Goal: Task Accomplishment & Management: Manage account settings

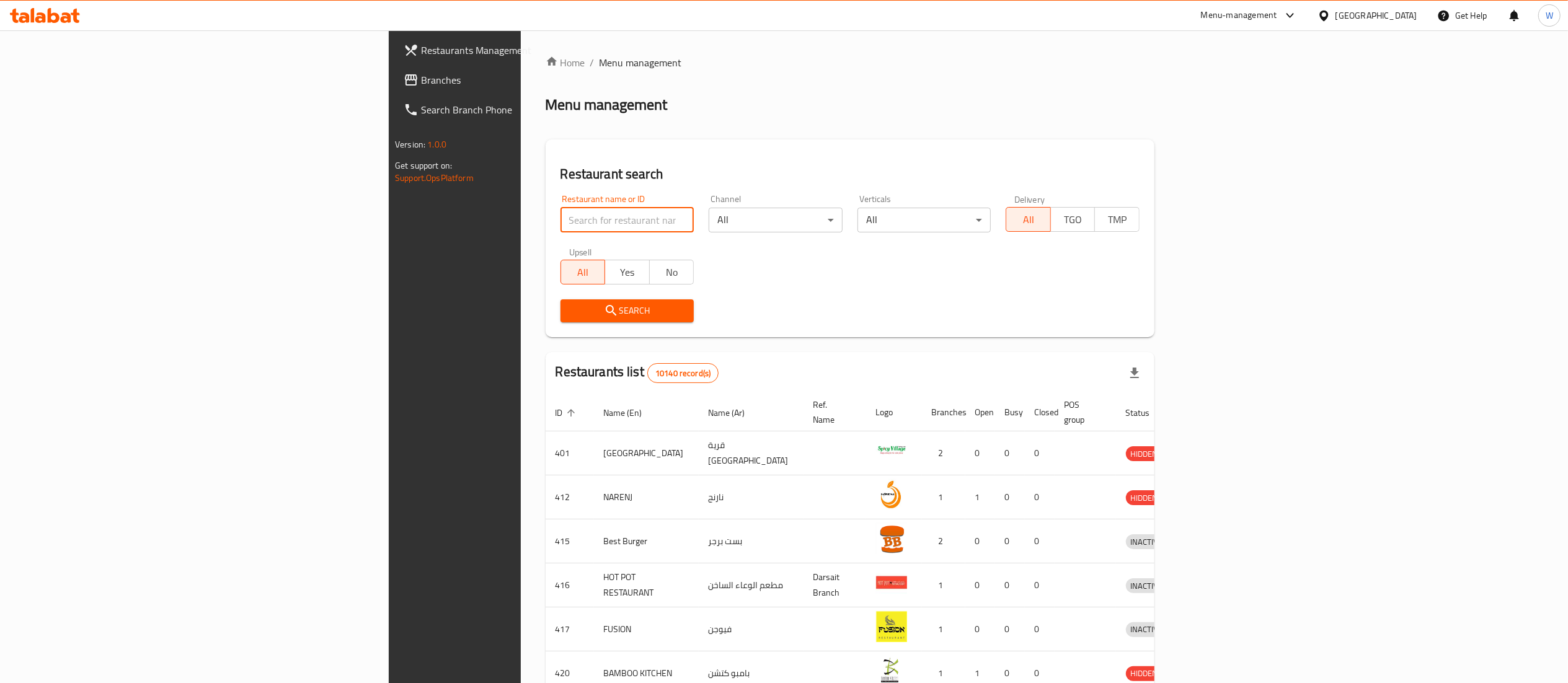
click at [560, 222] on input "search" at bounding box center [627, 220] width 134 height 25
paste input "20637"
type input "20637"
drag, startPoint x: 511, startPoint y: 298, endPoint x: 512, endPoint y: 311, distance: 13.0
click at [571, 311] on span "Search" at bounding box center [627, 311] width 114 height 15
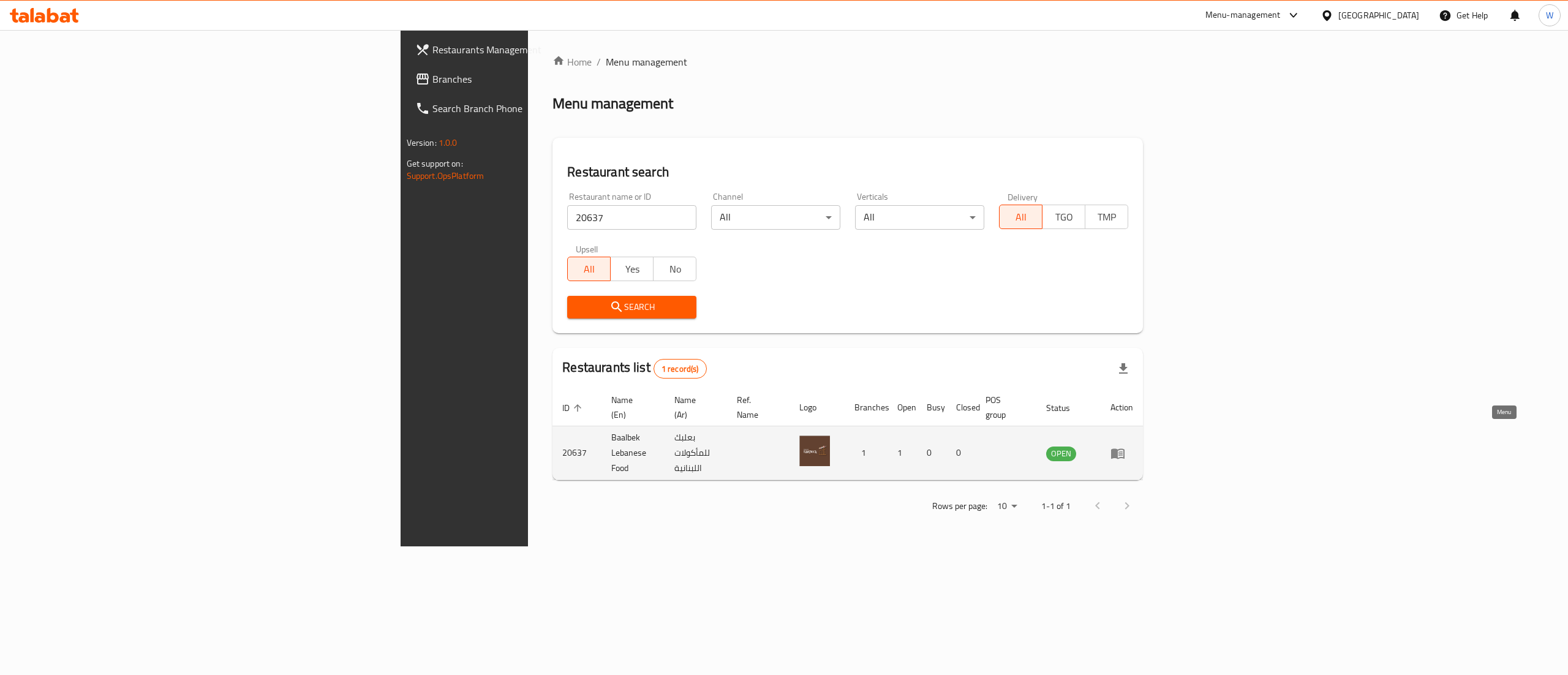
click at [1125, 449] on icon "enhanced table" at bounding box center [1117, 454] width 13 height 10
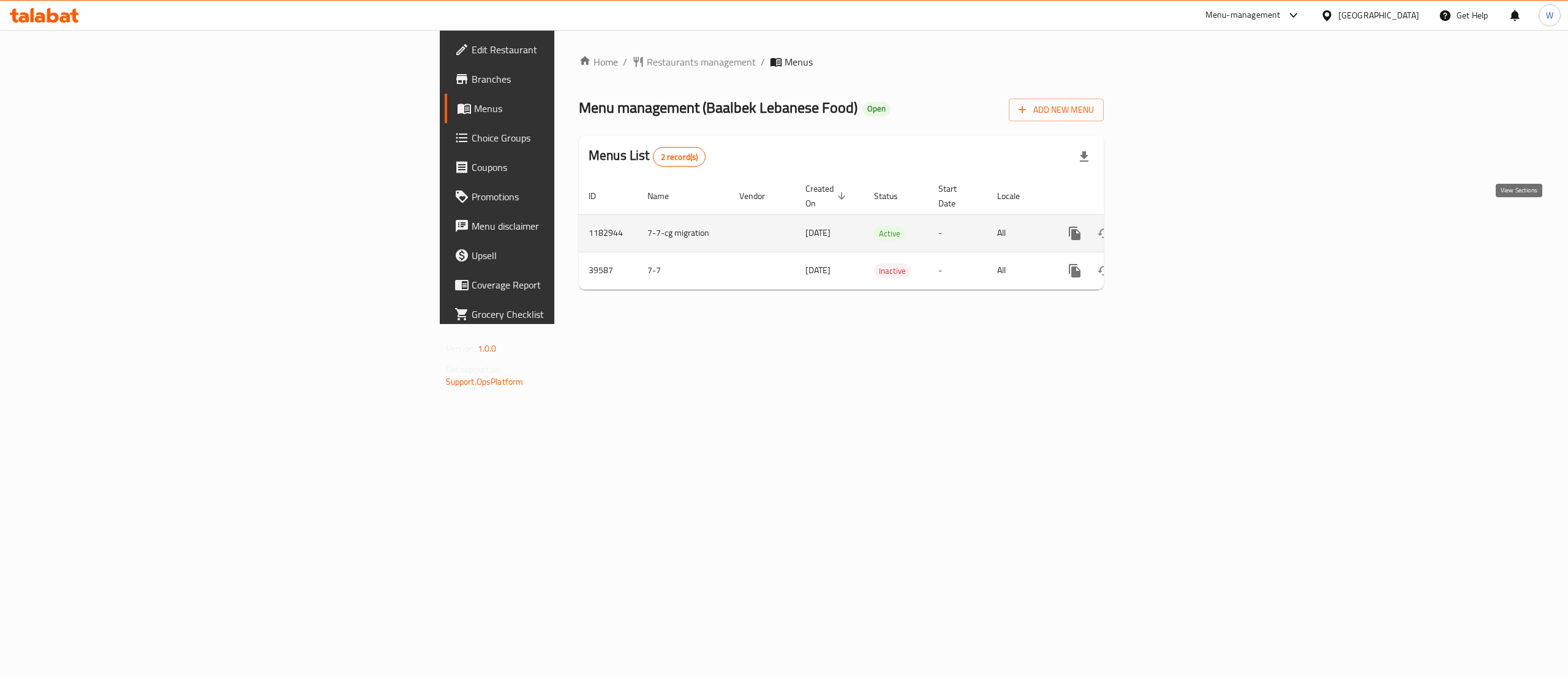
click at [1178, 219] on link "enhanced table" at bounding box center [1163, 233] width 29 height 29
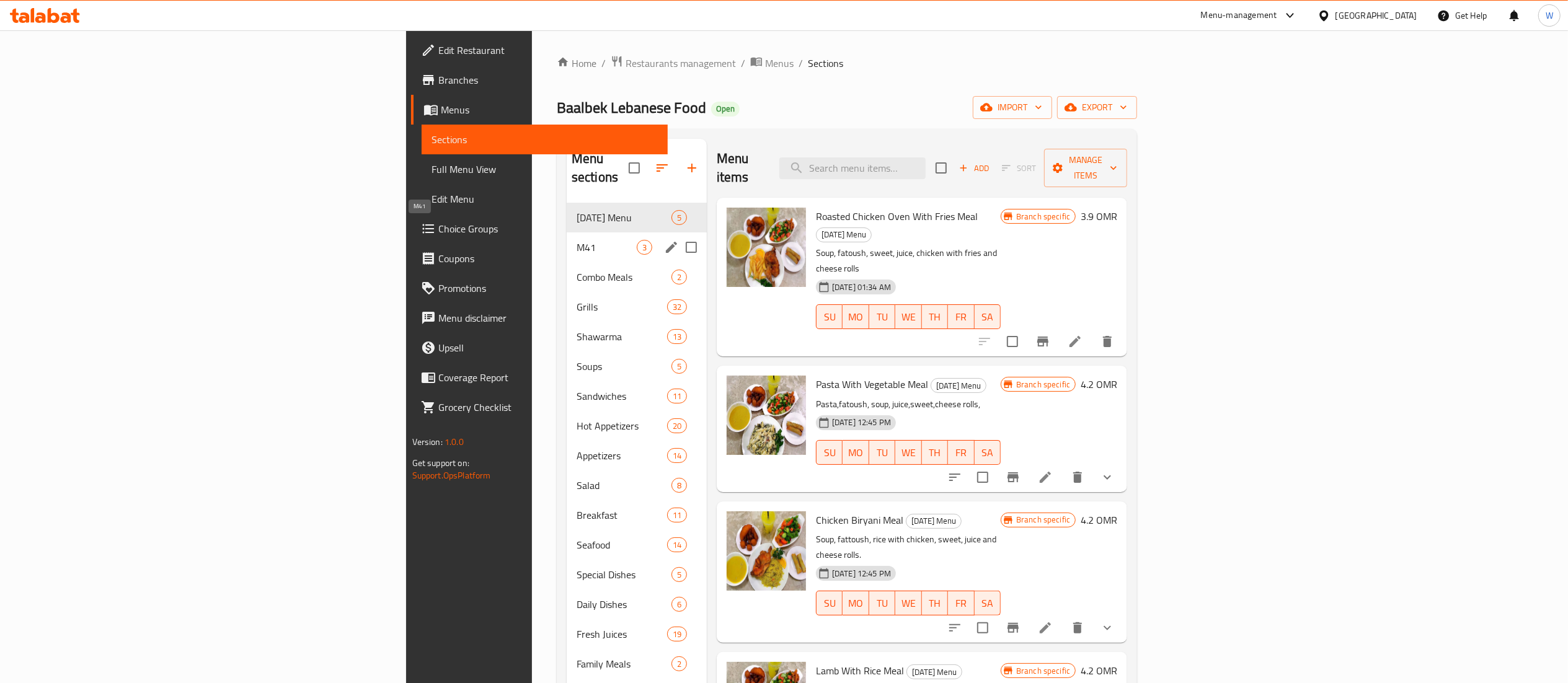
click at [576, 240] on span "M41" at bounding box center [606, 247] width 60 height 15
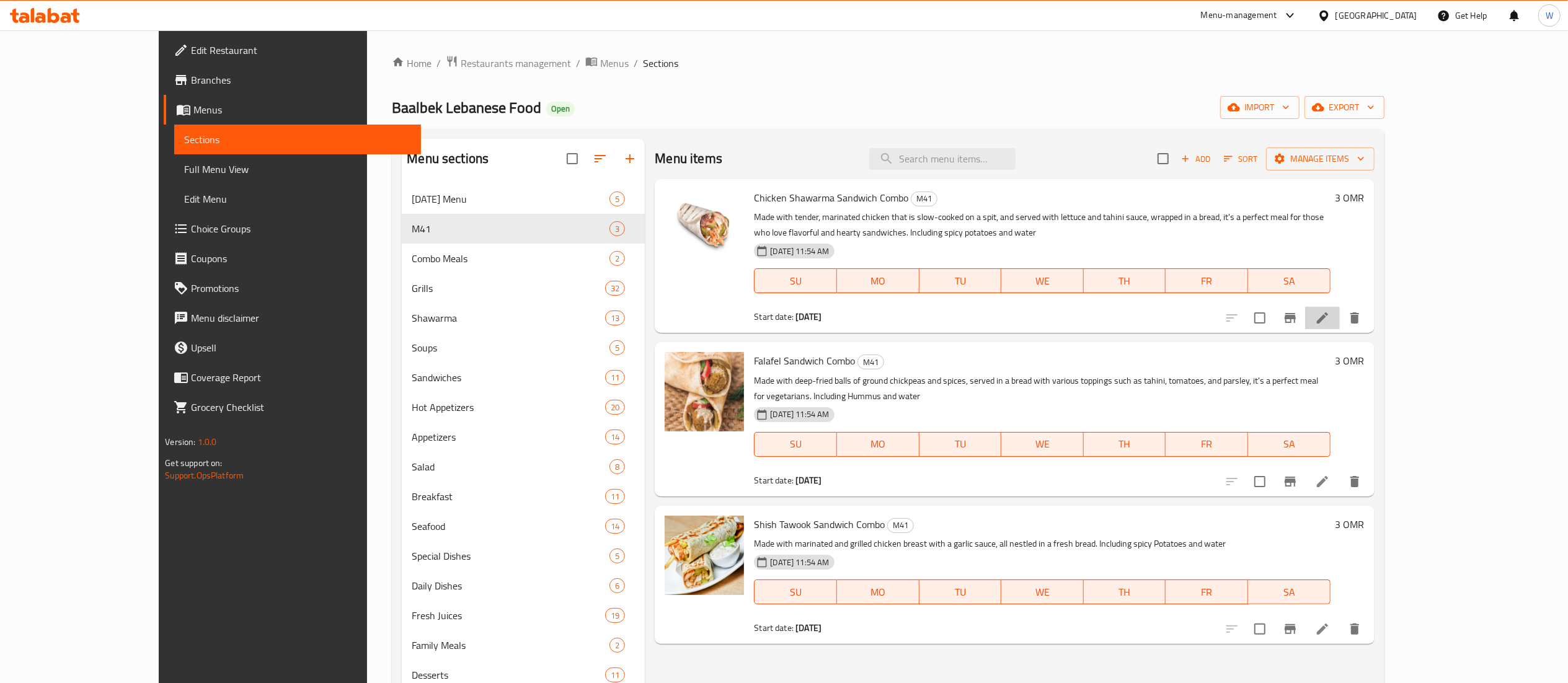
click at [1340, 320] on li at bounding box center [1323, 318] width 35 height 23
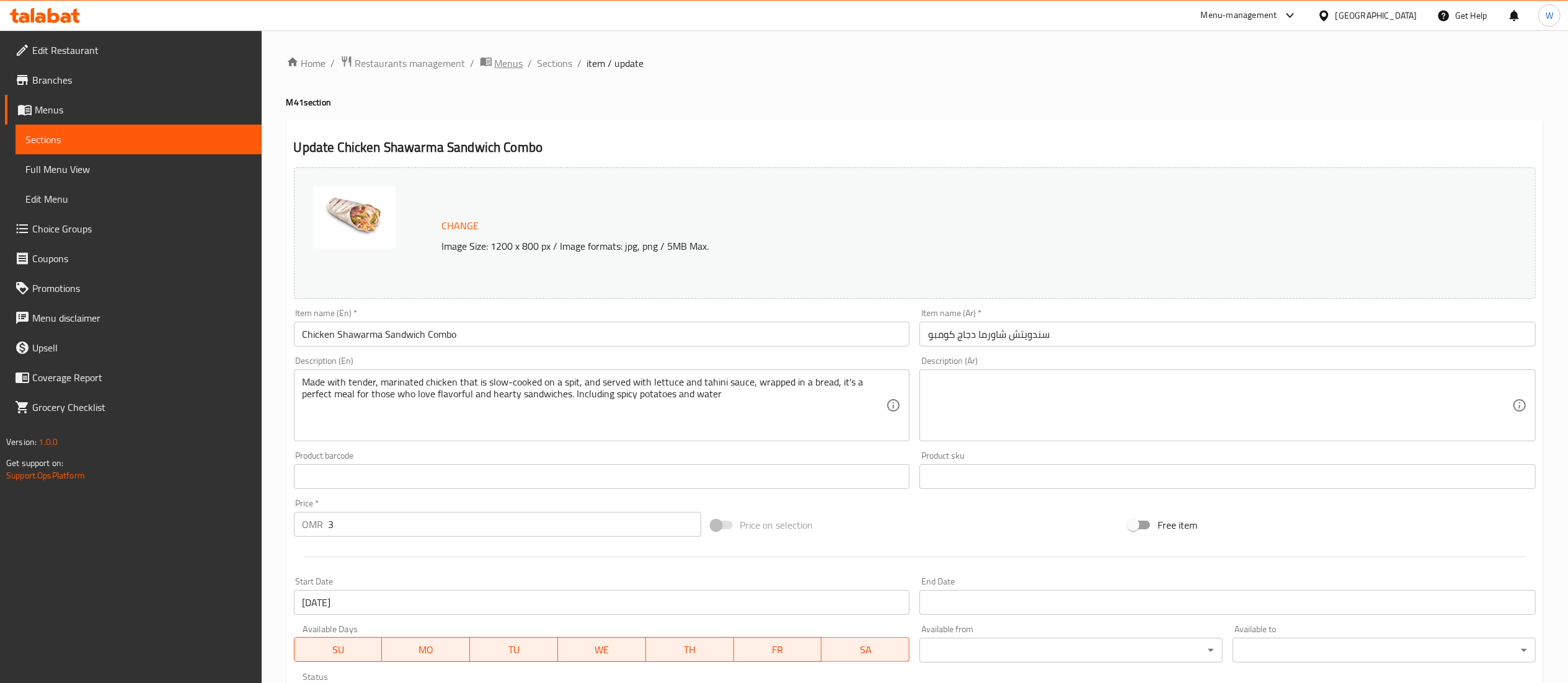
click at [504, 67] on span "Menus" at bounding box center [509, 63] width 28 height 15
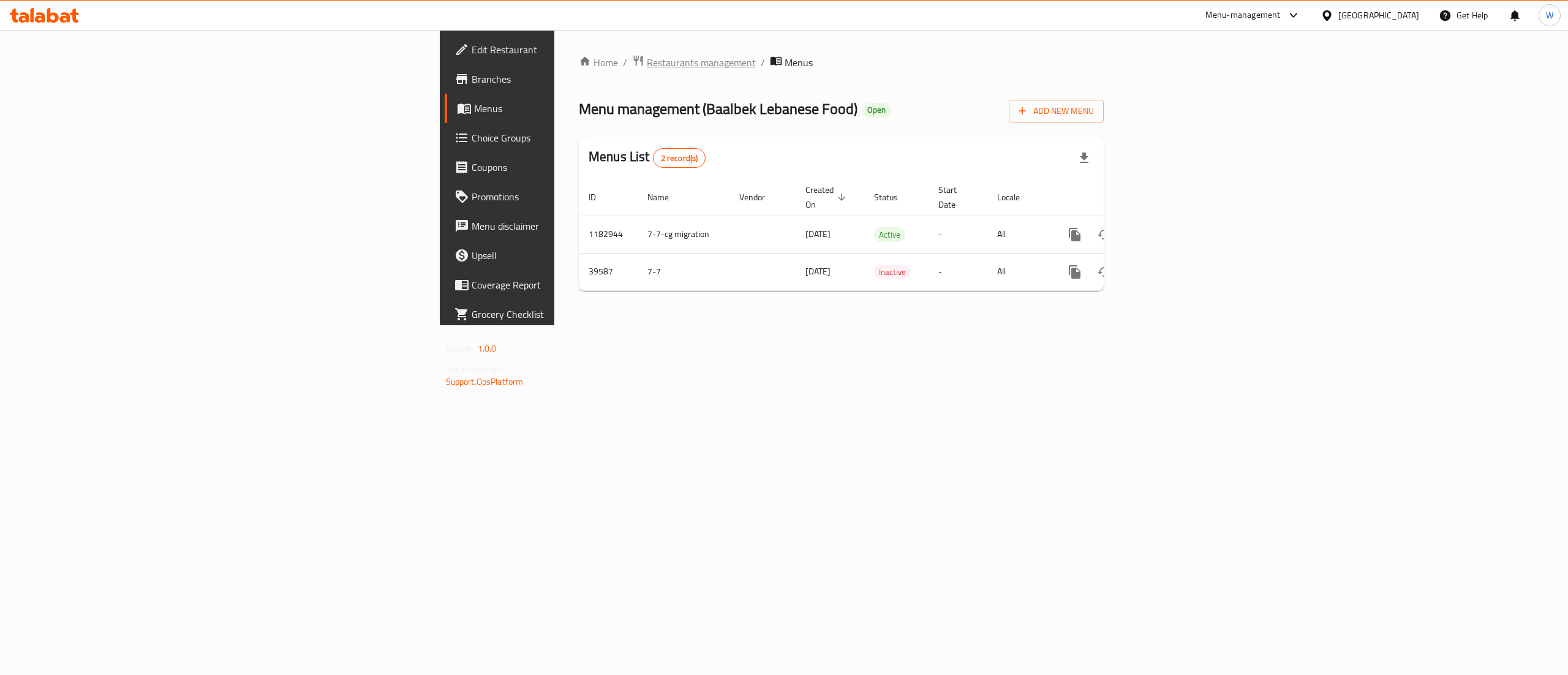
click at [647, 60] on span "Restaurants management" at bounding box center [702, 62] width 109 height 15
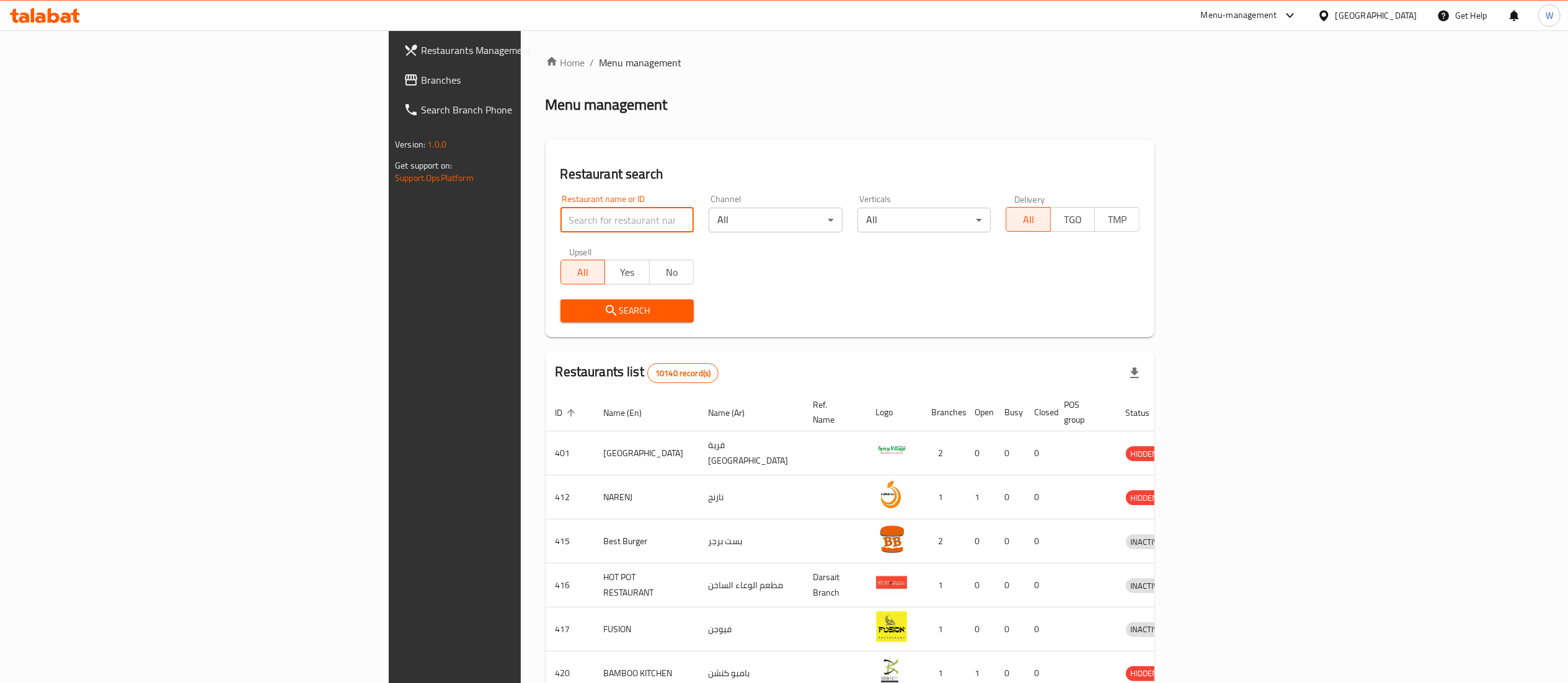
click at [560, 215] on input "search" at bounding box center [627, 220] width 134 height 25
paste input "Badar Al Qaeeti"
type input "Badar Al Qaeeti"
click at [560, 300] on button "Search" at bounding box center [627, 311] width 134 height 23
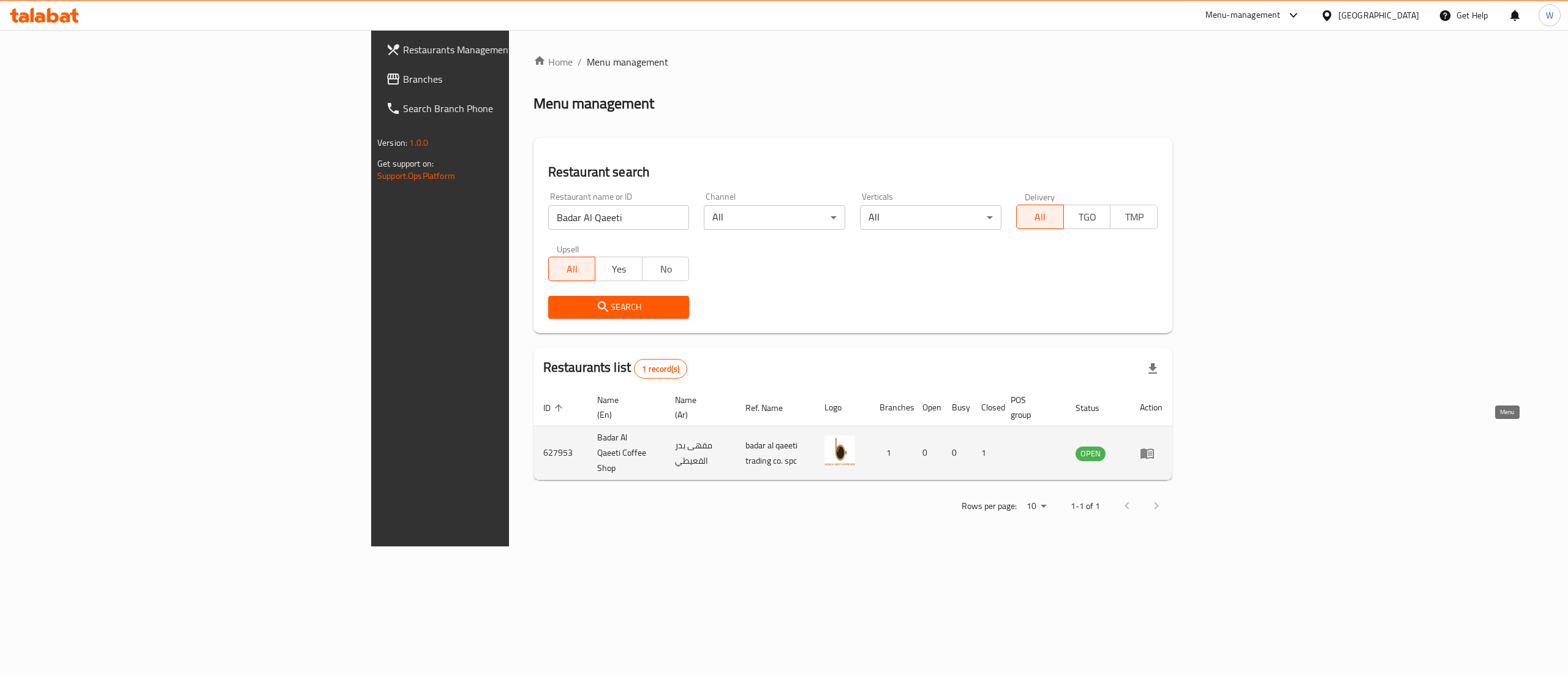
click at [1155, 446] on icon "enhanced table" at bounding box center [1147, 453] width 15 height 15
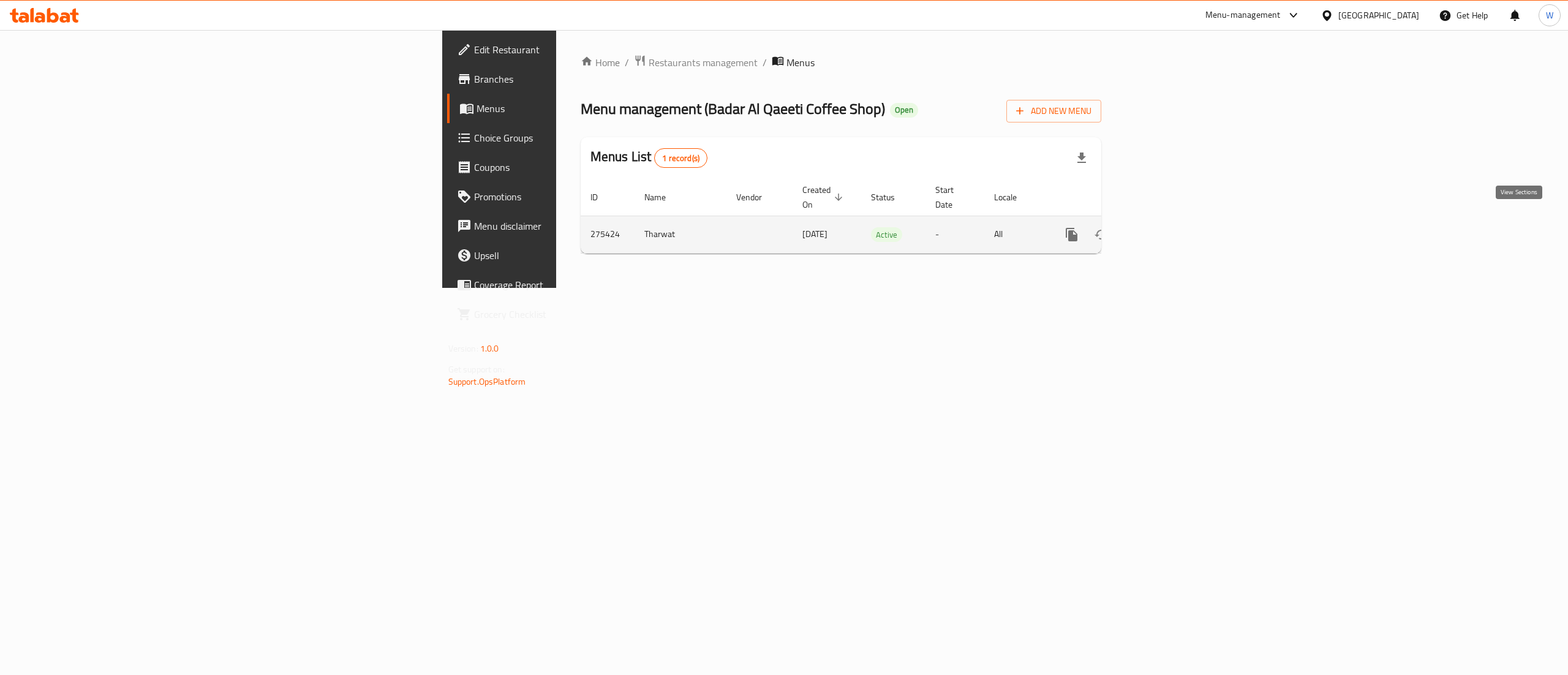
click at [1168, 228] on icon "enhanced table" at bounding box center [1160, 235] width 15 height 15
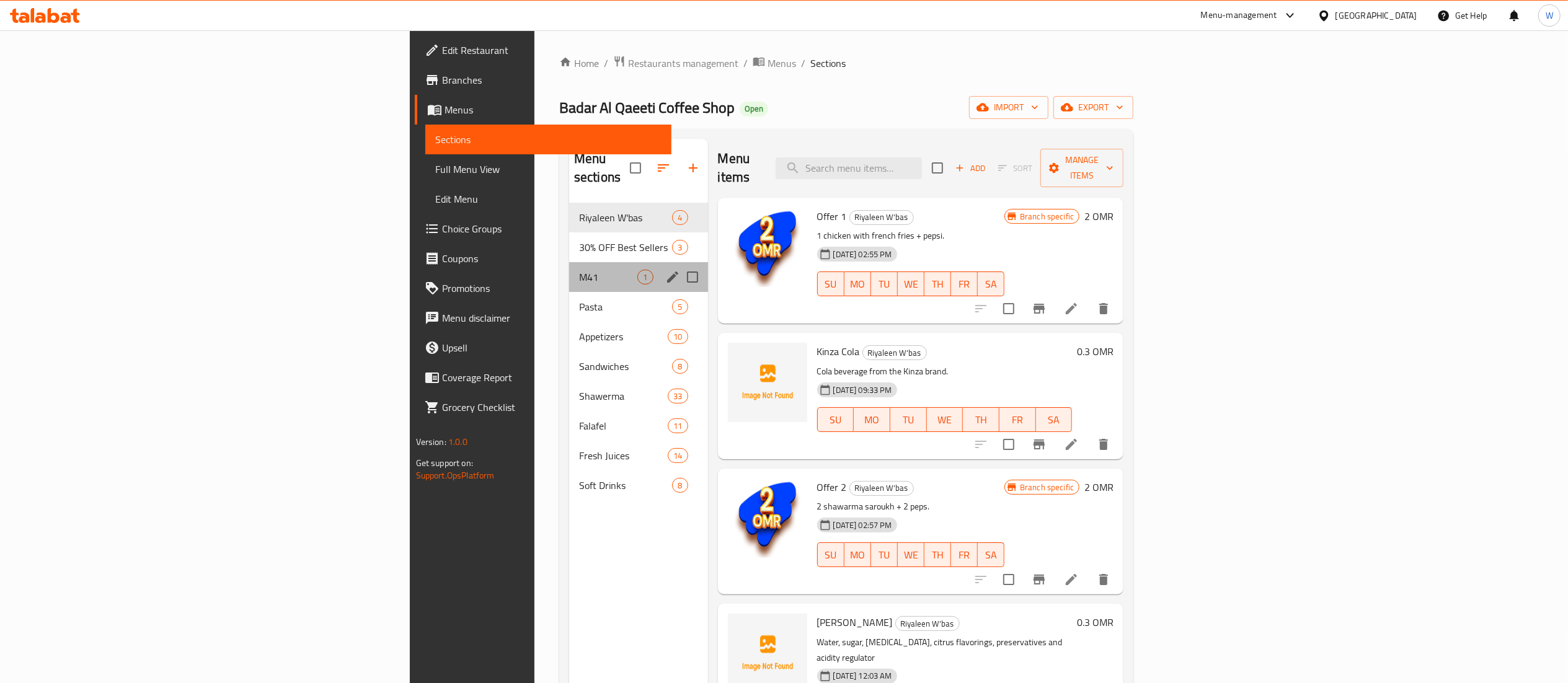
click at [569, 262] on div "M41 1" at bounding box center [639, 277] width 139 height 30
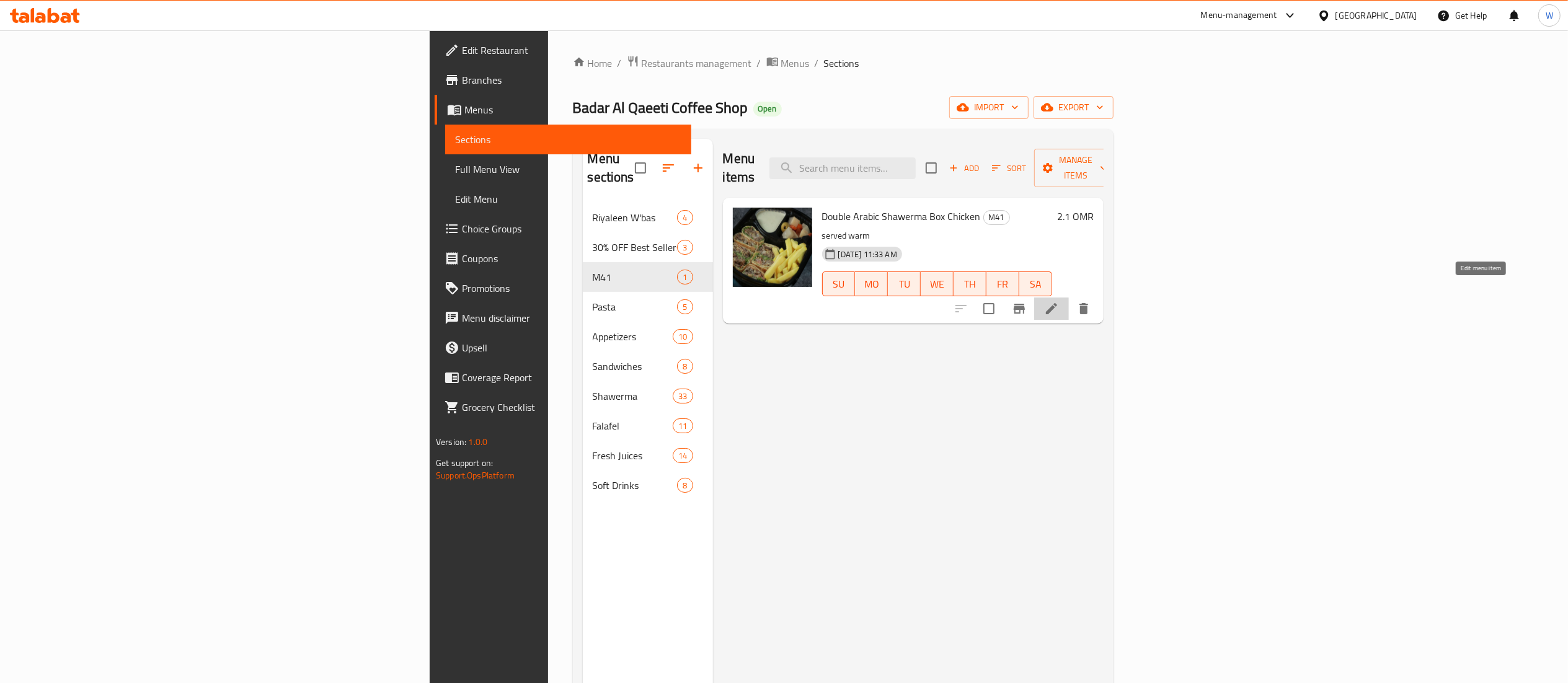
click at [1059, 301] on icon at bounding box center [1051, 308] width 15 height 15
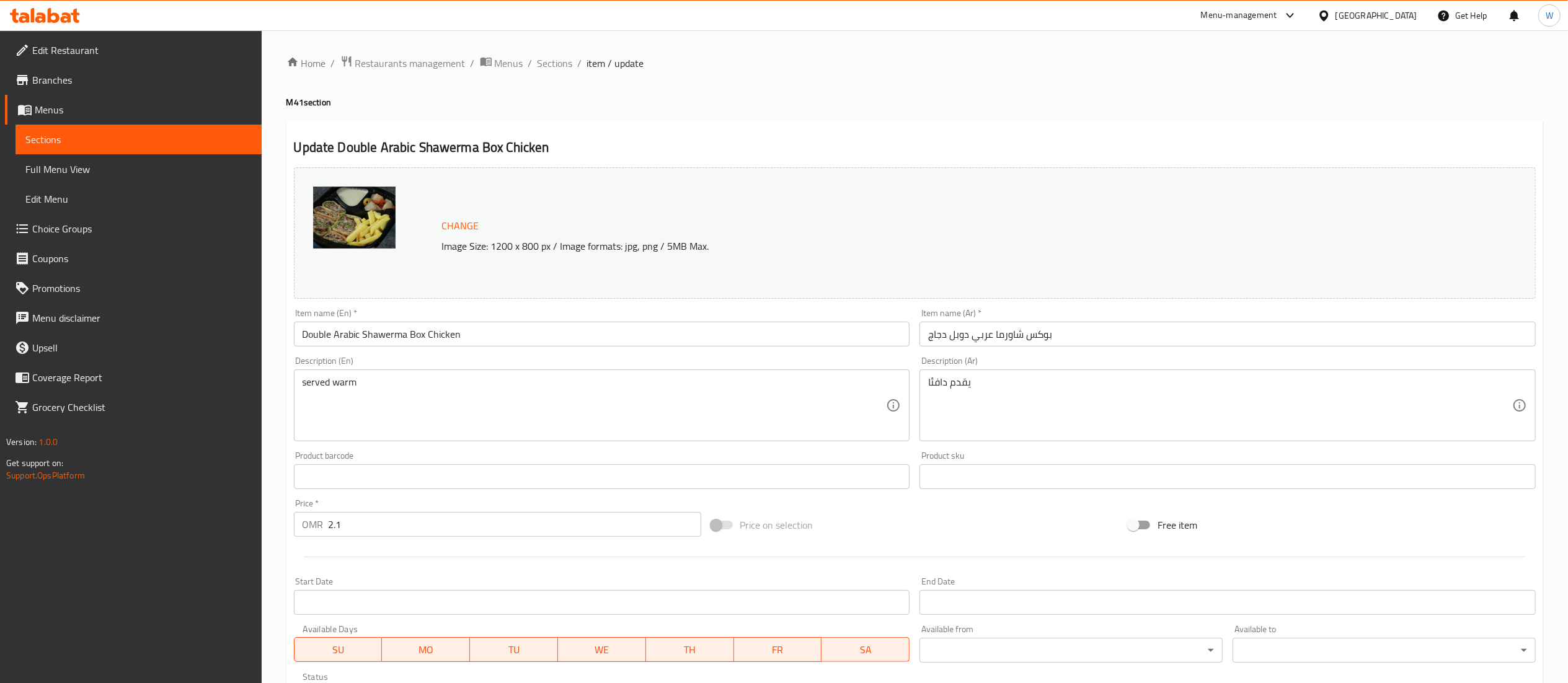
click at [665, 338] on input "Double Arabic Shawerma Box Chicken" at bounding box center [602, 334] width 616 height 25
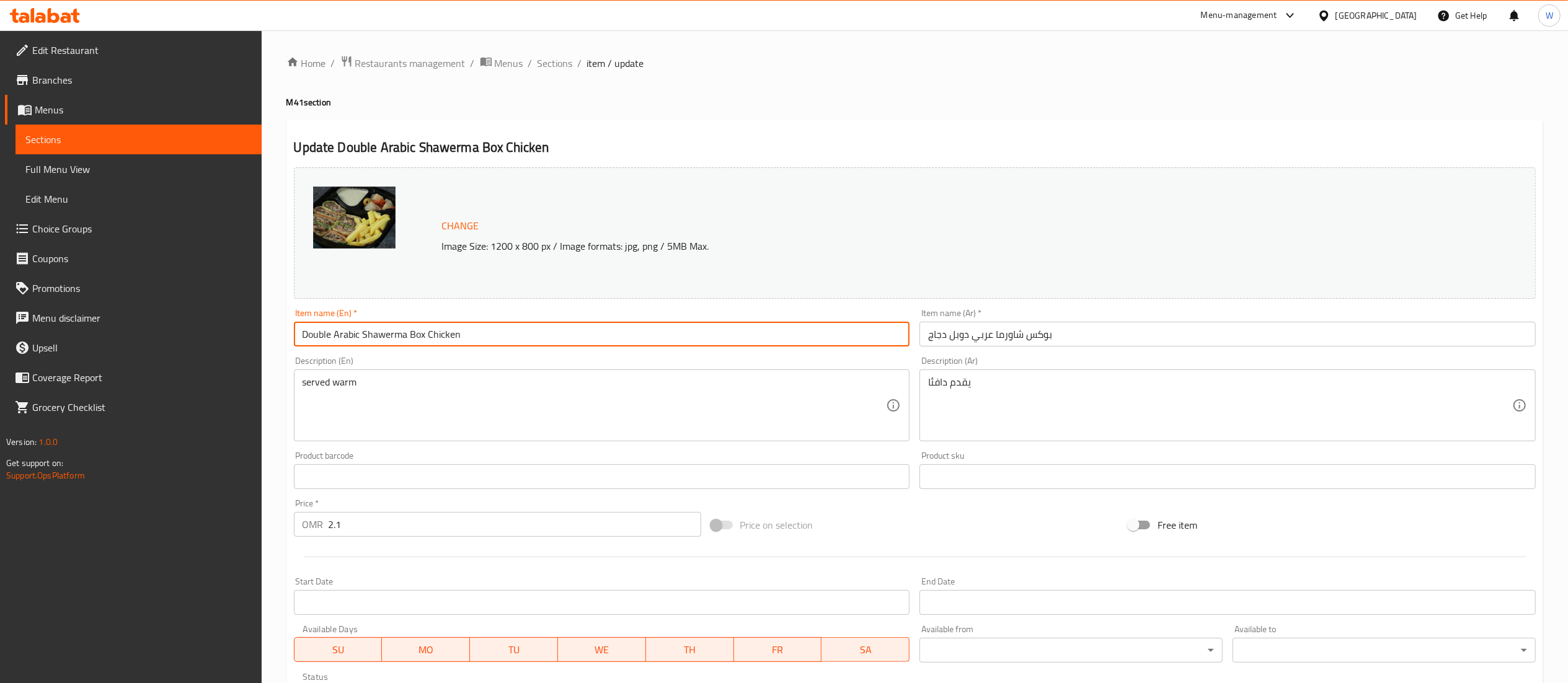
click at [665, 338] on input "Double Arabic Shawerma Box Chicken" at bounding box center [602, 334] width 616 height 25
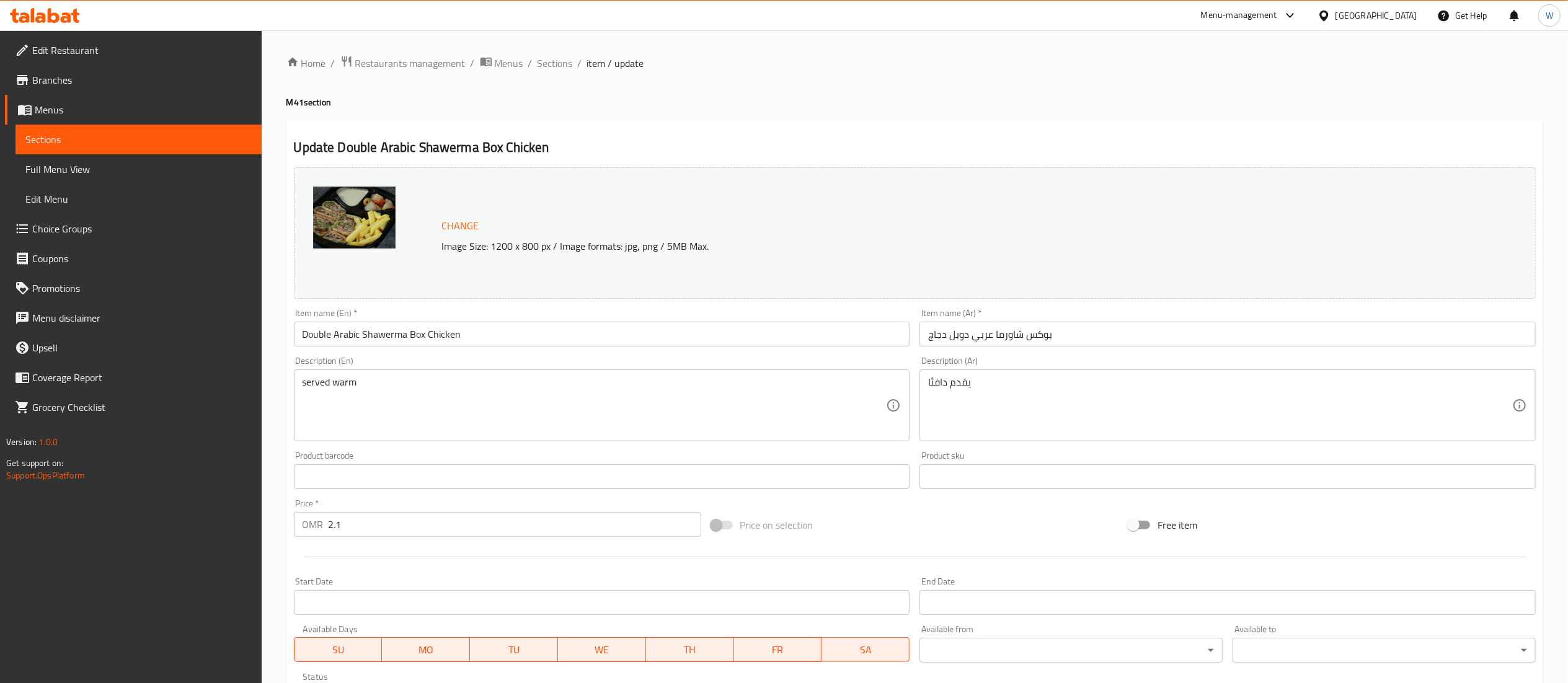
click at [300, 385] on div "served warm Description (En)" at bounding box center [602, 405] width 616 height 72
click at [299, 382] on div "served warm Description (En)" at bounding box center [602, 405] width 616 height 72
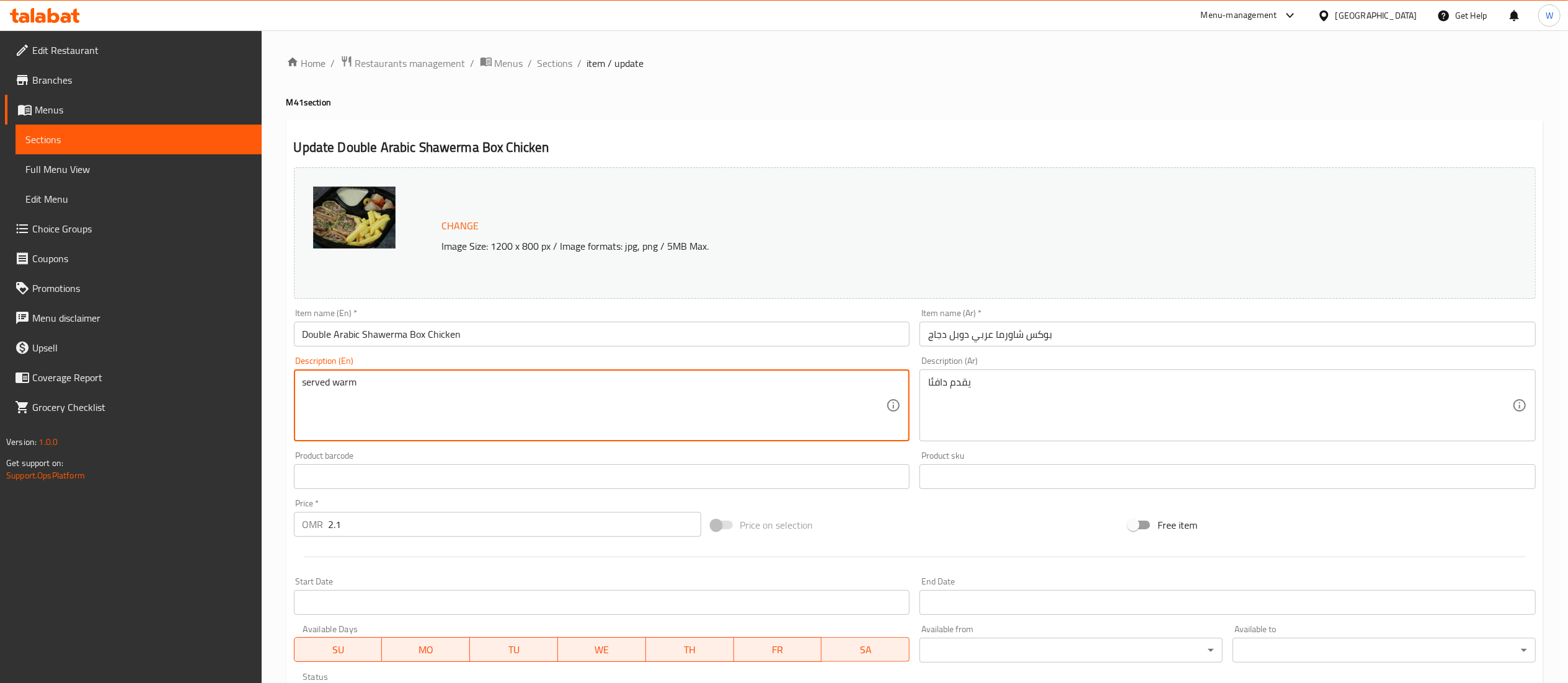
paste textarea "Double Arabic Shawerma Box Chicken"
type textarea "Double Arabic Shawerma Box Chicken served warm"
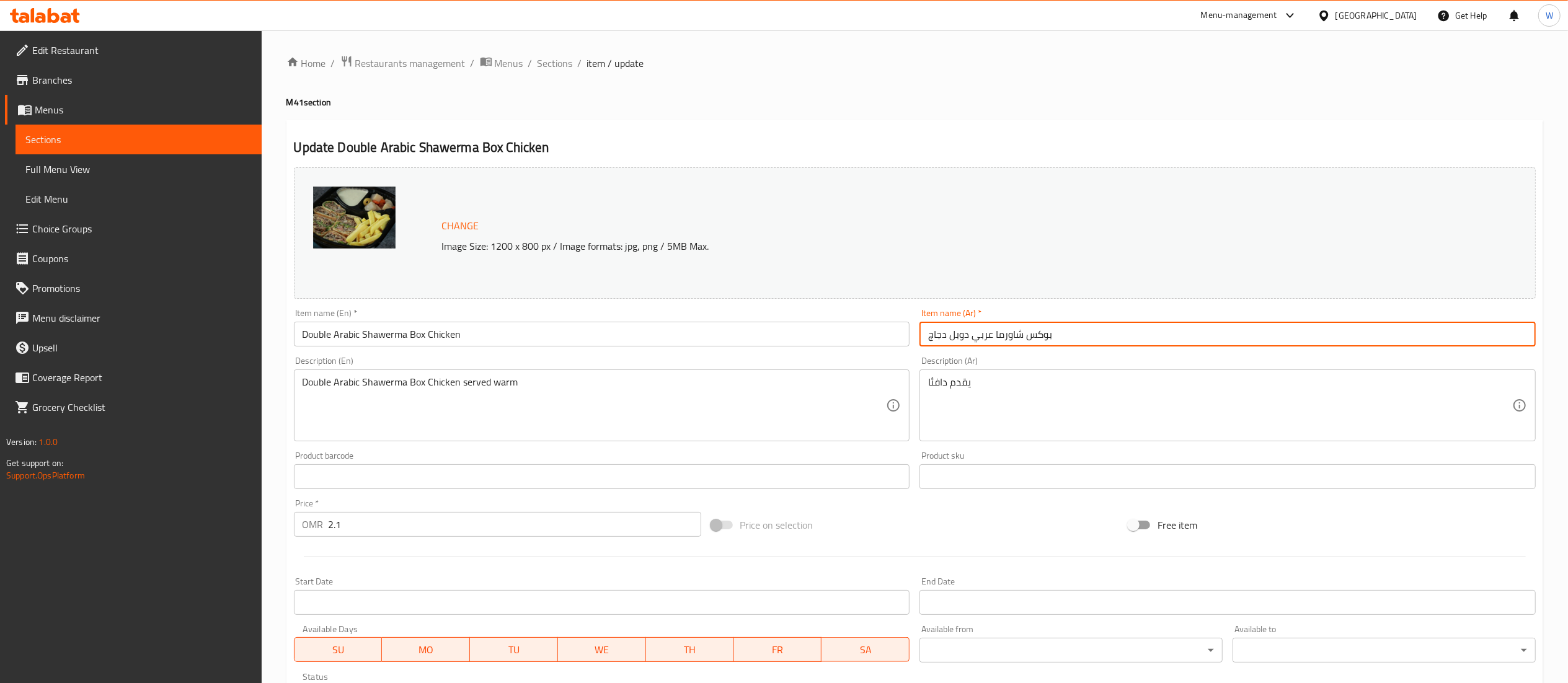
drag, startPoint x: 1088, startPoint y: 339, endPoint x: 920, endPoint y: 336, distance: 168.0
click at [920, 336] on input "بوكس شاورما عربي دوبل دجاج" at bounding box center [1228, 334] width 616 height 25
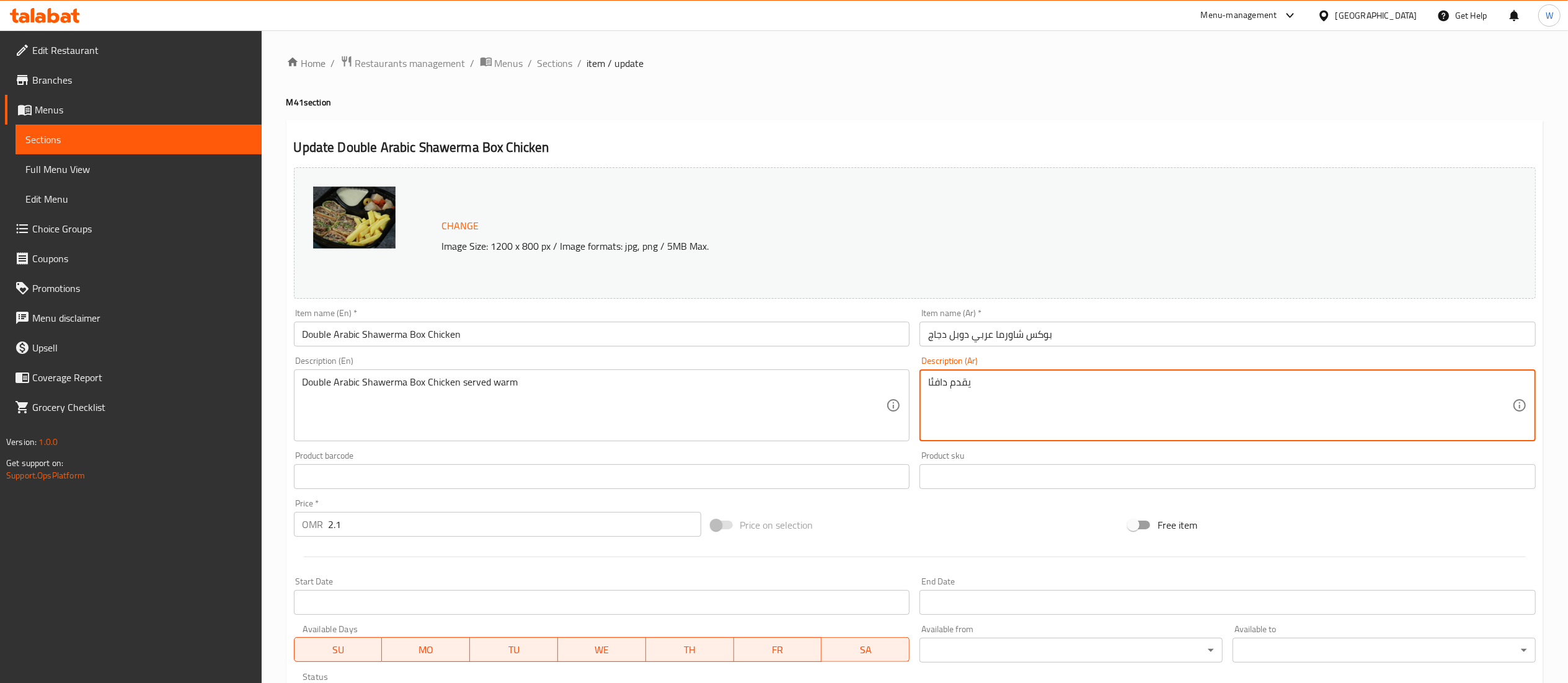
paste textarea "بوكس شاورما عربي دوبل دجاج"
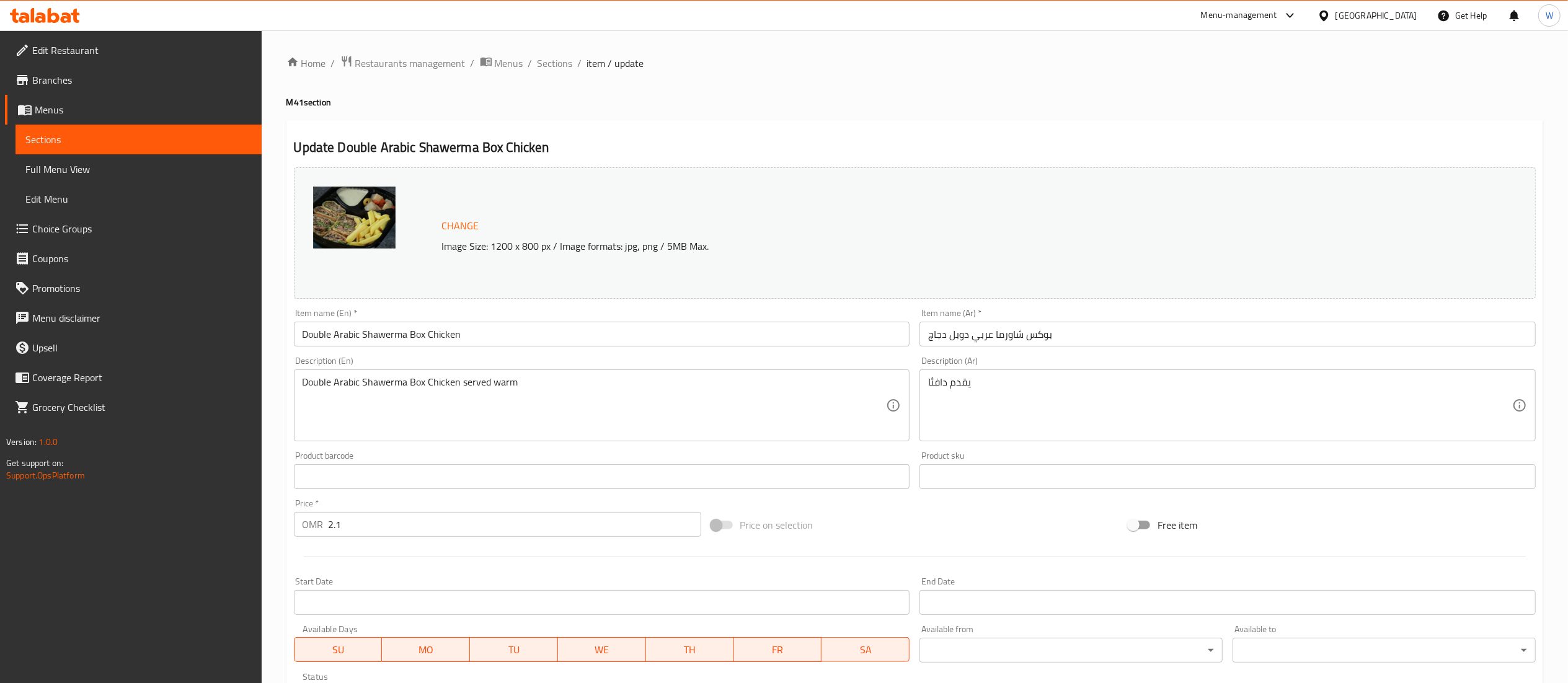
click at [926, 385] on div "يقدم دافئا Description (Ar)" at bounding box center [1228, 405] width 616 height 72
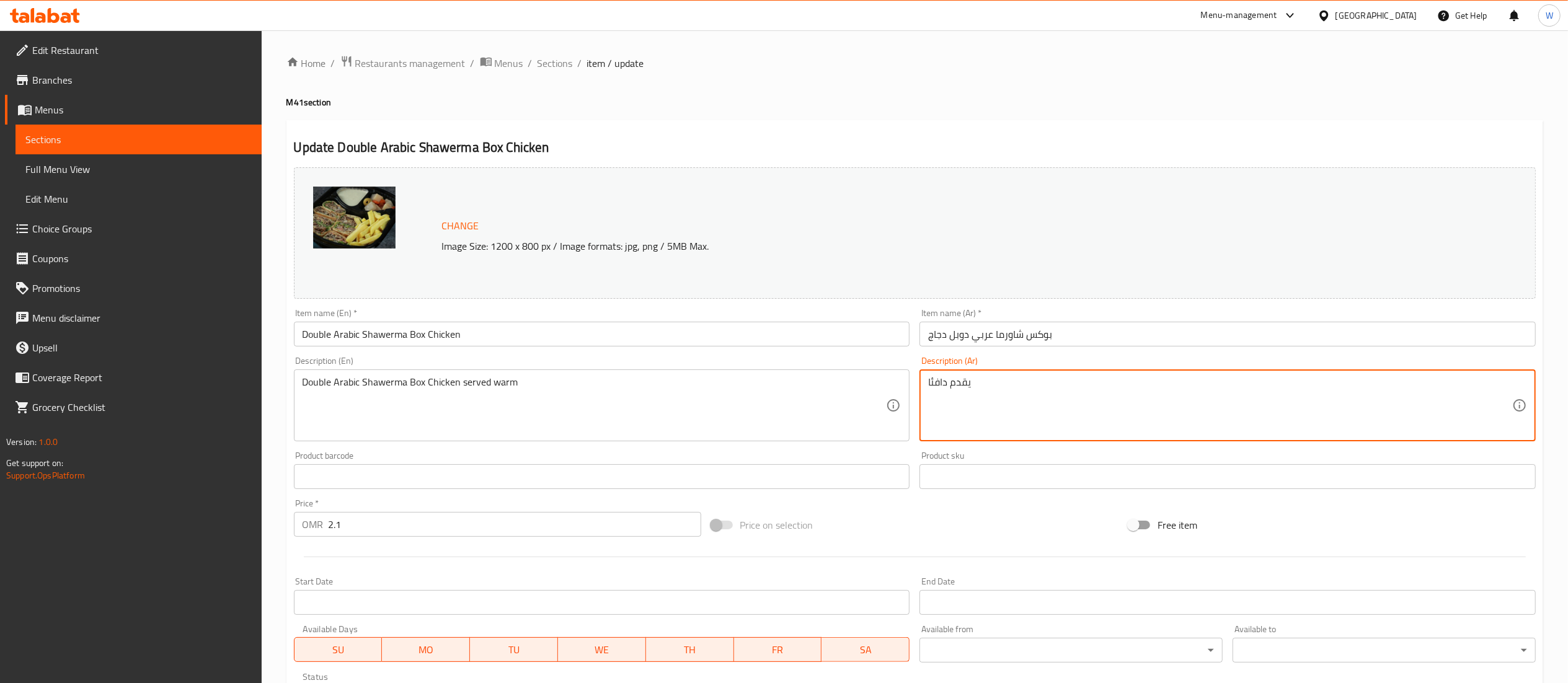
paste textarea "بوكس شاورما عربي دوبل دجاج"
type textarea "بوكس شاورما عربي دوبل دجاج يقدم دافئا"
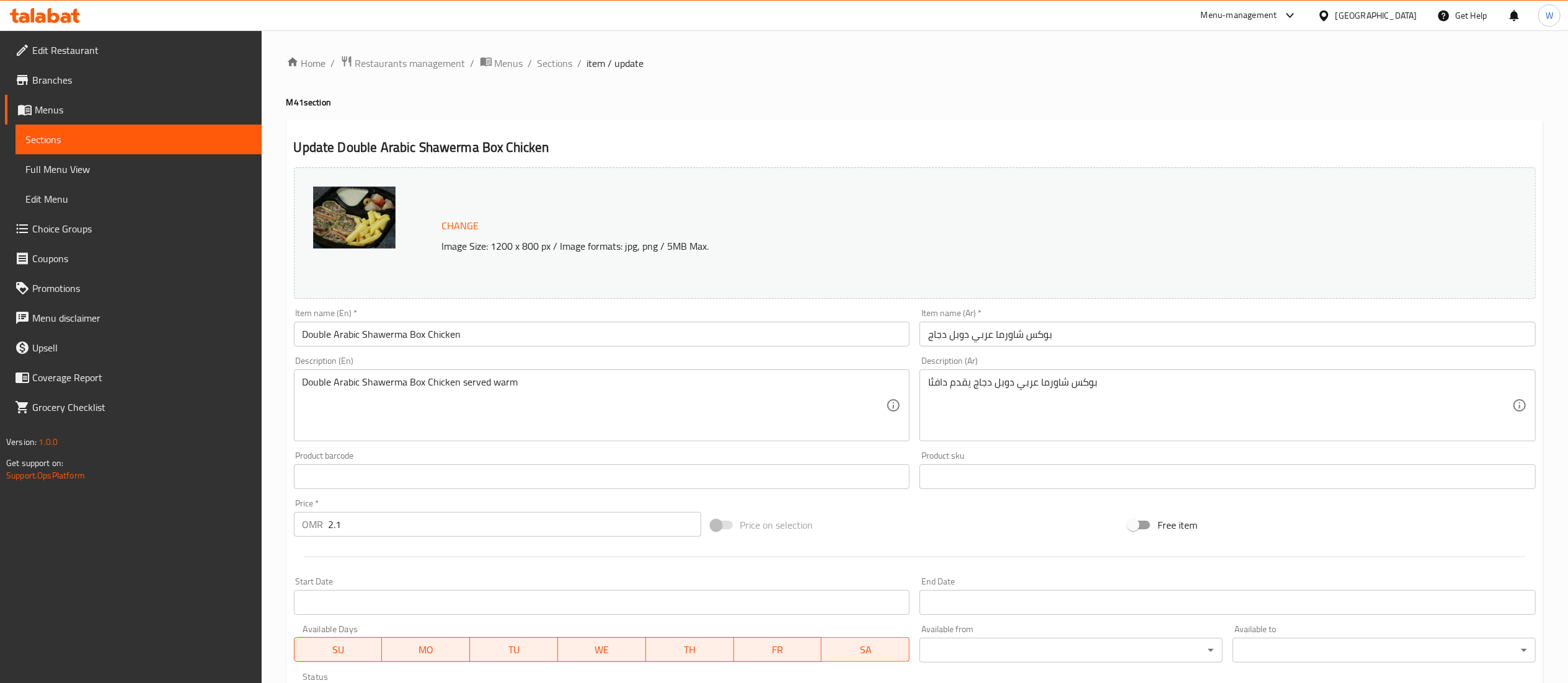
click at [1088, 122] on div "Update Double Arabic Shawerma Box Chicken Change Image Size: 1200 x 800 px / Im…" at bounding box center [915, 490] width 1257 height 740
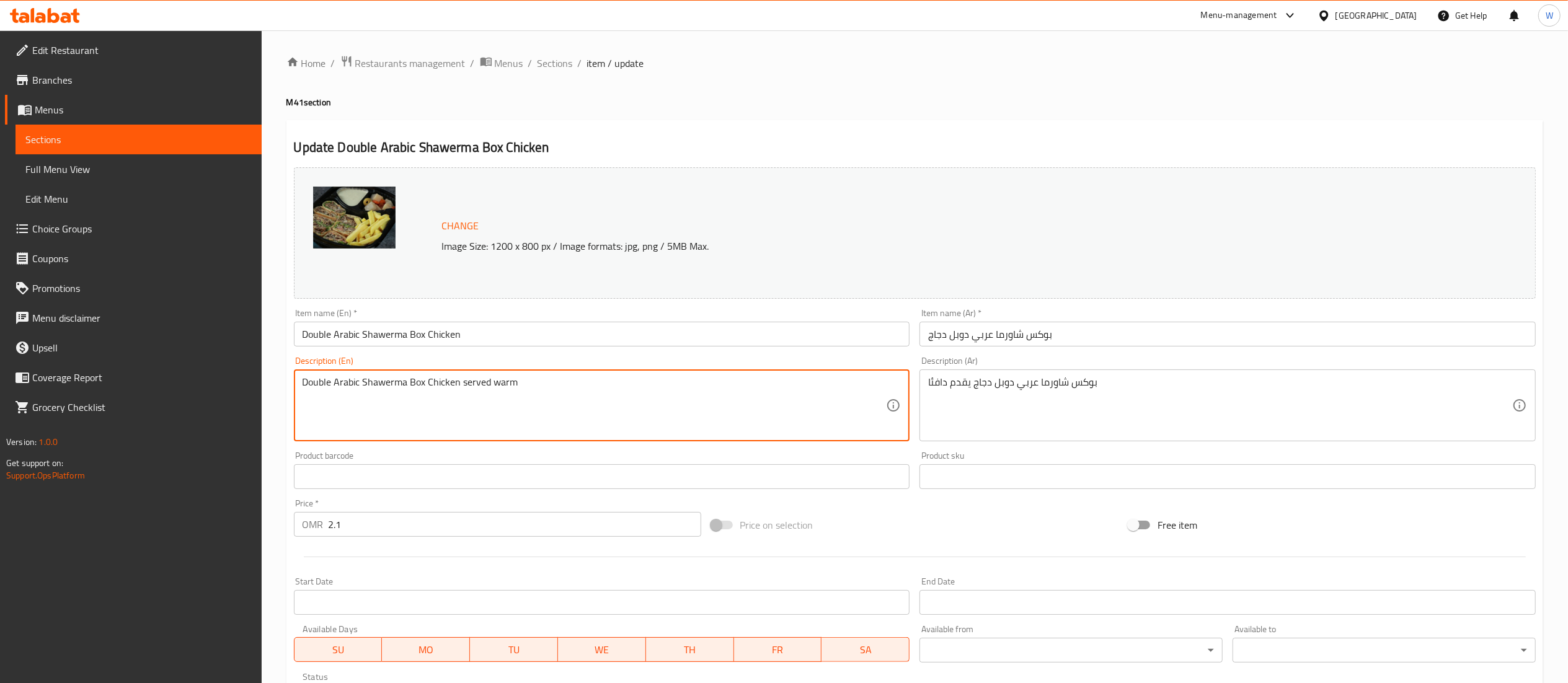
click at [460, 383] on textarea "Double Arabic Shawerma Box Chicken served warm" at bounding box center [595, 406] width 584 height 59
type textarea "Double Arabic Shawerma Box Chicken Including fries served warm"
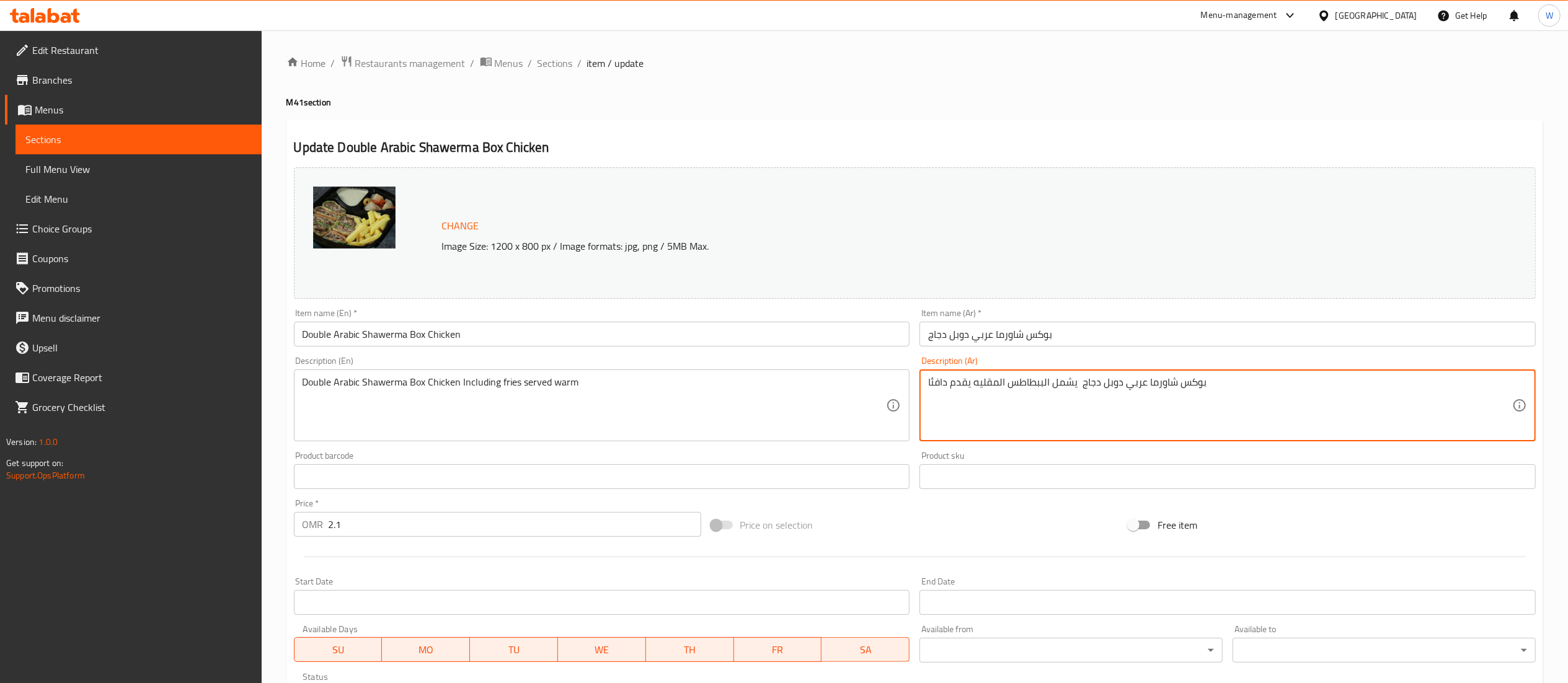
type textarea "بوكس شاورما عربي دوبل دجاج يشمل الببطاطس المقليه يقدم دافئا"
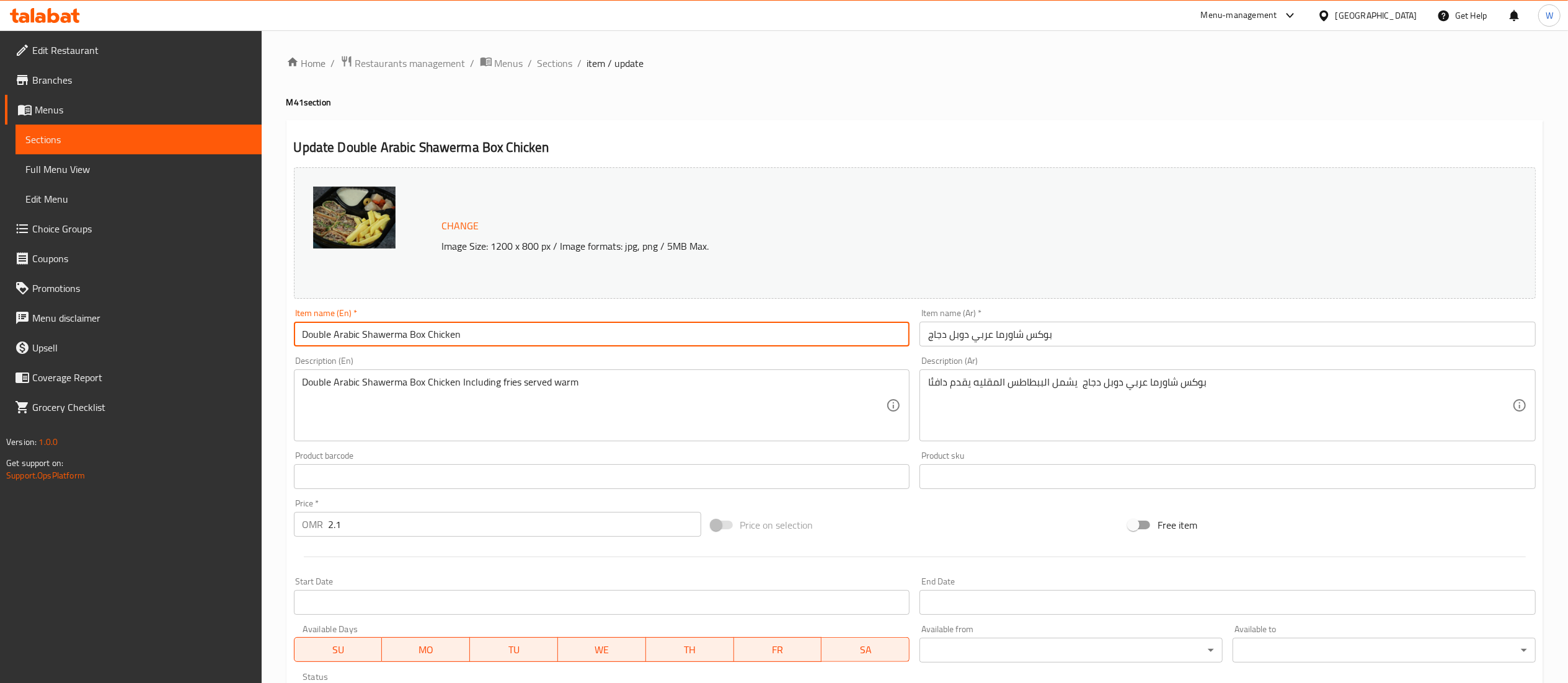
click at [676, 329] on input "Double Arabic Shawerma Box Chicken" at bounding box center [602, 334] width 616 height 25
type input "Double Arabic Shawerma Box Chicken Meal"
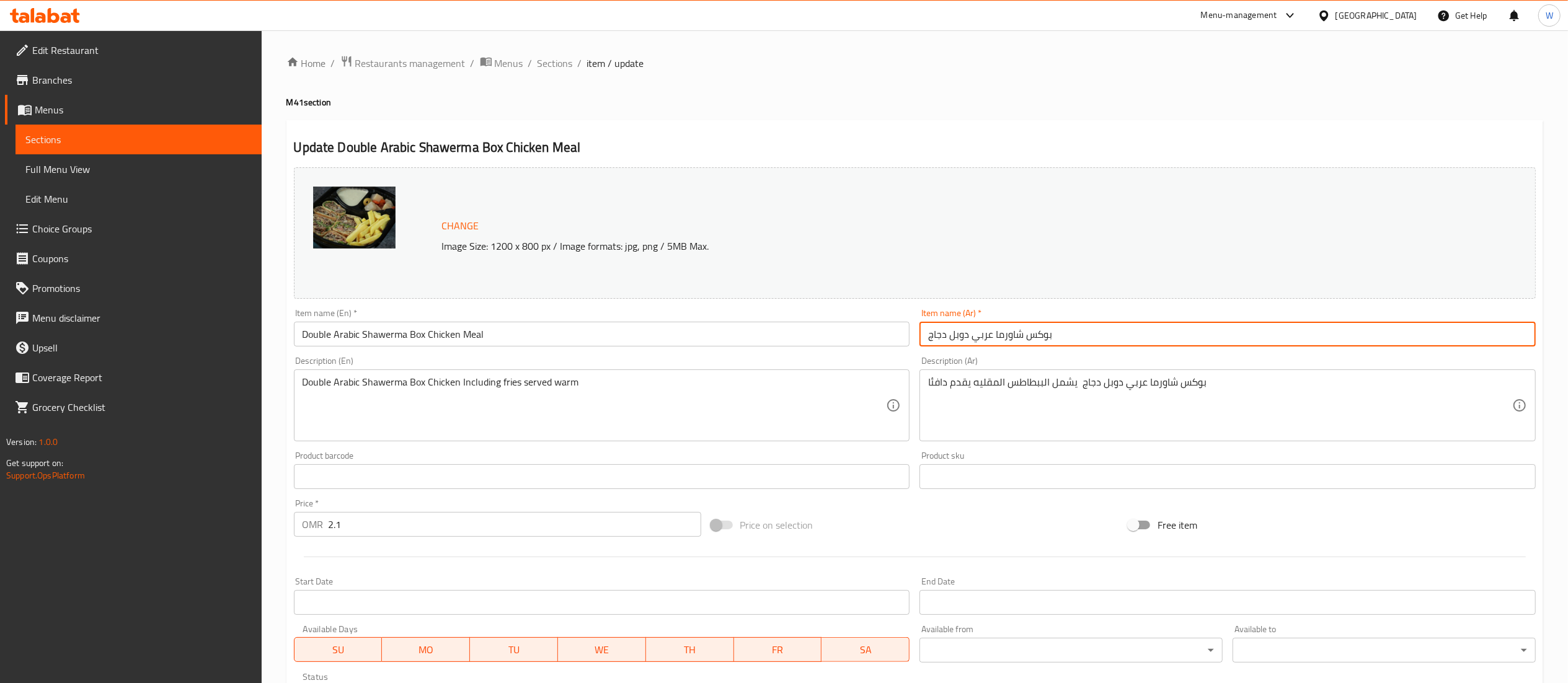
click at [928, 339] on input "بوكس شاورما عربي دوبل دجاج" at bounding box center [1228, 334] width 616 height 25
type input "وجبة بوكس شاورما عربي دوبل دجاج"
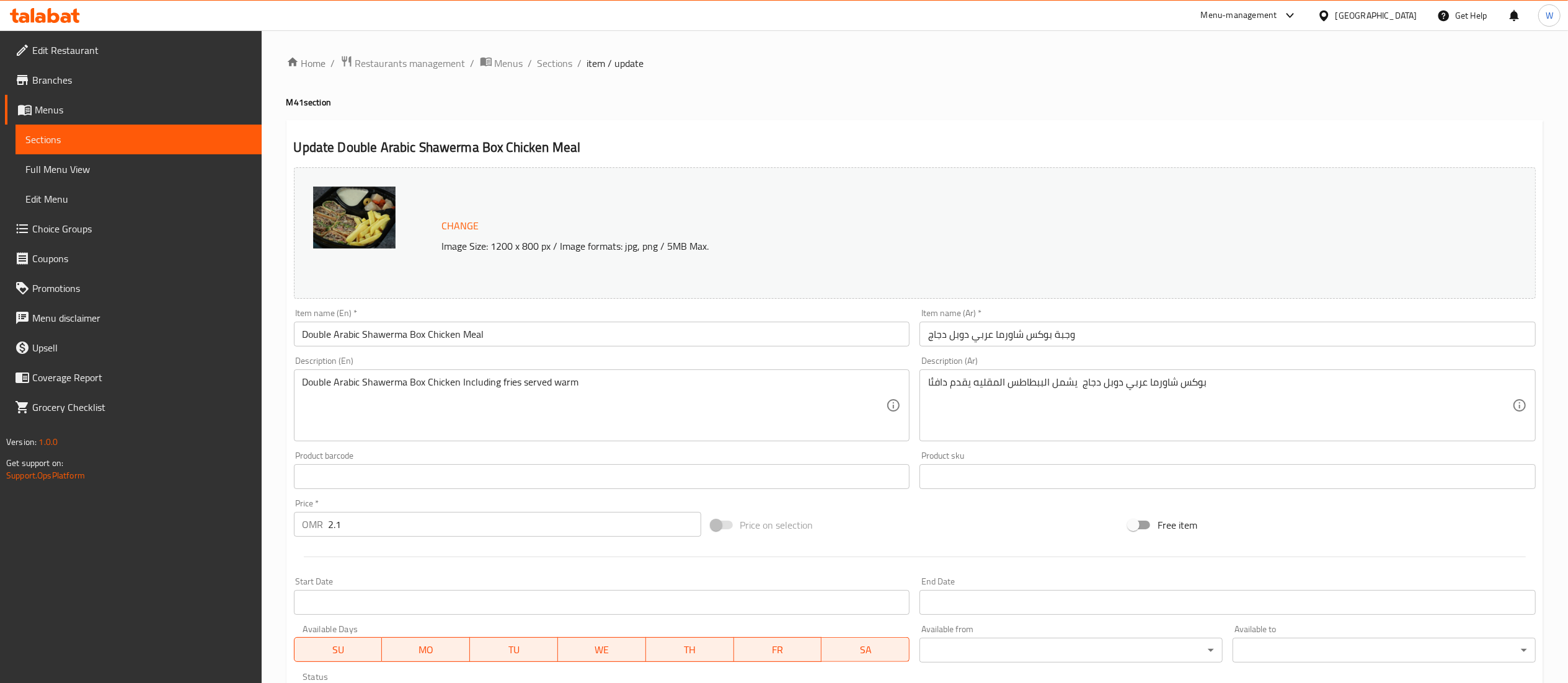
click at [894, 523] on div "Price on selection" at bounding box center [915, 525] width 418 height 33
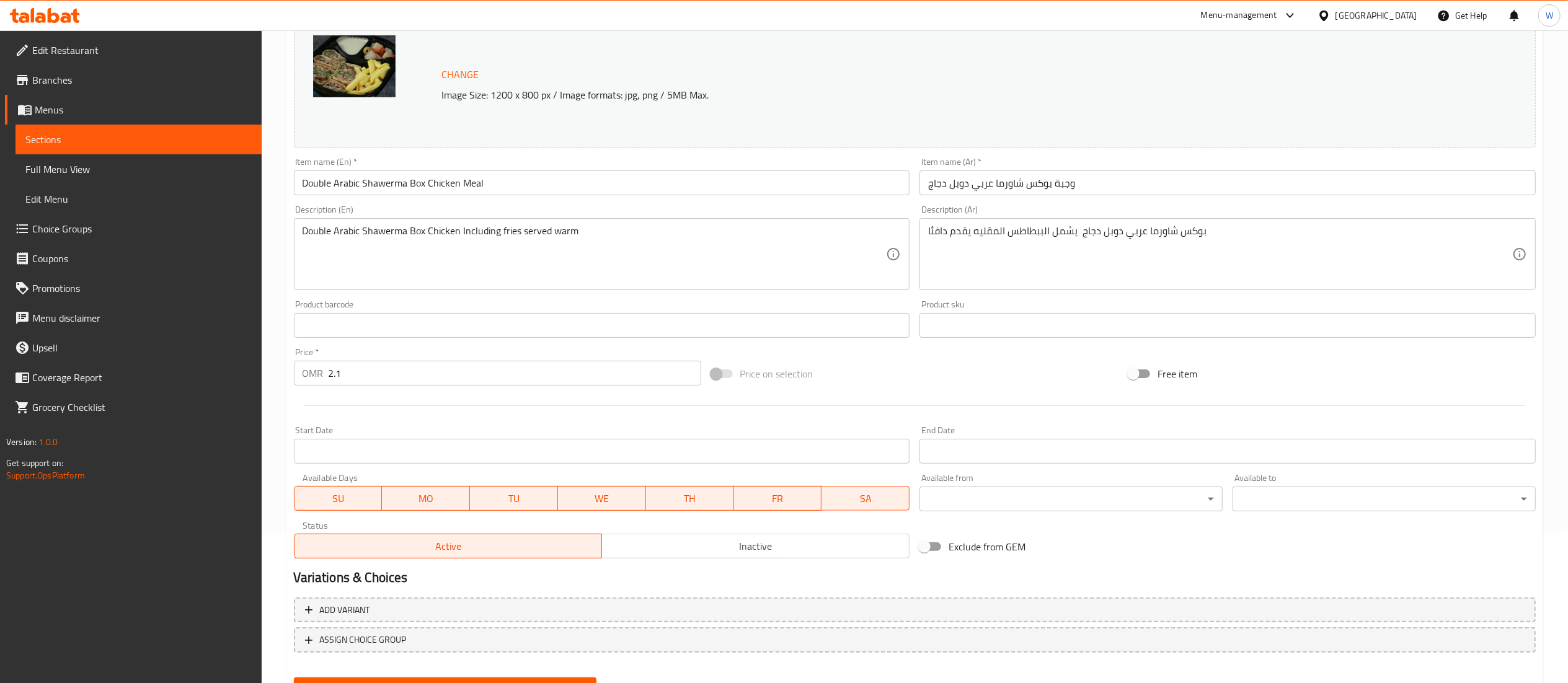
scroll to position [210, 0]
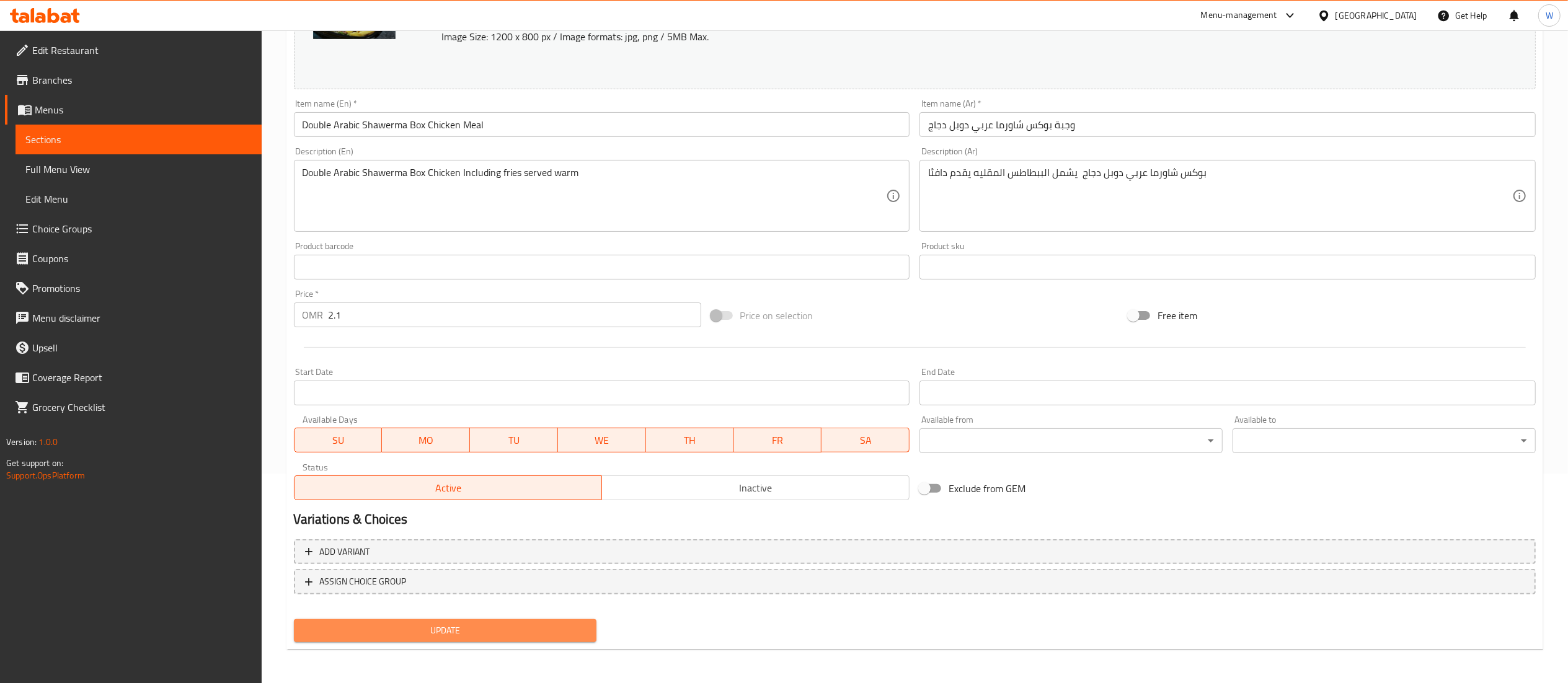
click at [544, 639] on button "Update" at bounding box center [445, 631] width 303 height 23
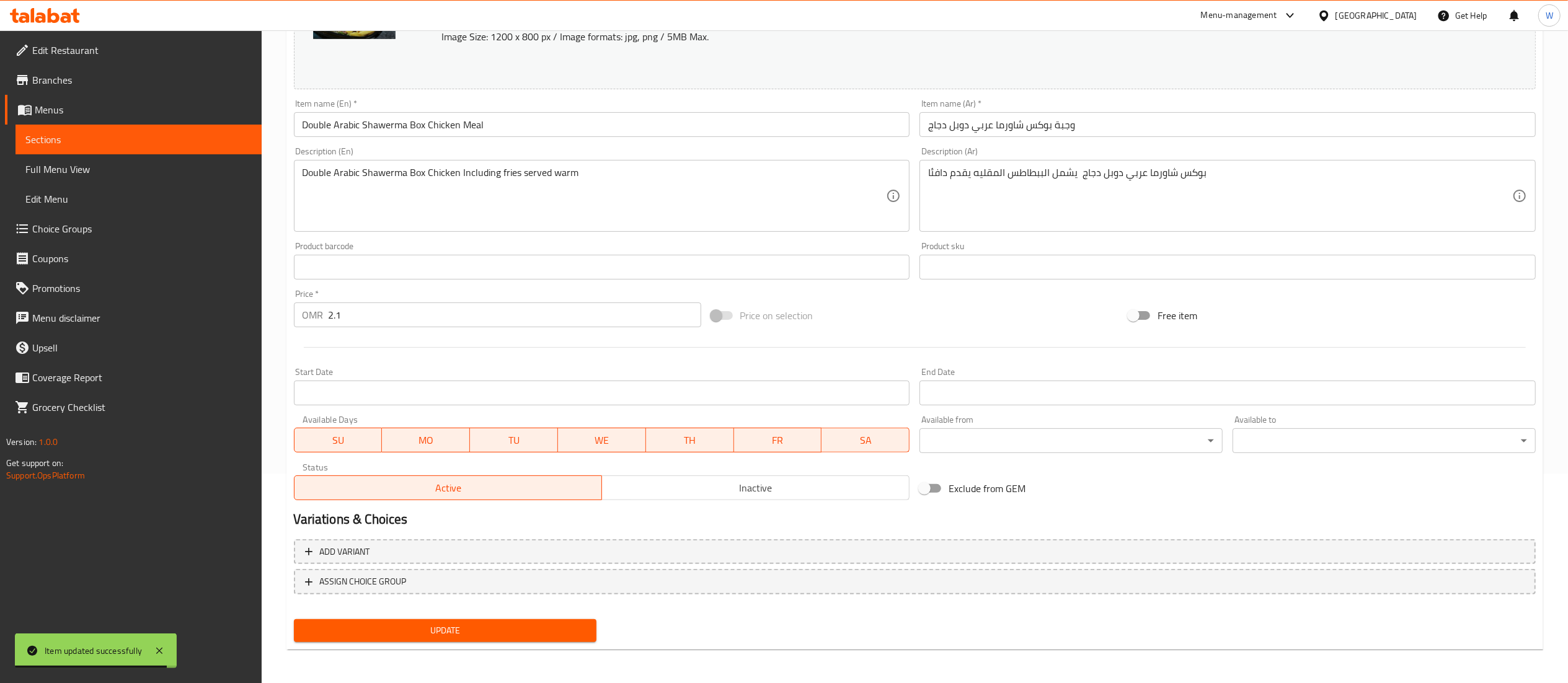
scroll to position [0, 0]
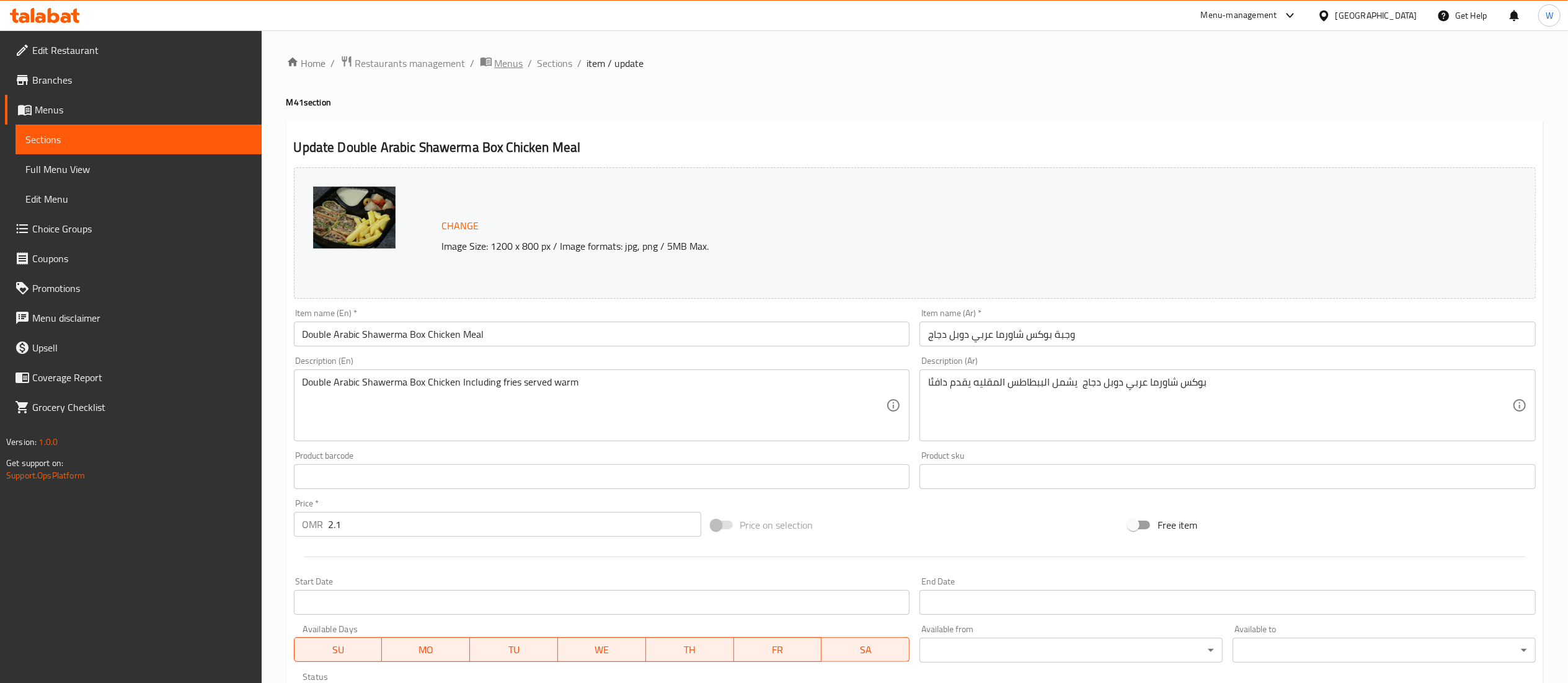
click at [499, 64] on span "Menus" at bounding box center [509, 63] width 28 height 15
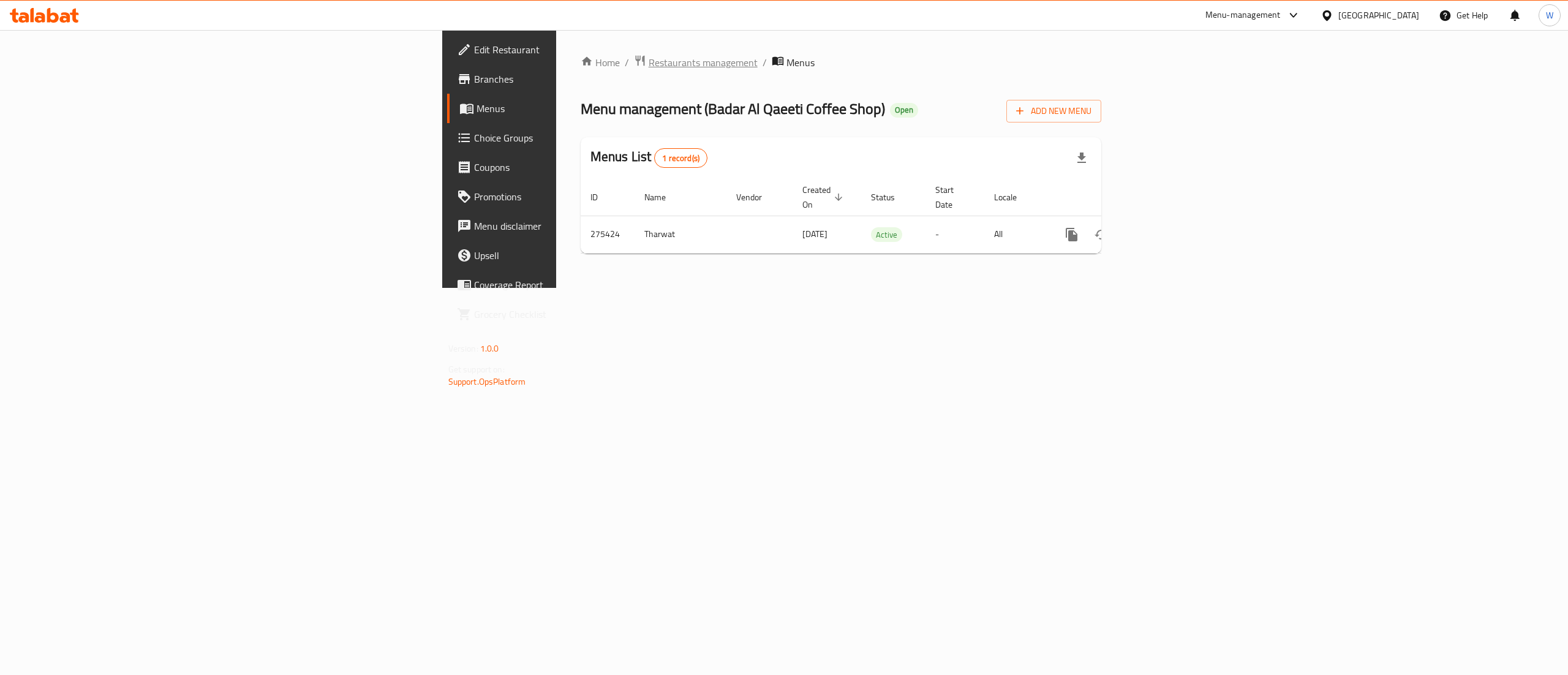
click at [649, 67] on span "Restaurants management" at bounding box center [704, 62] width 109 height 15
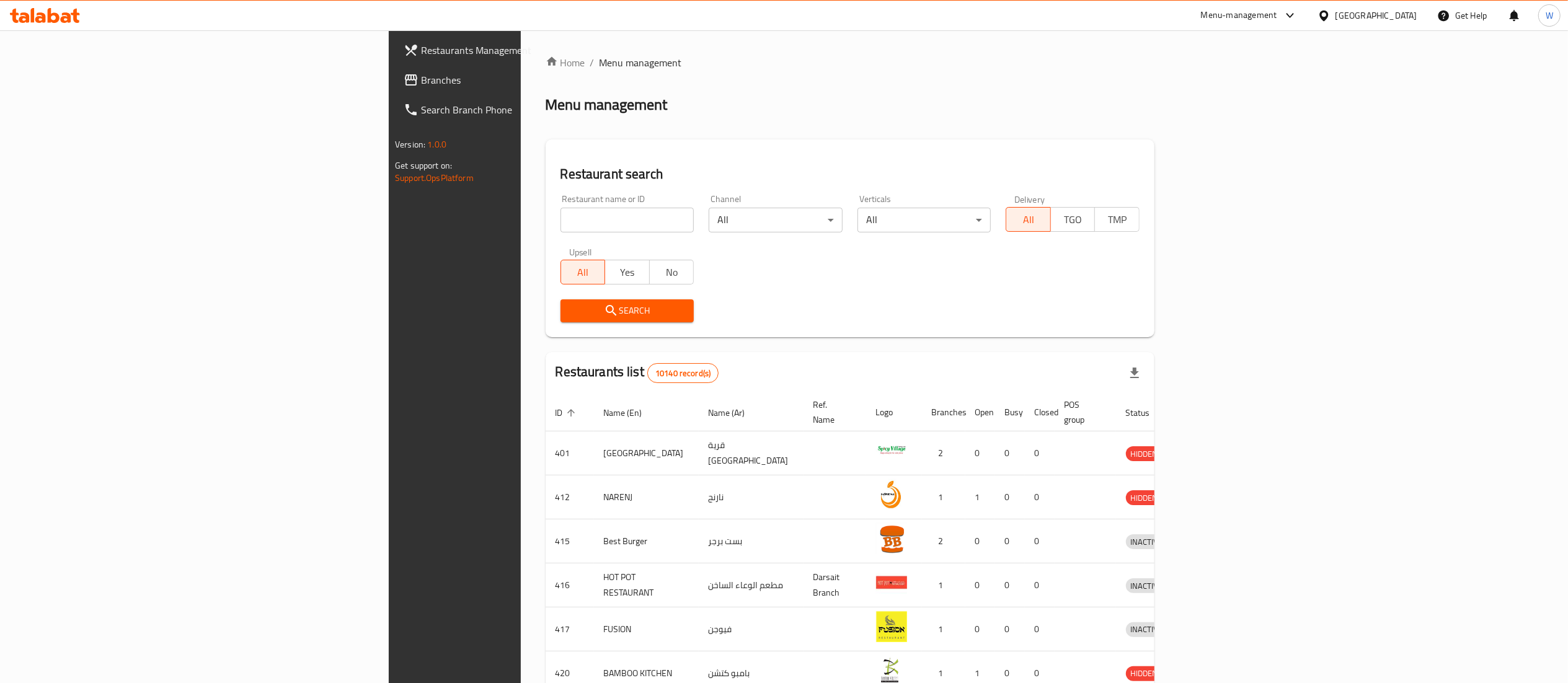
click at [546, 215] on div "Home / Menu management Menu management Restaurant search Restaurant name or ID …" at bounding box center [850, 484] width 609 height 859
click at [560, 215] on input "search" at bounding box center [627, 220] width 134 height 25
paste input "26224"
type input "26224"
click at [606, 314] on icon "submit" at bounding box center [611, 310] width 10 height 10
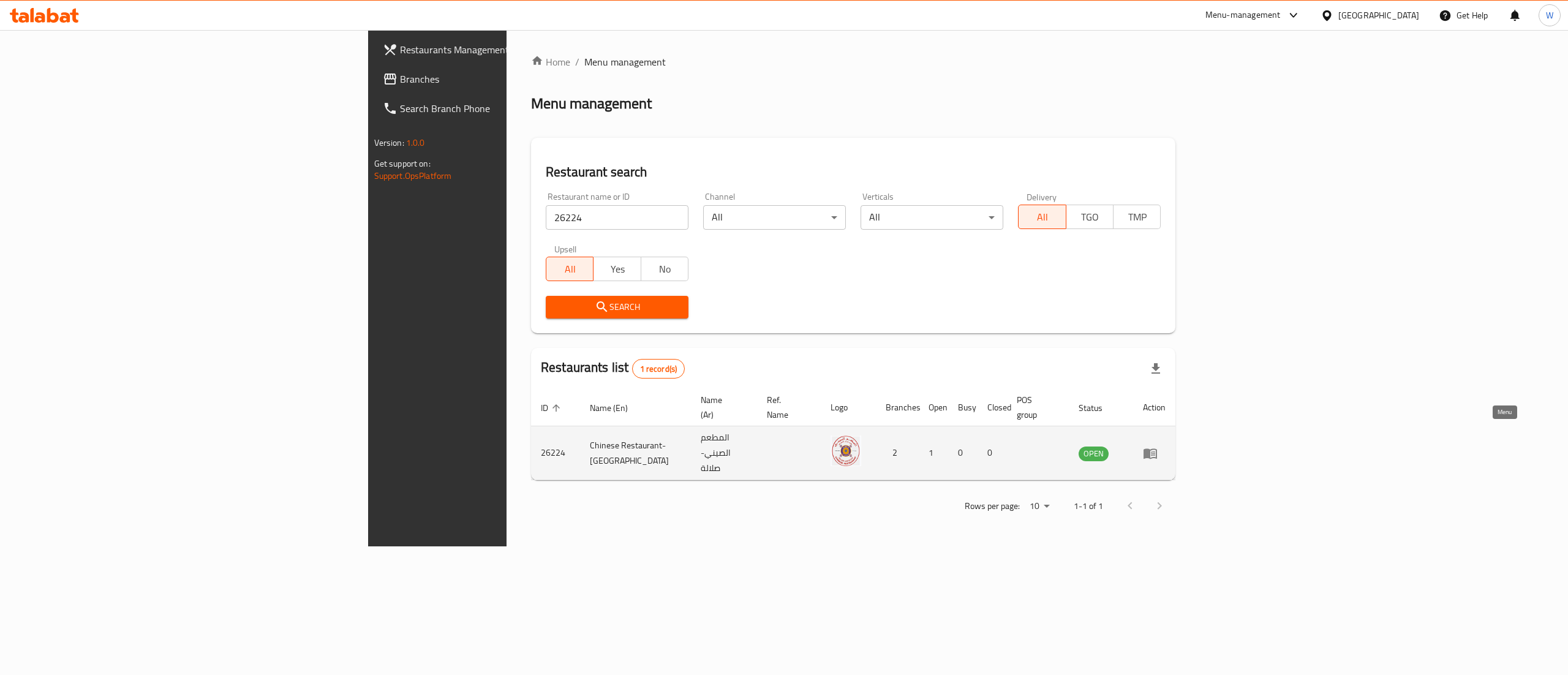
click at [1166, 446] on link "enhanced table" at bounding box center [1154, 453] width 23 height 15
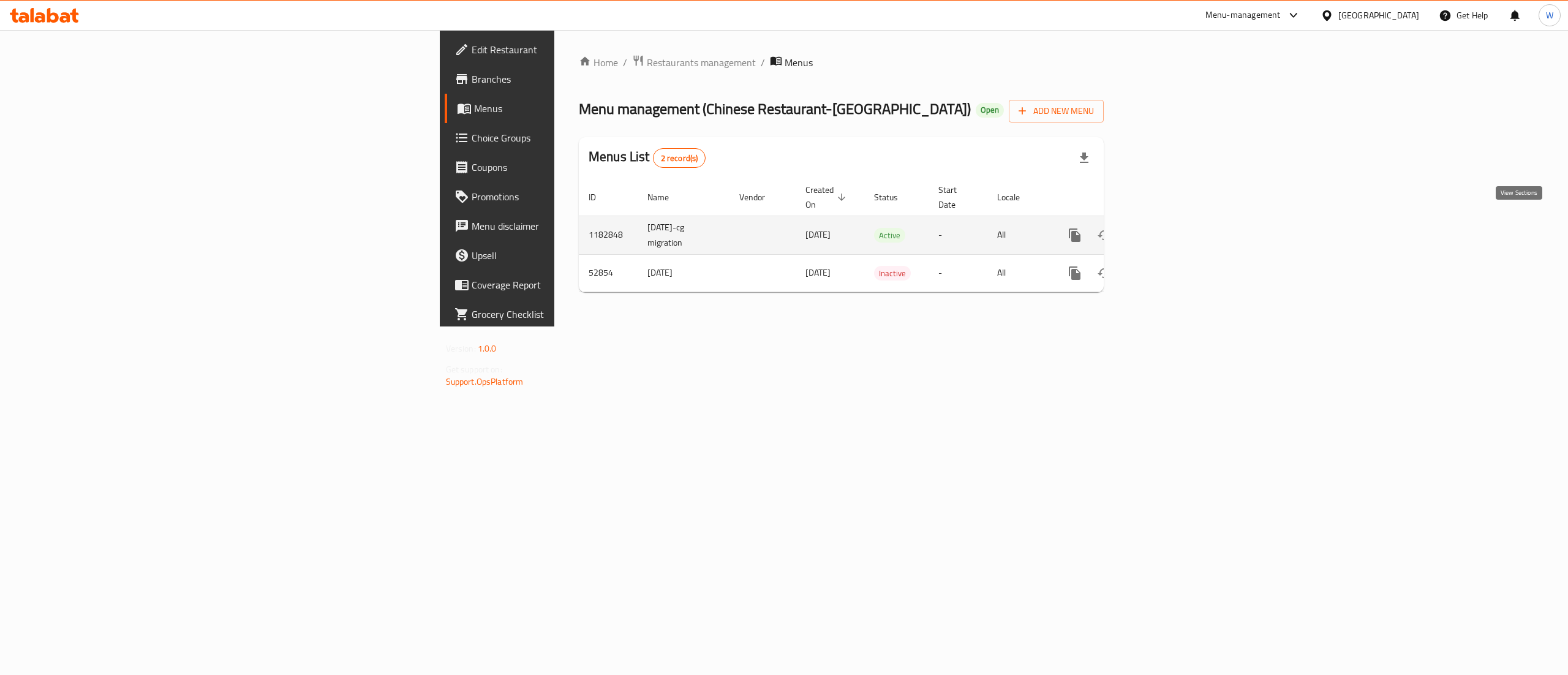
click at [1171, 228] on icon "enhanced table" at bounding box center [1163, 235] width 15 height 15
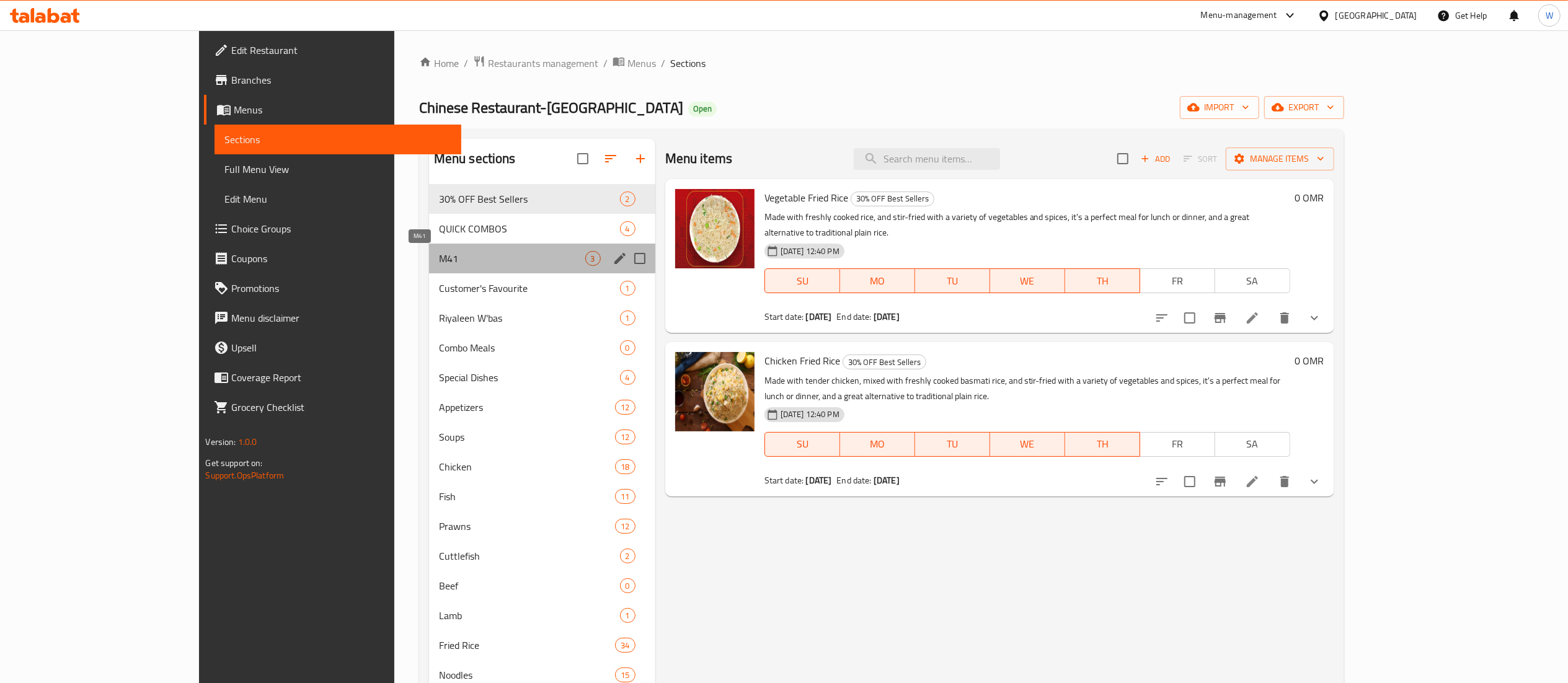
click at [439, 251] on span "M41" at bounding box center [512, 258] width 146 height 15
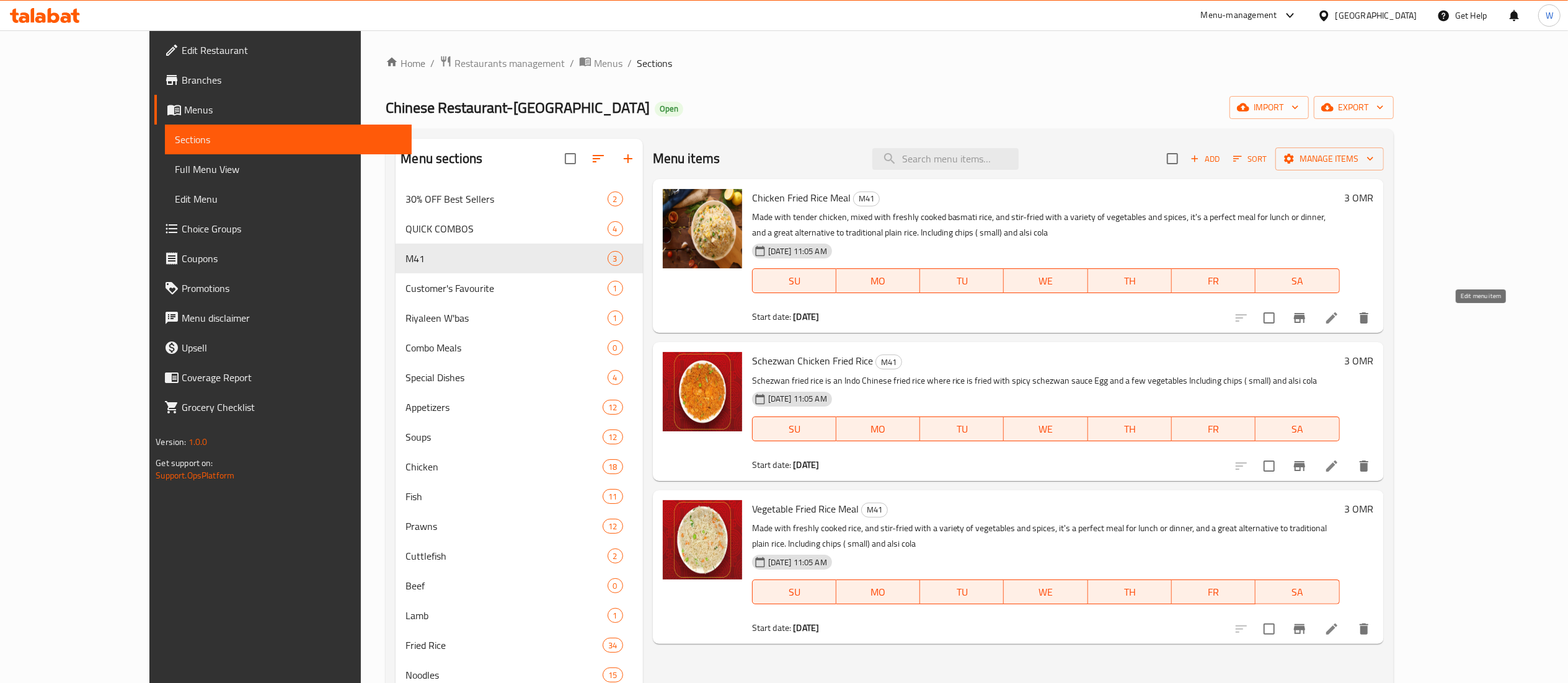
click at [1340, 314] on icon at bounding box center [1332, 318] width 15 height 15
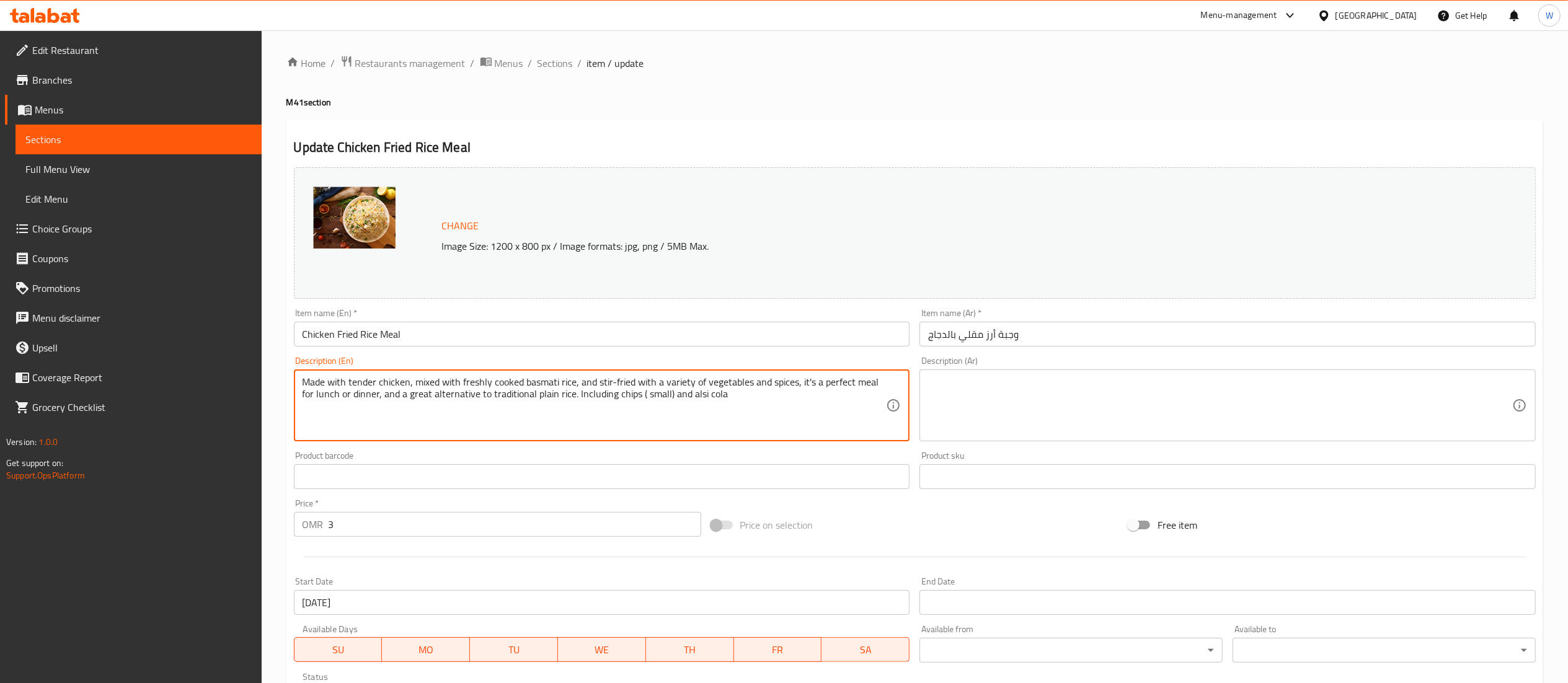
click at [631, 398] on textarea "Made with tender chicken, mixed with freshly cooked basmati rice, and stir-frie…" at bounding box center [595, 406] width 584 height 59
click at [724, 408] on textarea "Made with tender chicken, mixed with freshly cooked basmati rice, and stir-frie…" at bounding box center [595, 406] width 584 height 59
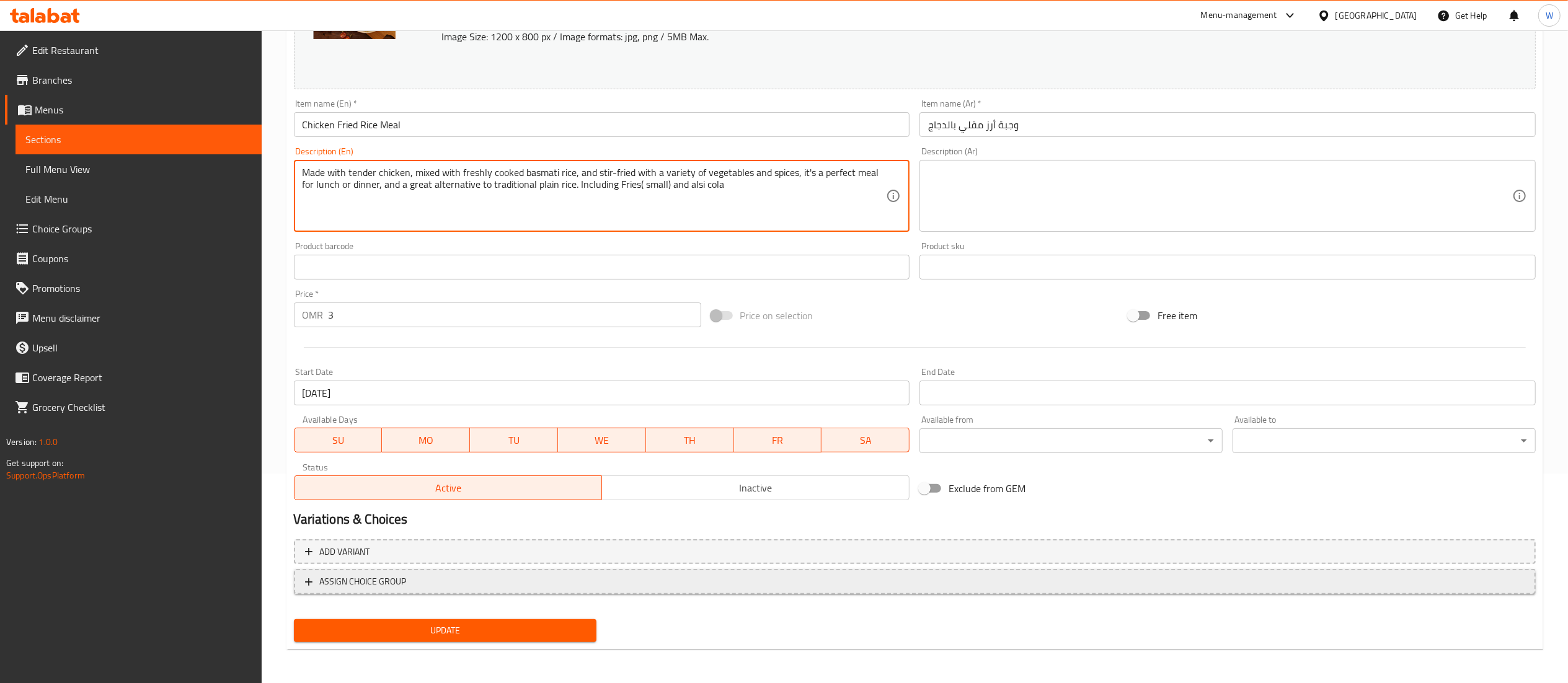
type textarea "Made with tender chicken, mixed with freshly cooked basmati rice, and stir-frie…"
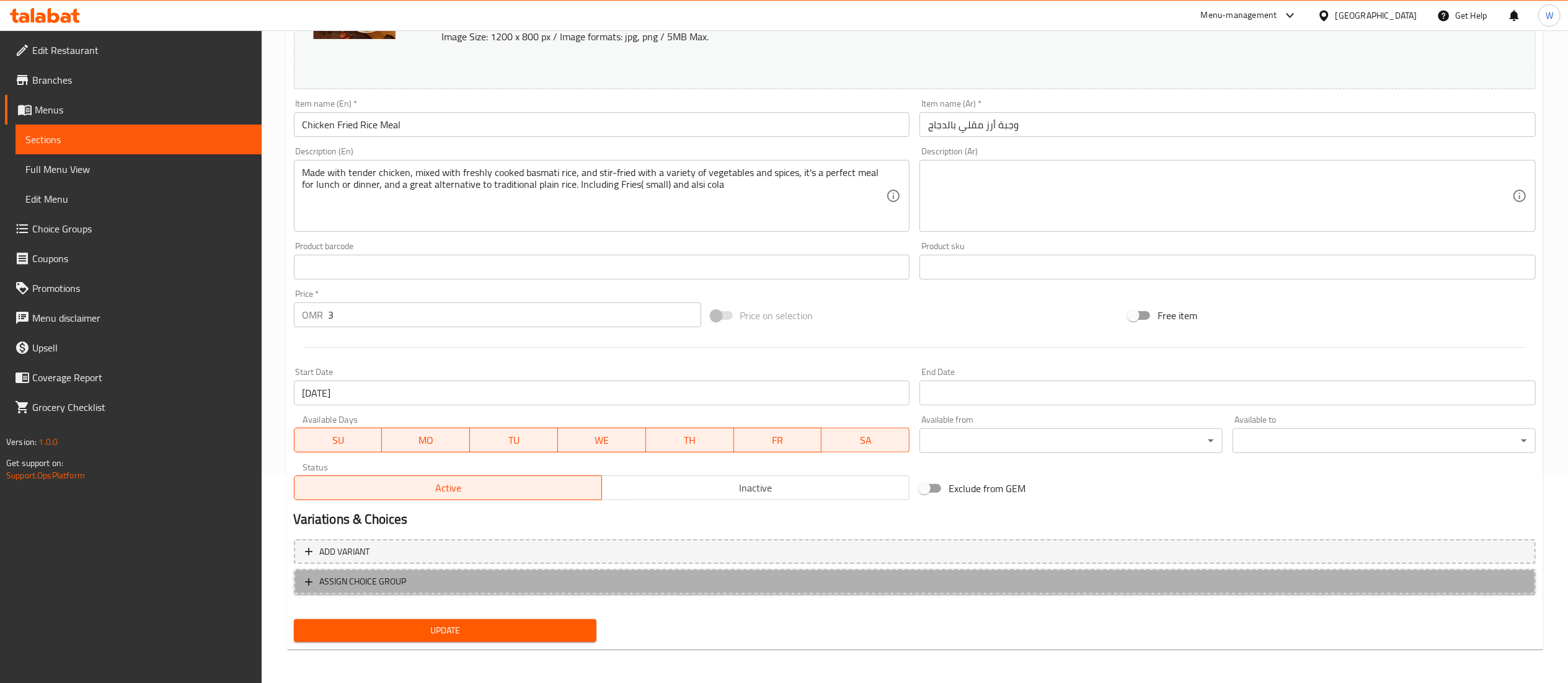
click at [643, 569] on button "ASSIGN CHOICE GROUP" at bounding box center [915, 582] width 1242 height 26
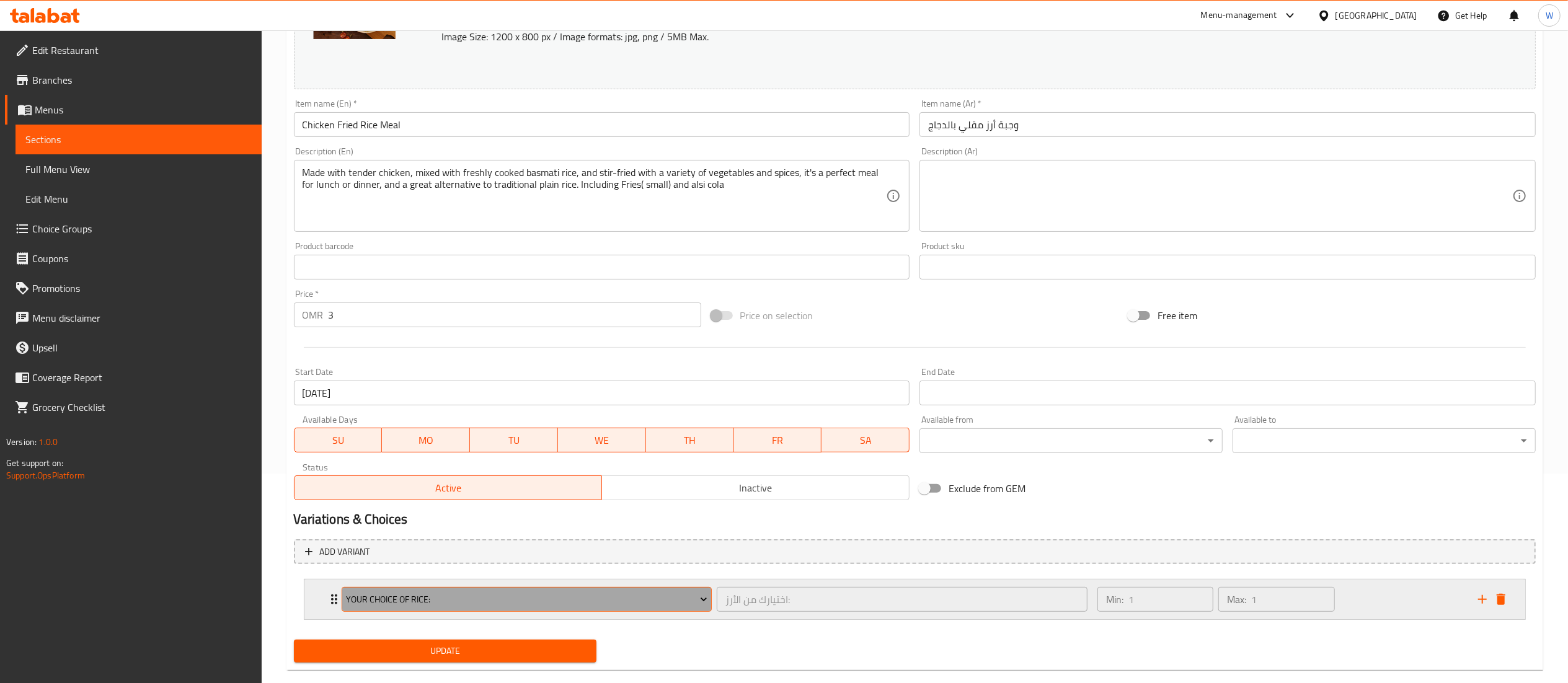
click at [638, 597] on span "Your Choice Of Rice:" at bounding box center [527, 599] width 362 height 15
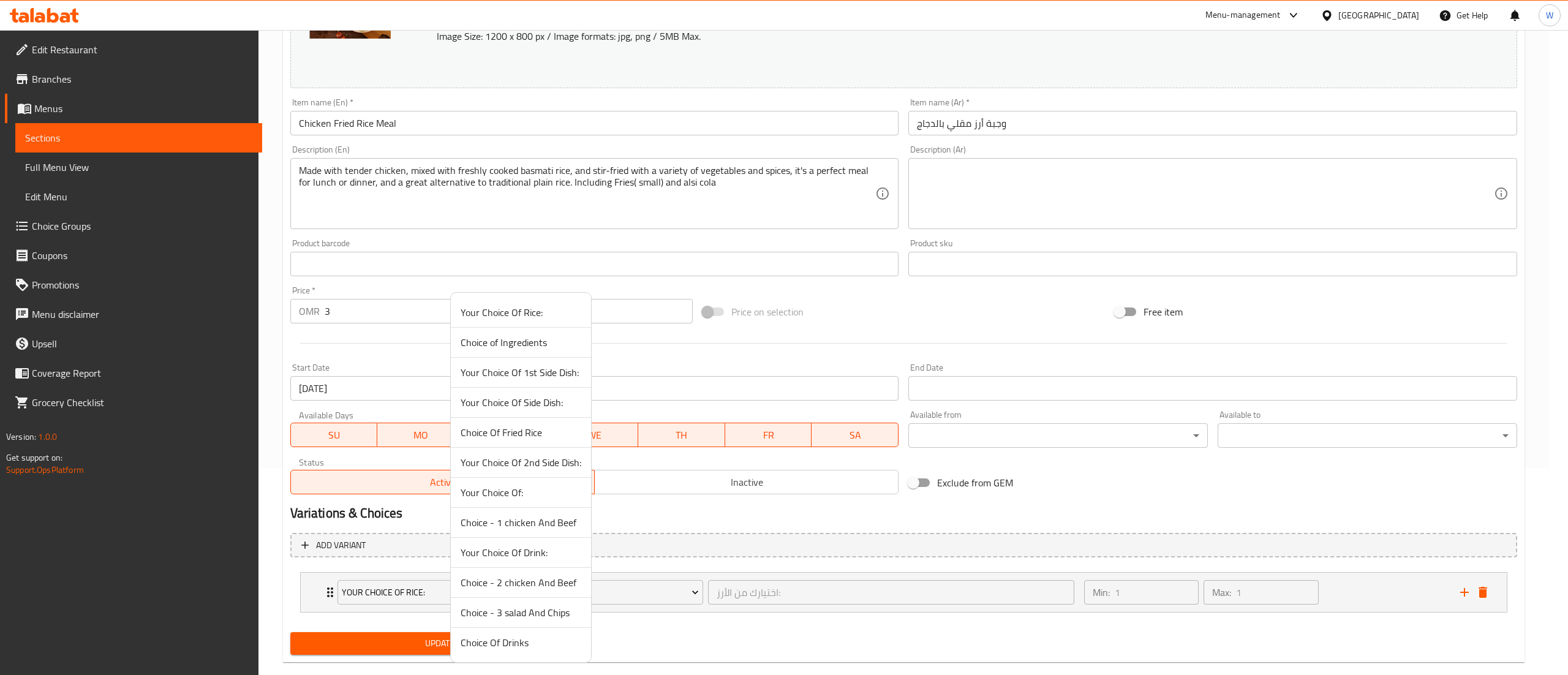
click at [510, 650] on span "Choice Of Drinks" at bounding box center [521, 642] width 121 height 15
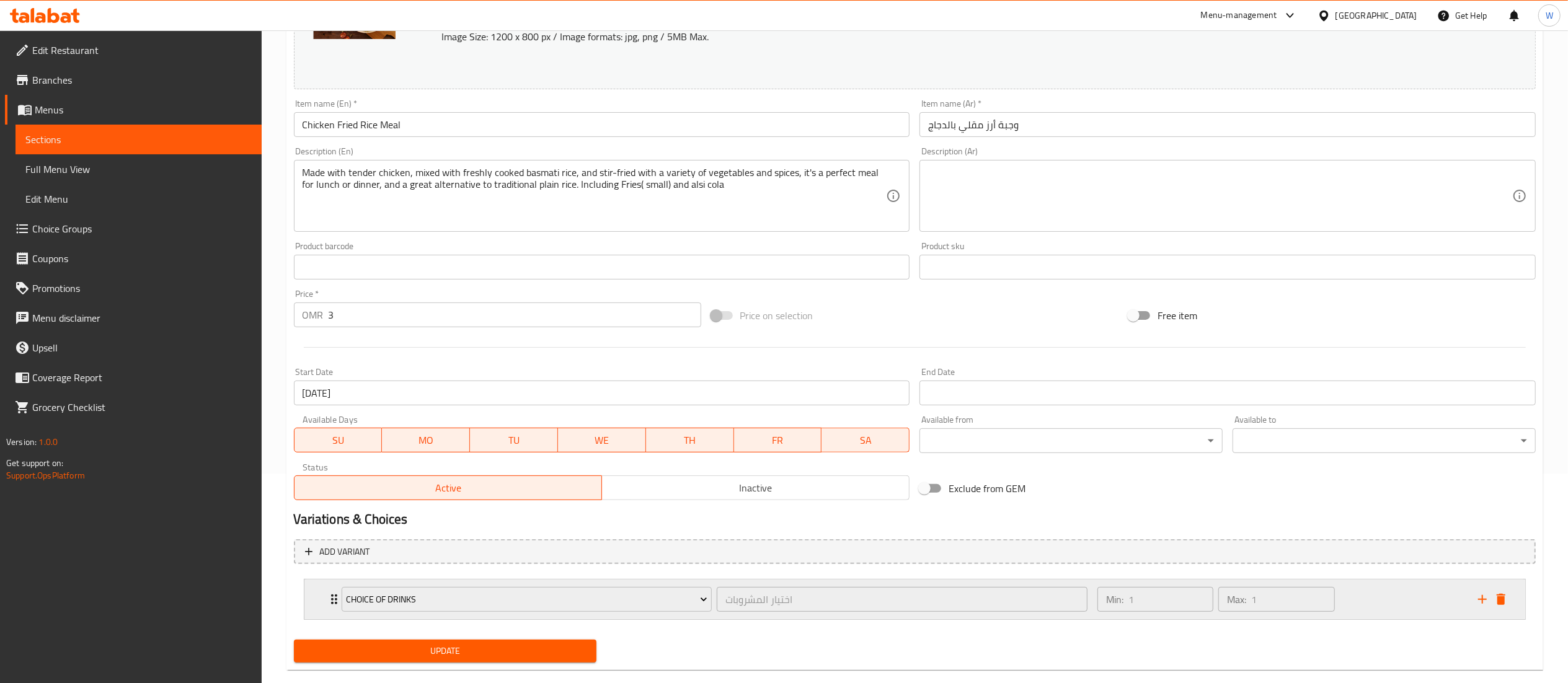
scroll to position [232, 0]
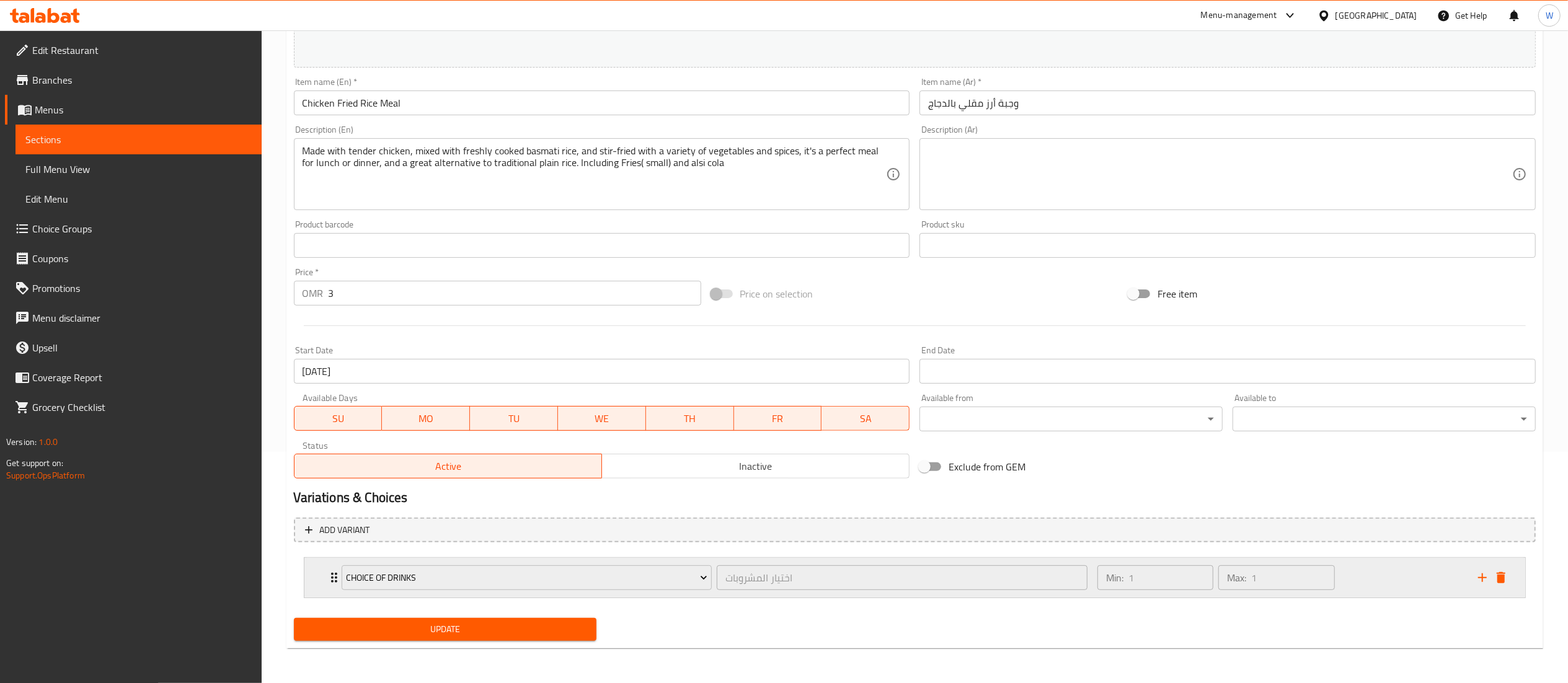
click at [1513, 578] on div "Choice Of Drinks اختيار المشروبات ​ Min: 1 ​ Max: 1 ​" at bounding box center [915, 578] width 1221 height 40
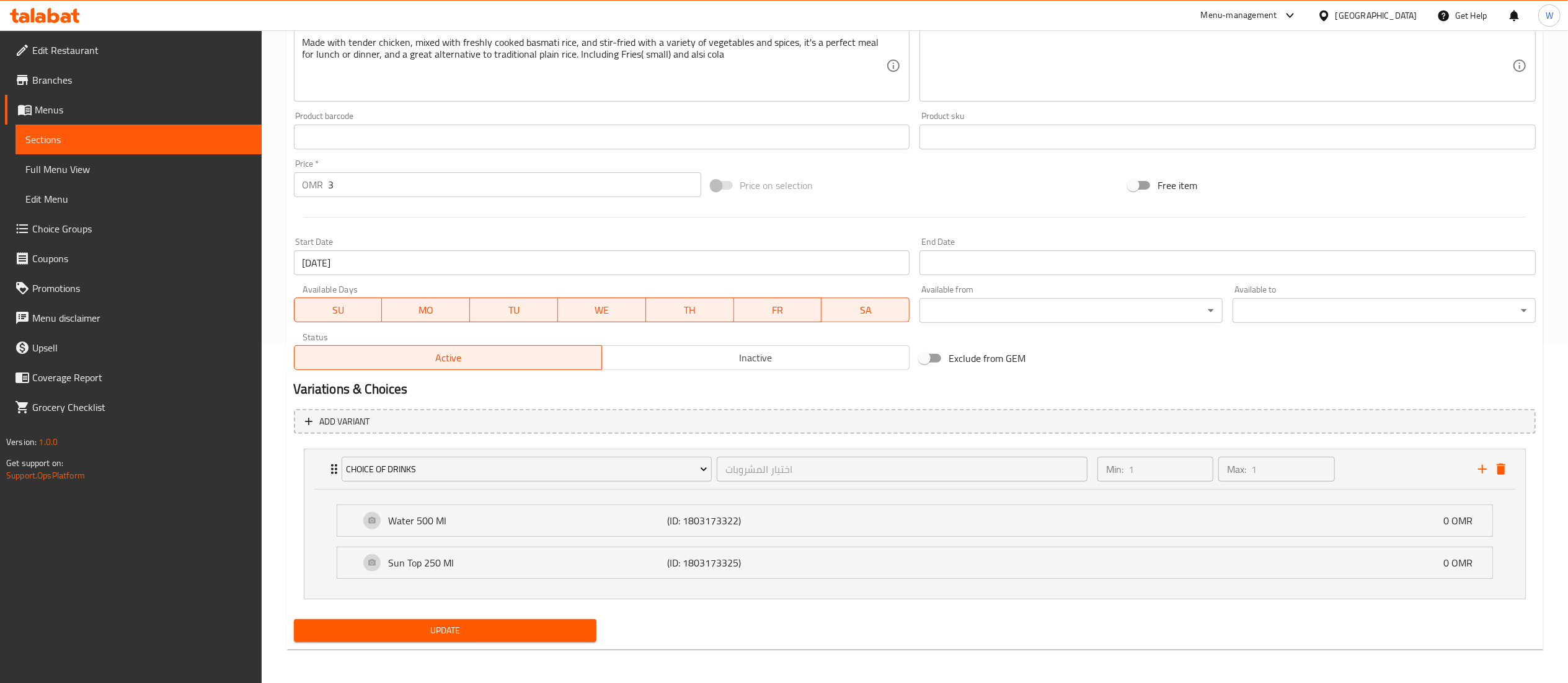
scroll to position [338, 0]
click at [1506, 471] on icon "delete" at bounding box center [1501, 470] width 15 height 15
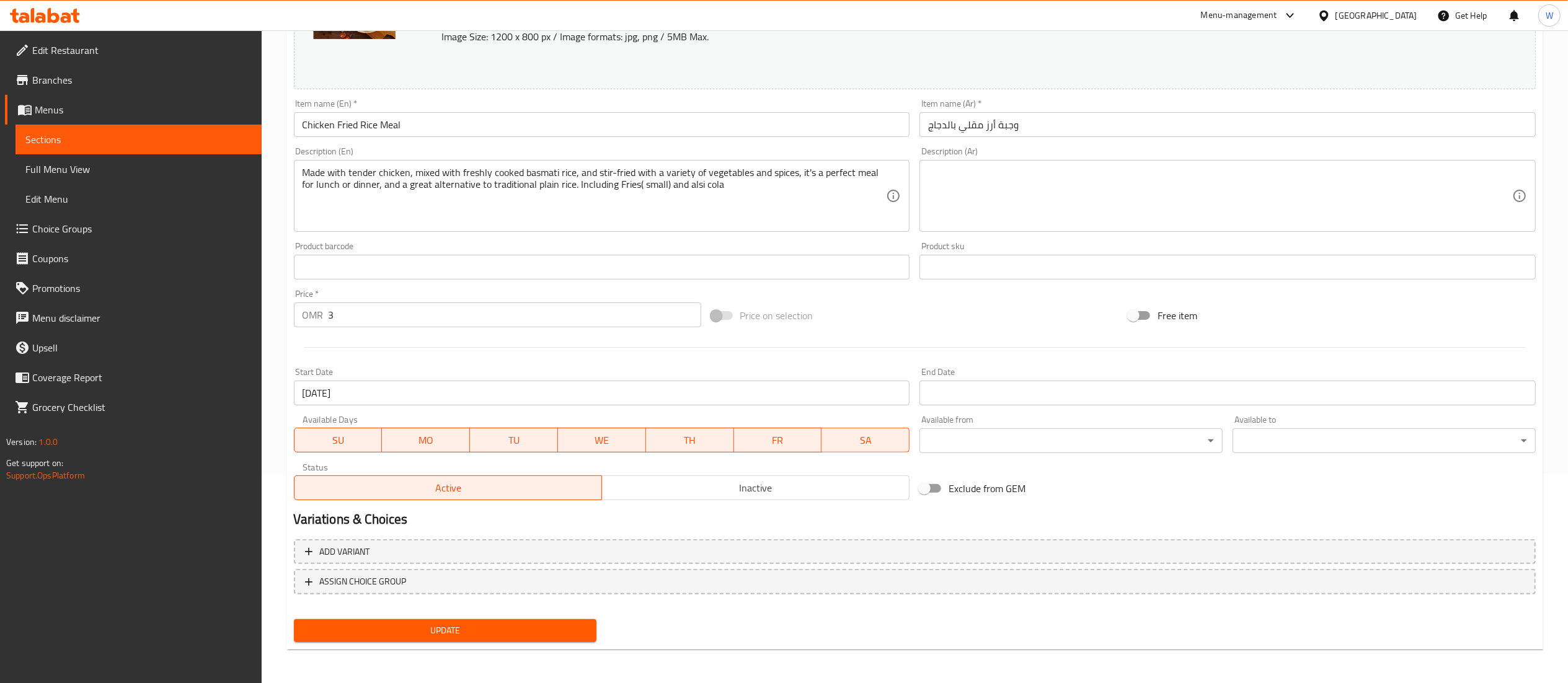
scroll to position [0, 0]
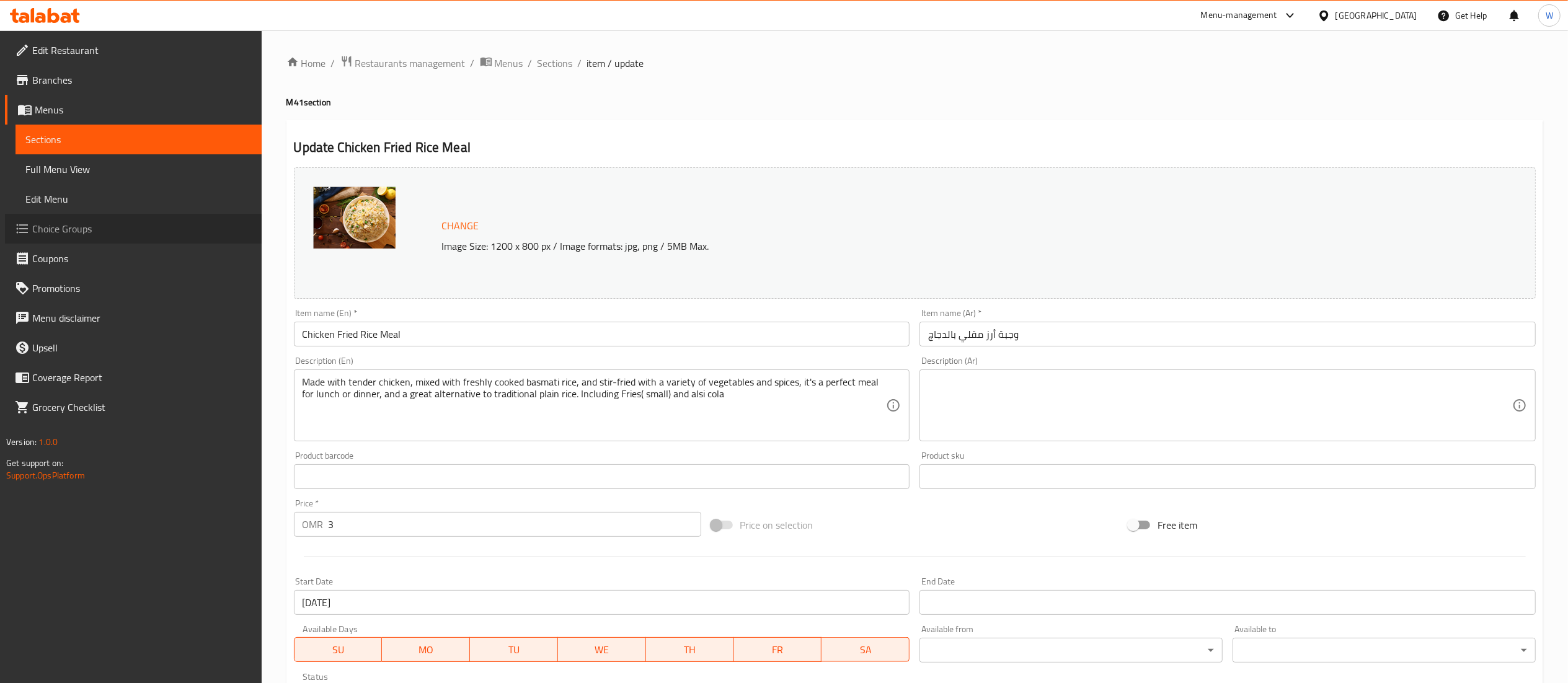
click at [77, 217] on link "Choice Groups" at bounding box center [133, 229] width 257 height 30
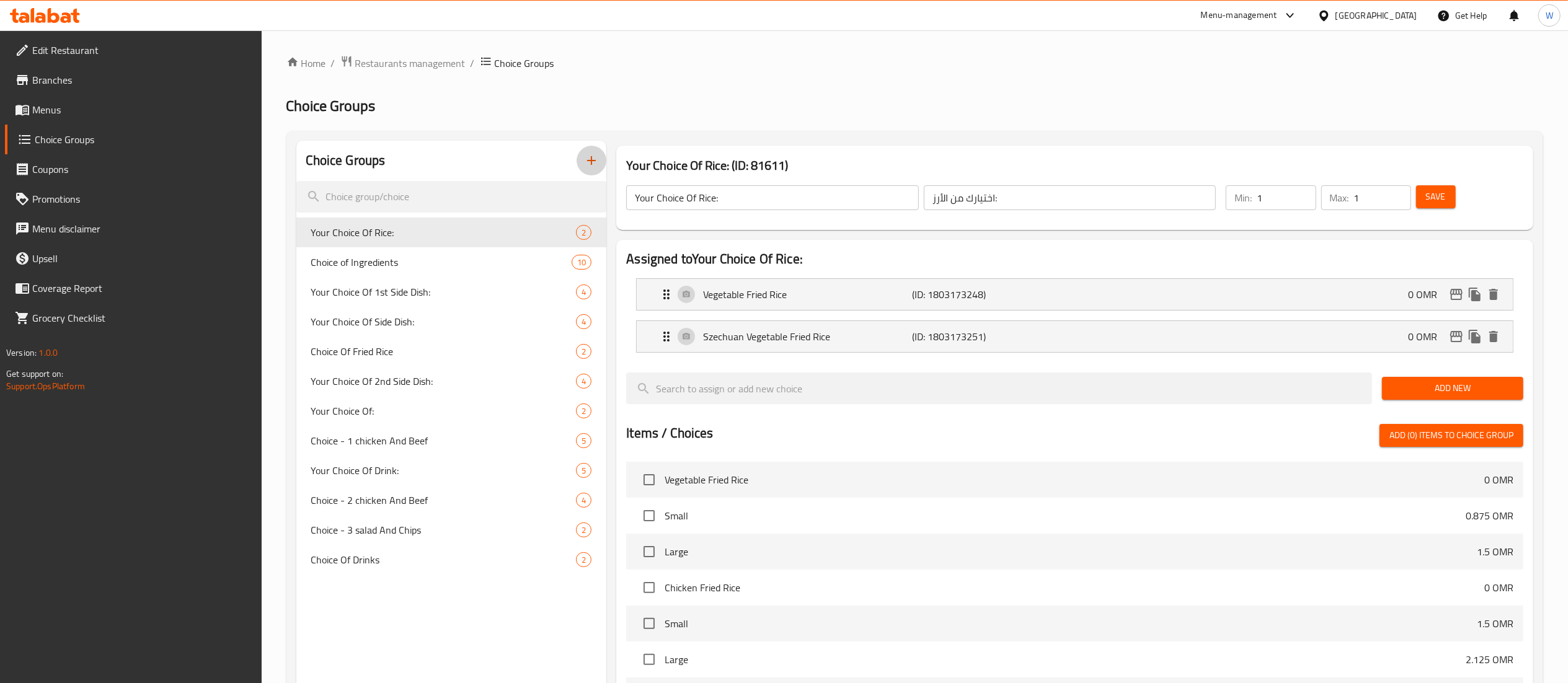
click at [589, 165] on icon "button" at bounding box center [591, 160] width 15 height 15
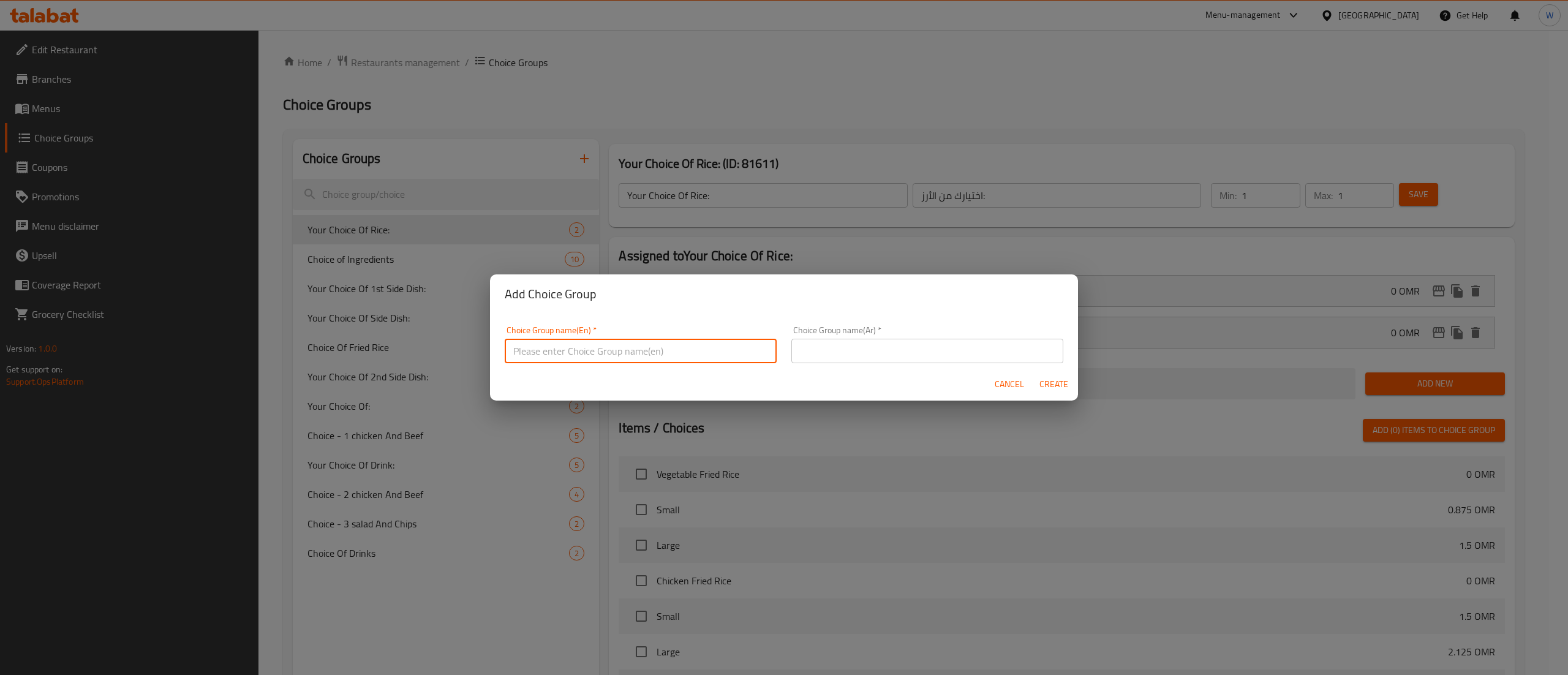
click at [644, 343] on input "text" at bounding box center [641, 351] width 272 height 25
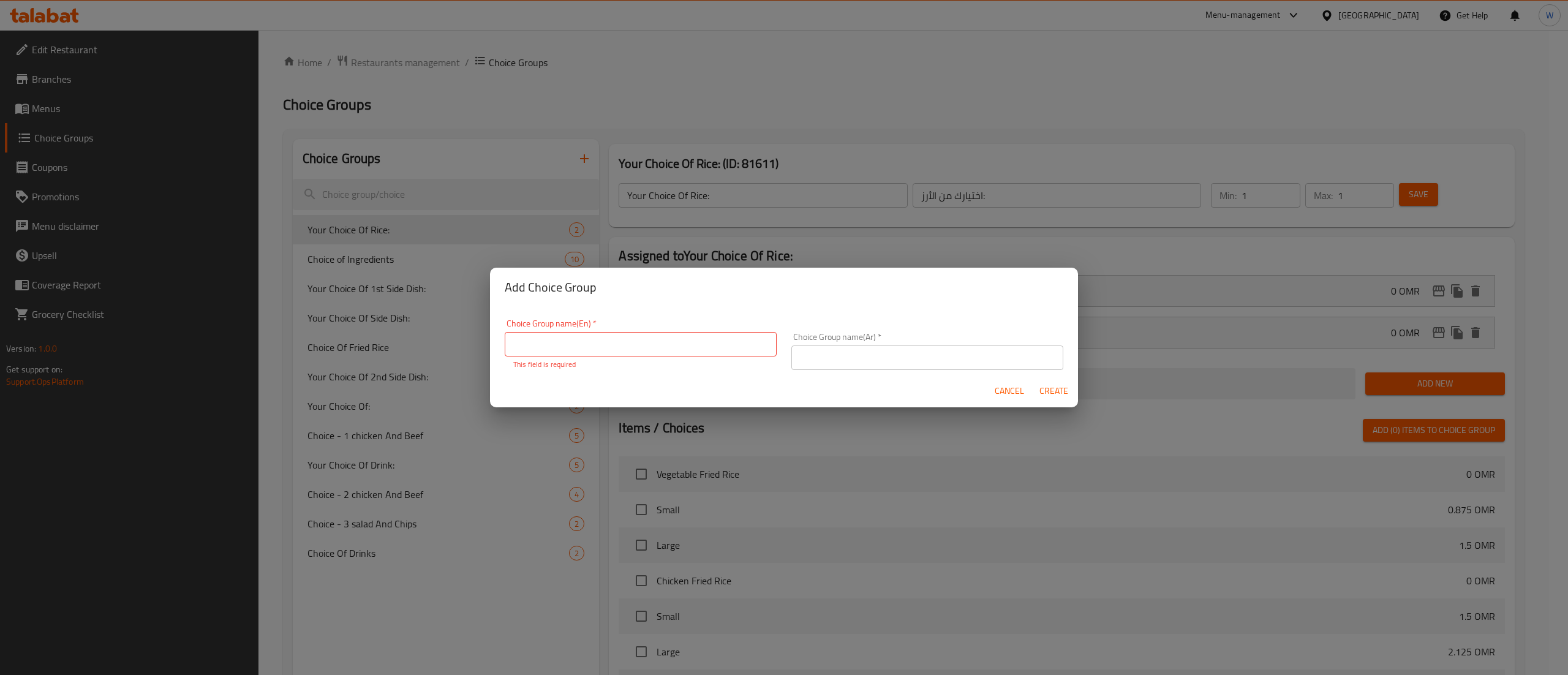
click at [829, 161] on div "Add Choice Group Choice Group name(En)   * Choice Group name(En) * This field i…" at bounding box center [784, 338] width 1568 height 675
click at [990, 383] on button "Cancel" at bounding box center [1010, 392] width 39 height 23
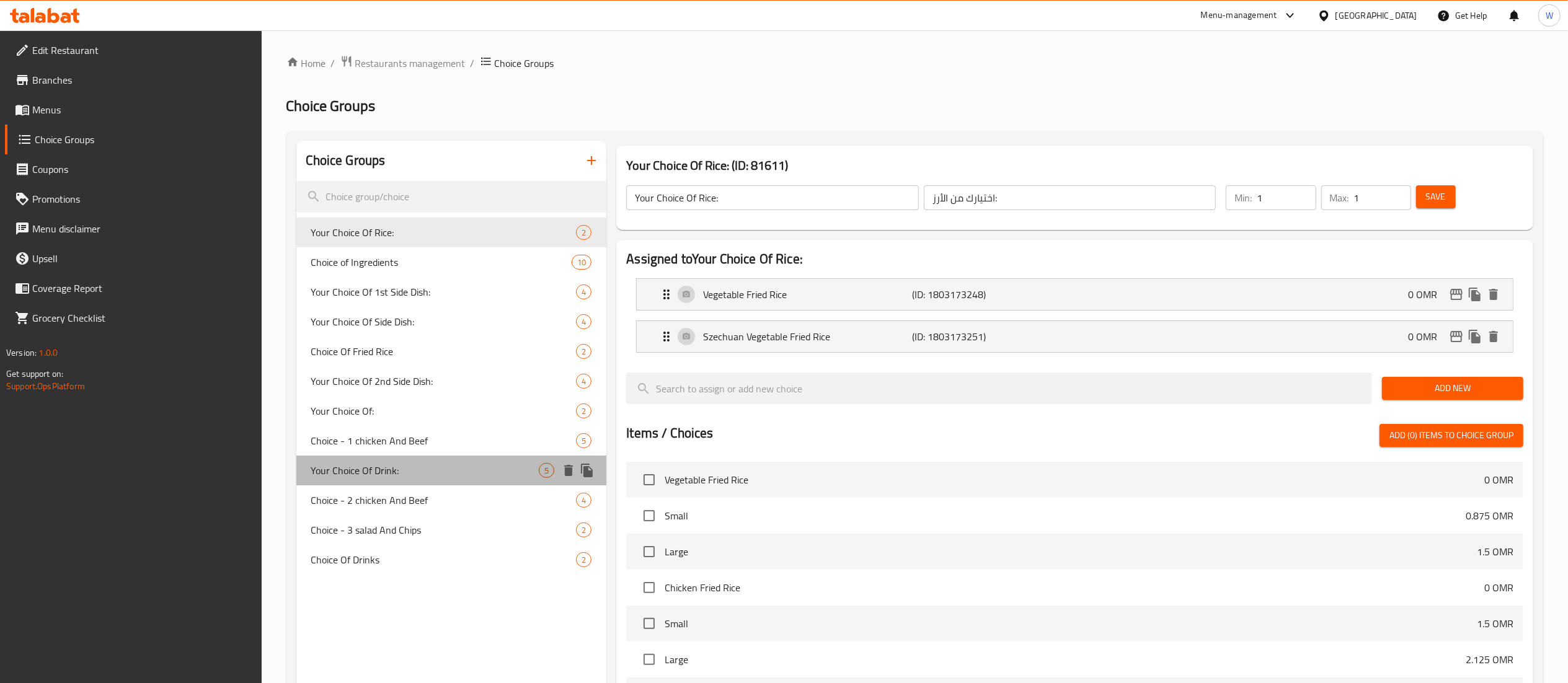
click at [368, 471] on span "Your Choice Of Drink:" at bounding box center [425, 470] width 228 height 15
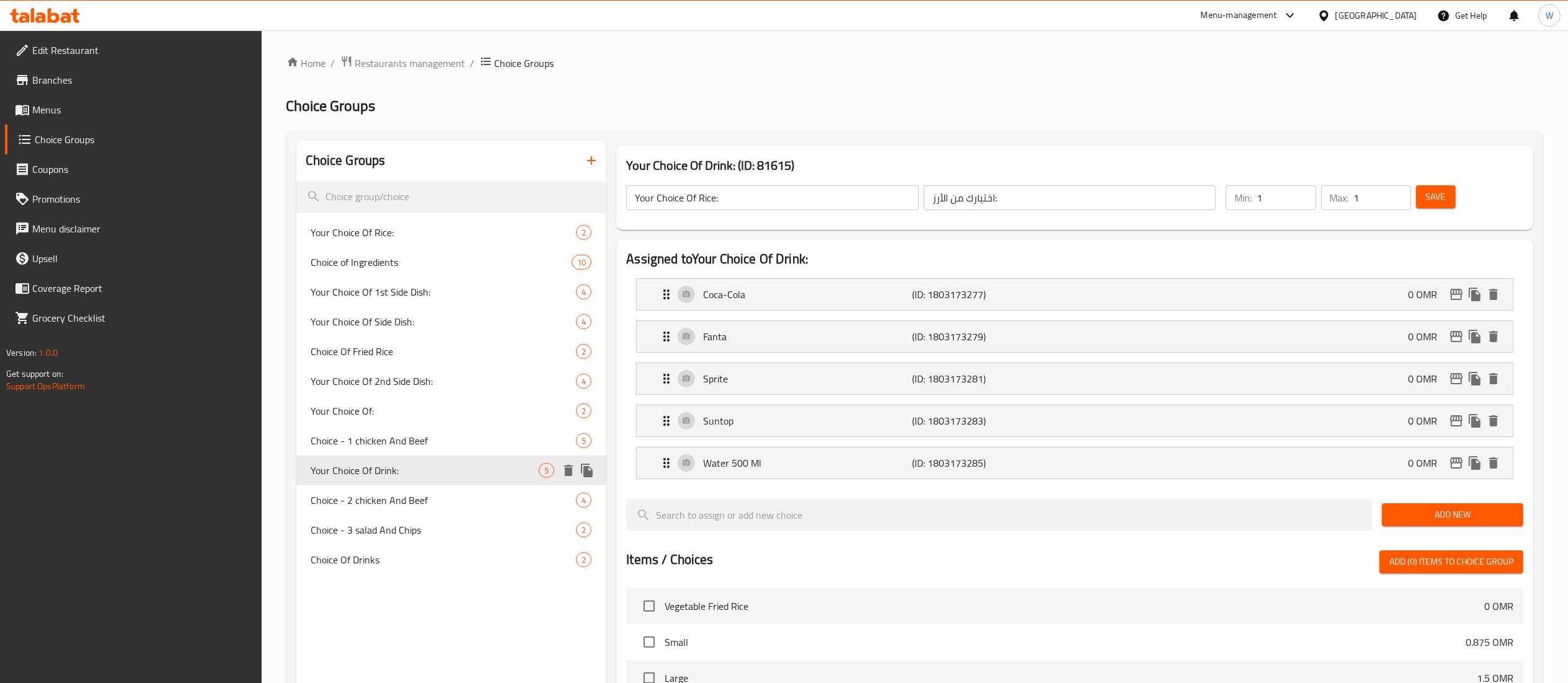
type input "Your Choice Of Drink:"
type input "اختيارك من المشروب:"
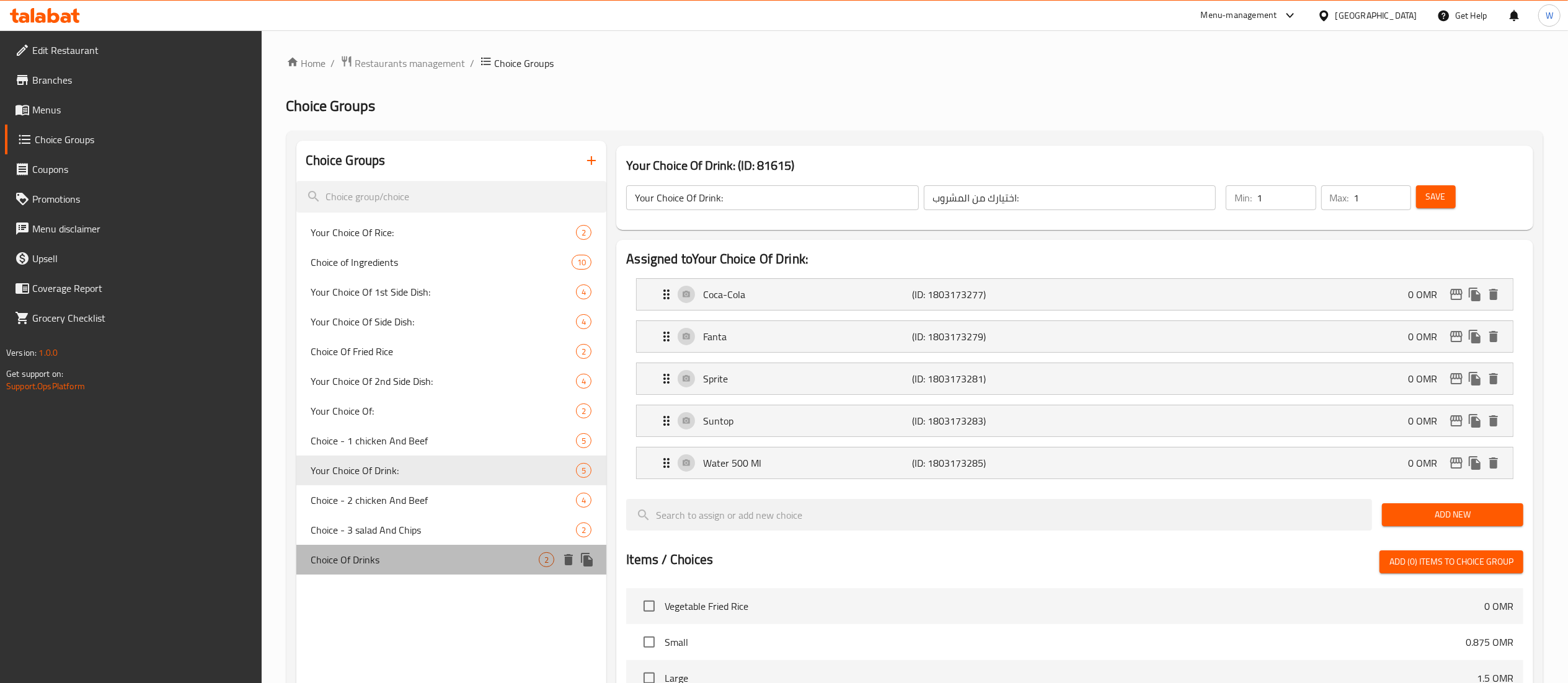
click at [389, 551] on div "Choice Of Drinks 2" at bounding box center [452, 560] width 311 height 30
type input "Choice Of Drinks"
type input "اختيار المشروبات"
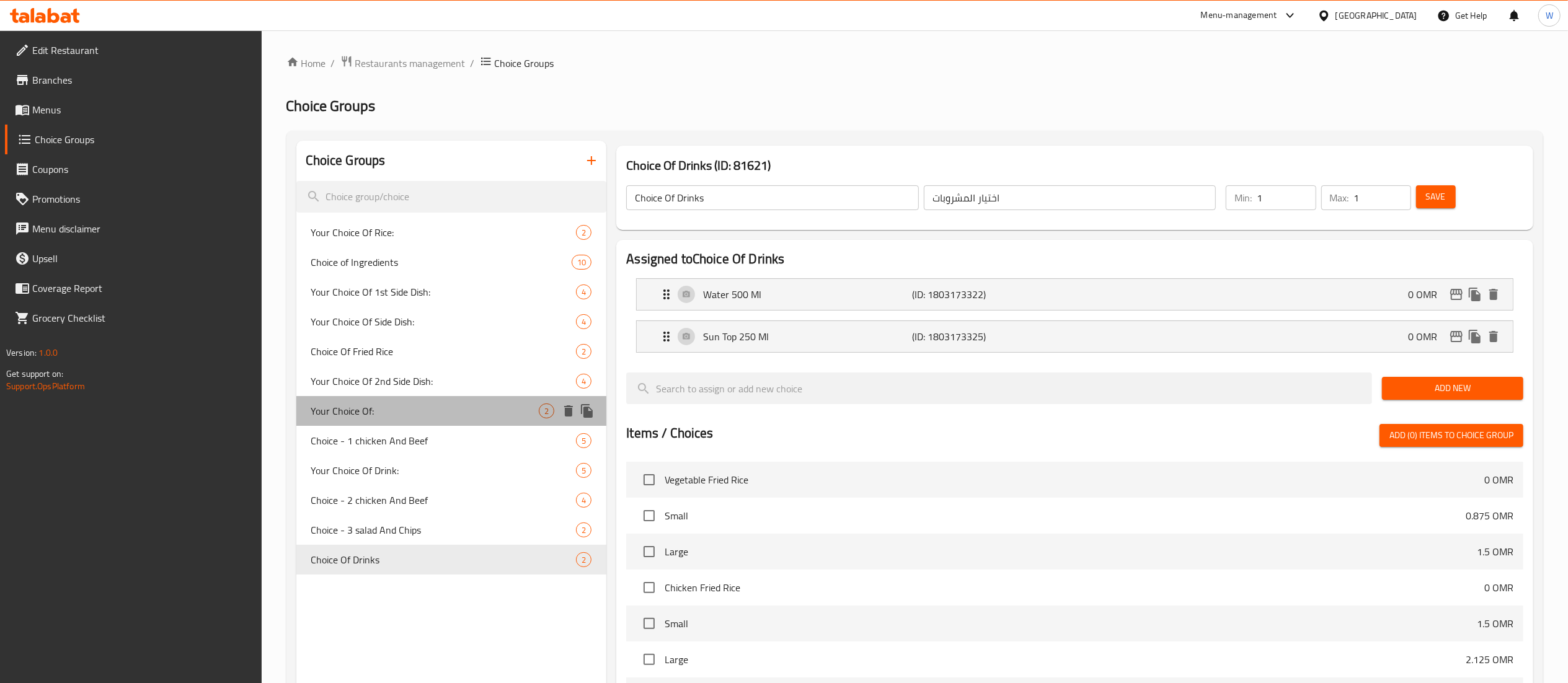
click at [454, 401] on div "Your Choice Of: 2" at bounding box center [452, 411] width 311 height 30
type input "Your Choice Of:"
type input "اختيارك من:"
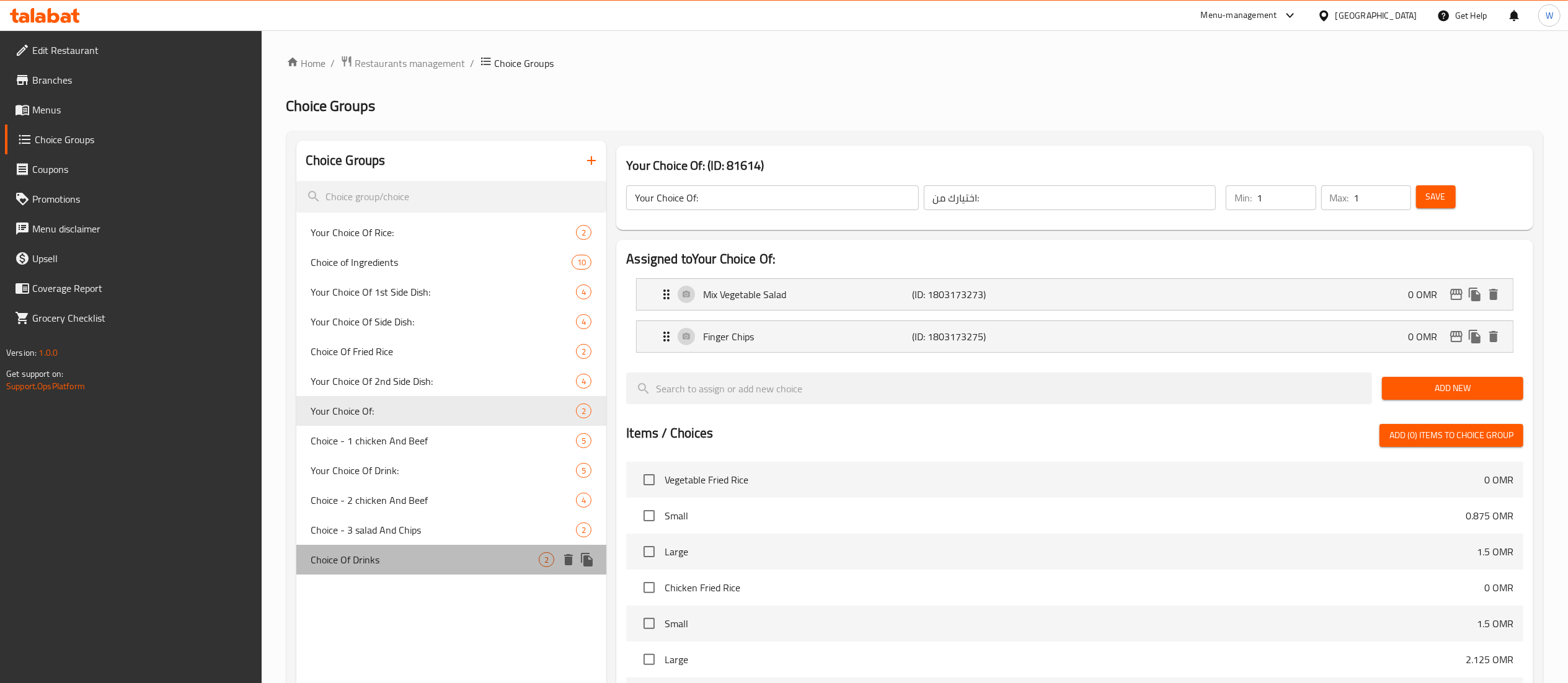
click at [433, 569] on div "Choice Of Drinks 2" at bounding box center [452, 560] width 311 height 30
type input "Choice Of Drinks"
type input "اختيار المشروبات"
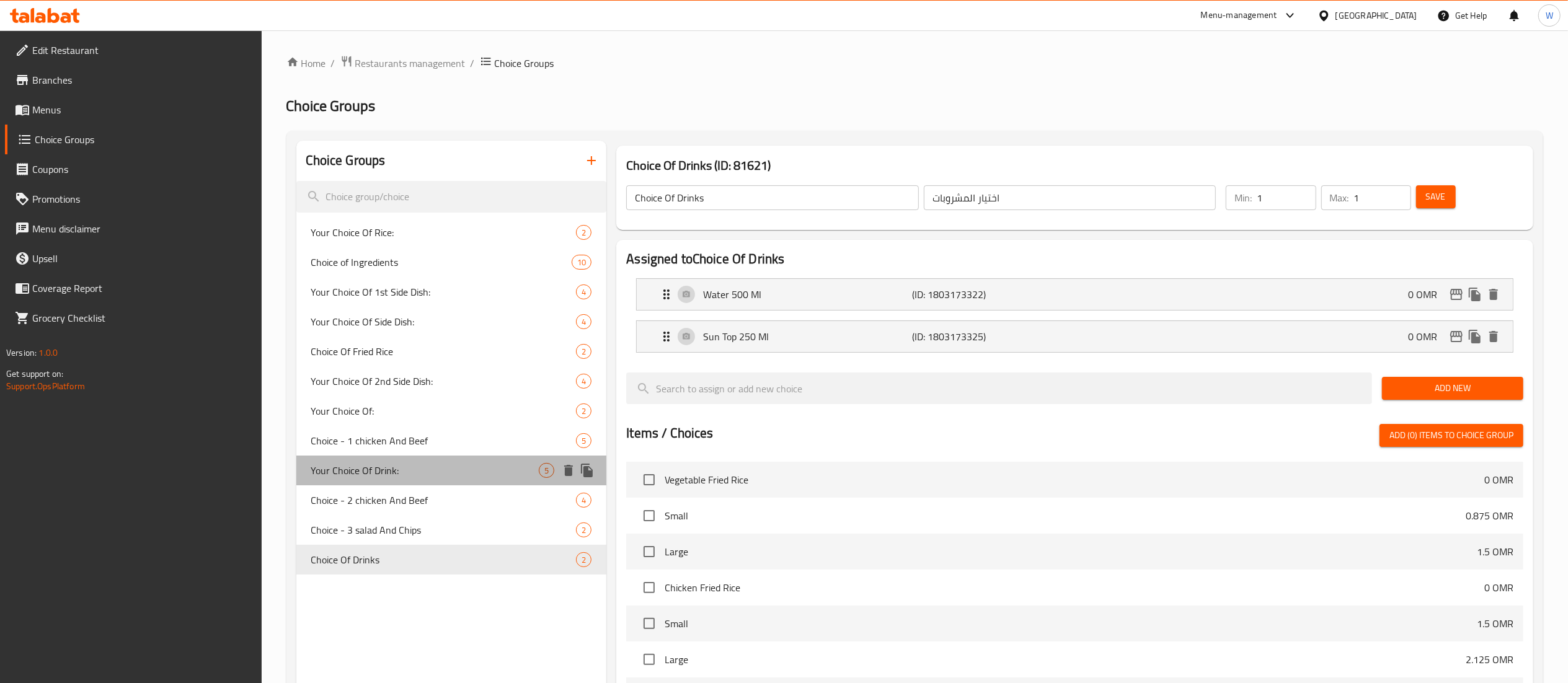
click at [503, 456] on div "Your Choice Of Drink: 5" at bounding box center [452, 470] width 311 height 30
type input "Your Choice Of Drink:"
type input "اختيارك من المشروب:"
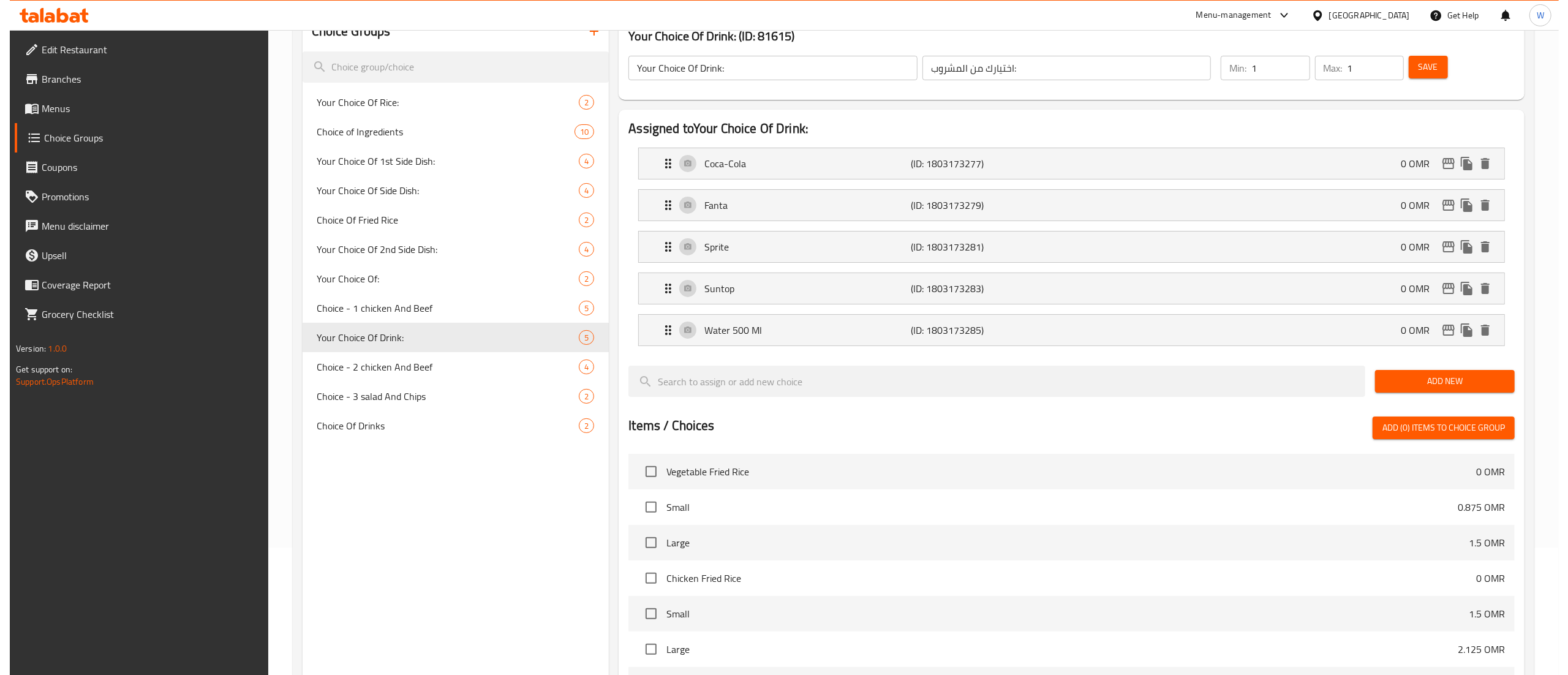
scroll to position [126, 0]
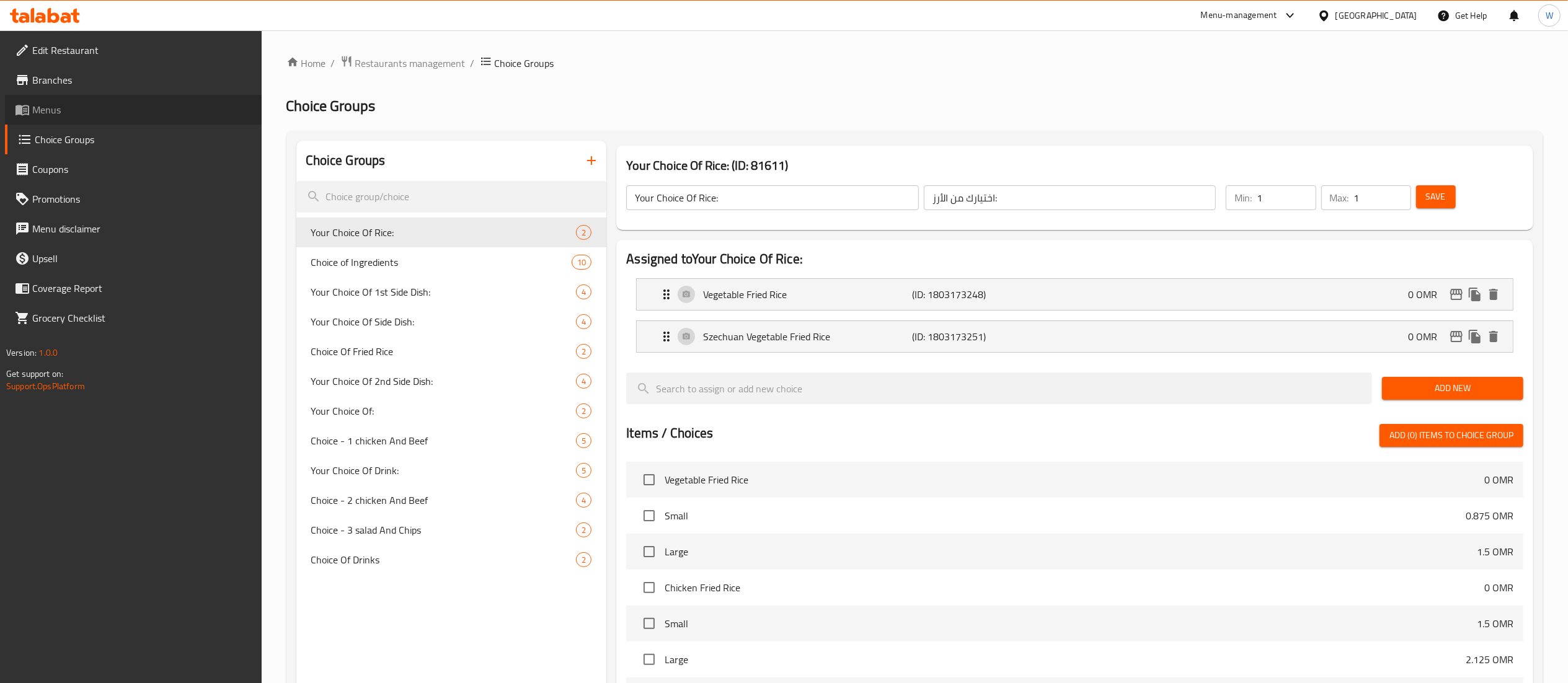
click at [63, 123] on link "Menus" at bounding box center [133, 109] width 257 height 30
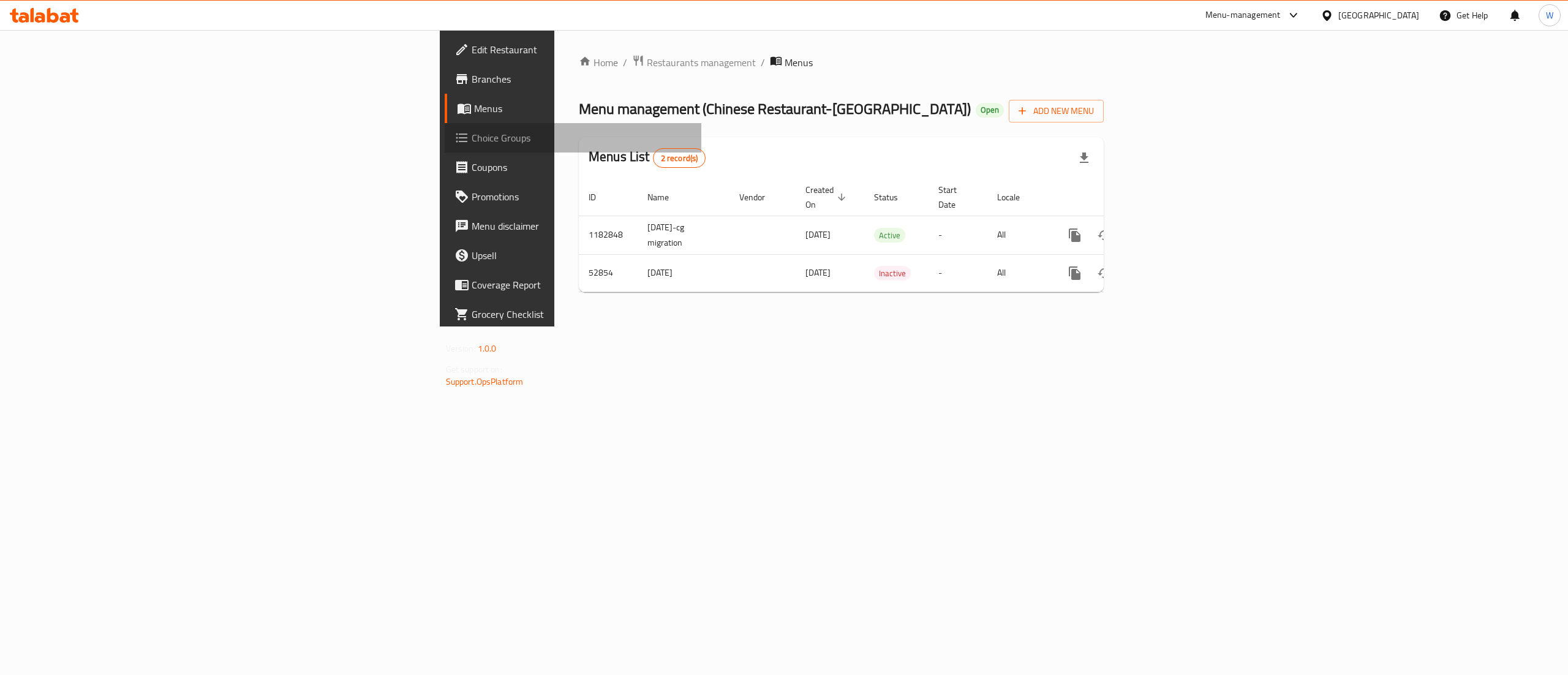
click at [472, 142] on span "Choice Groups" at bounding box center [582, 137] width 221 height 15
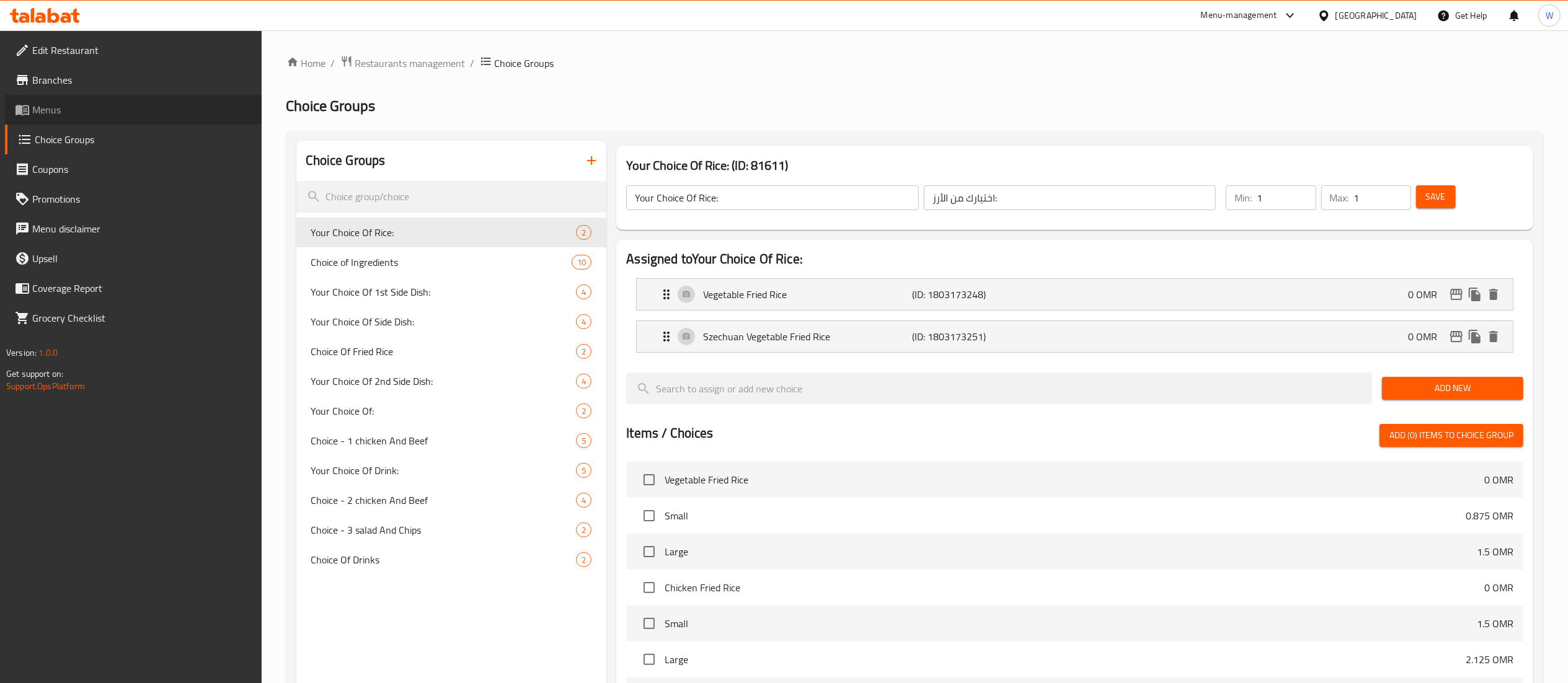
click at [191, 111] on span "Menus" at bounding box center [142, 109] width 219 height 15
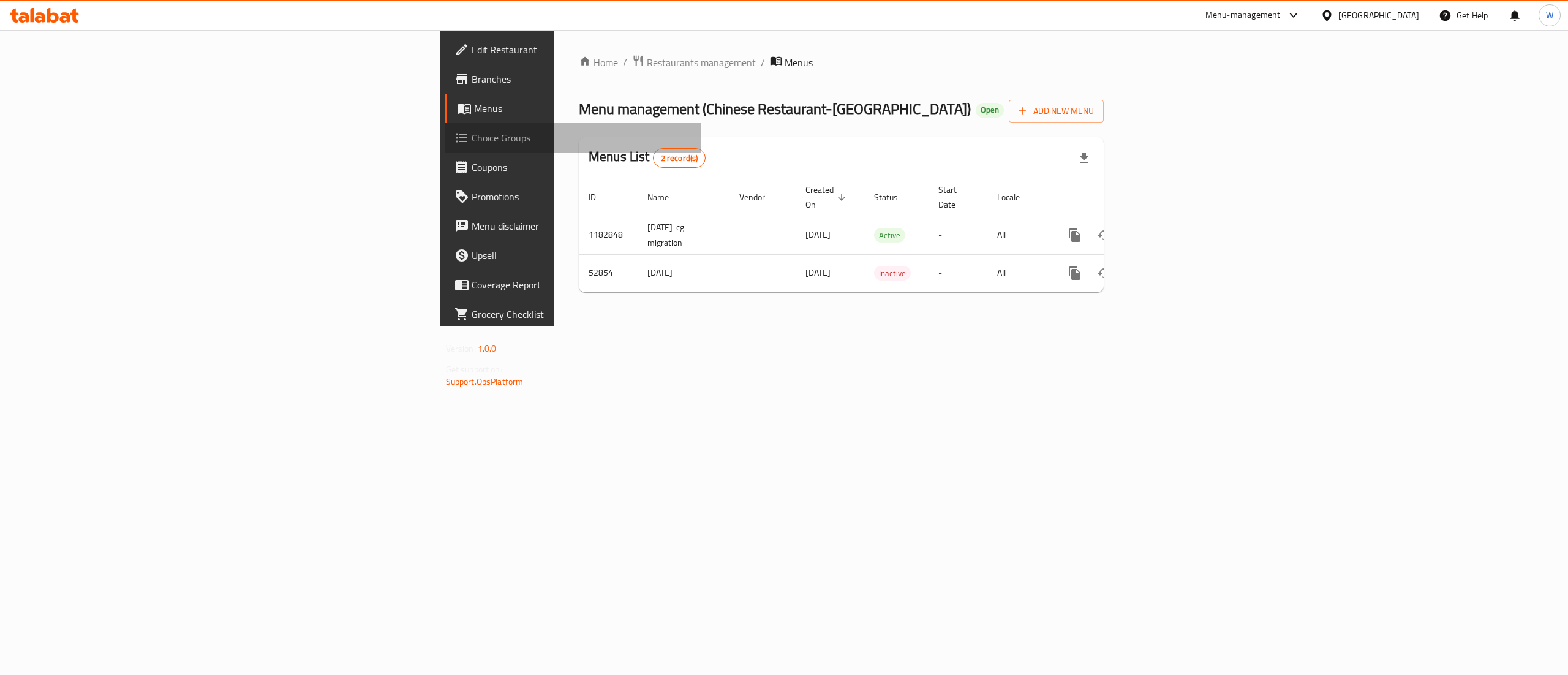
click at [472, 131] on span "Choice Groups" at bounding box center [582, 137] width 221 height 15
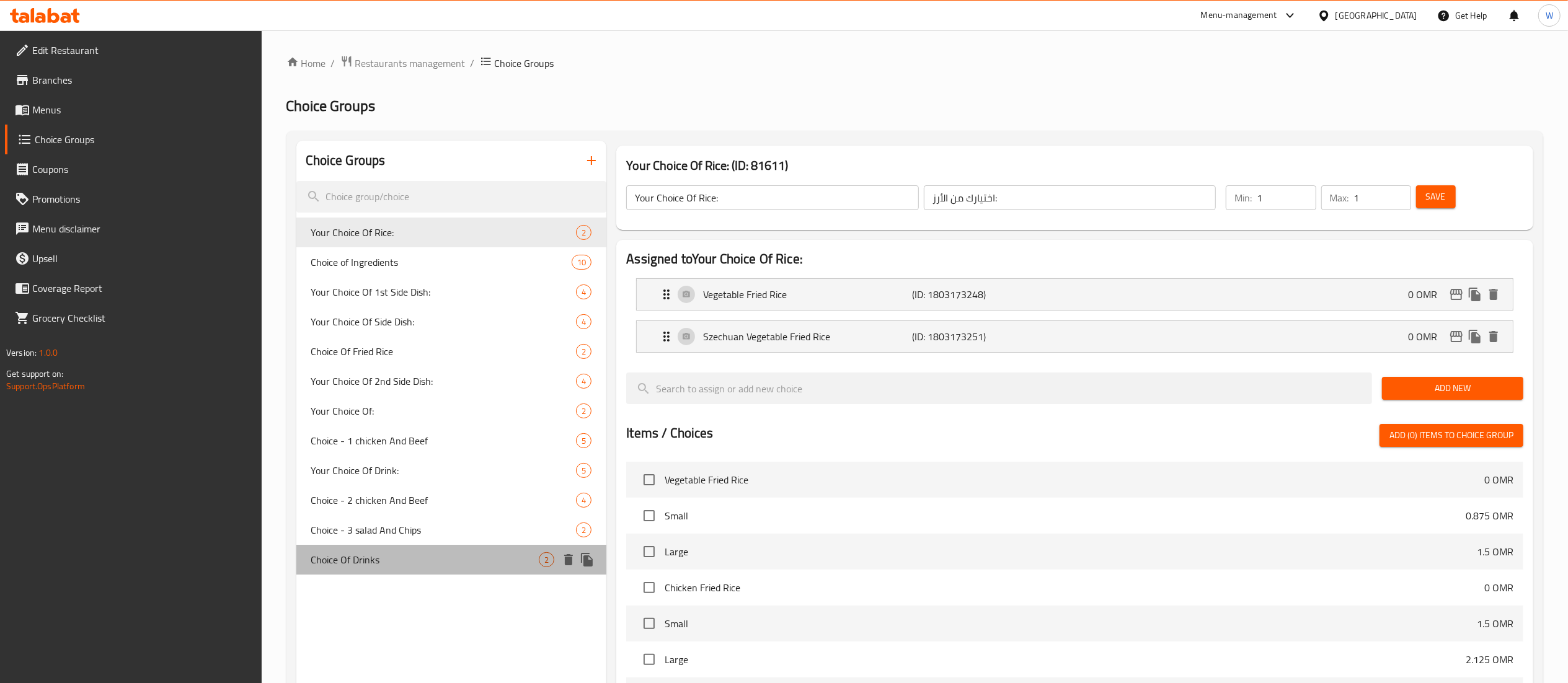
click at [427, 562] on span "Choice Of Drinks" at bounding box center [425, 560] width 228 height 15
type input "Choice Of Drinks"
type input "اختيار المشروبات"
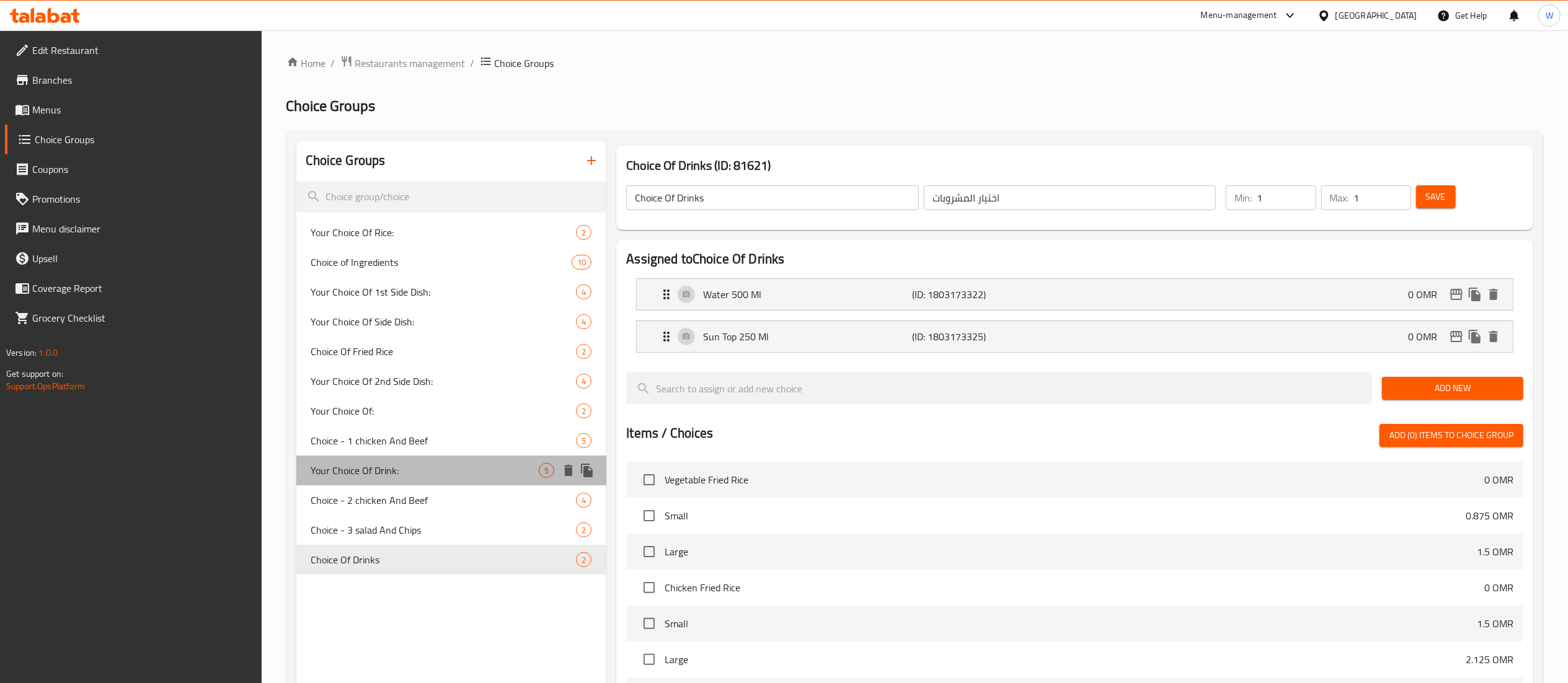
click at [417, 483] on div "Your Choice Of Drink: 5" at bounding box center [452, 470] width 311 height 30
type input "Your Choice Of Drink:"
type input "اختيارك من المشروب:"
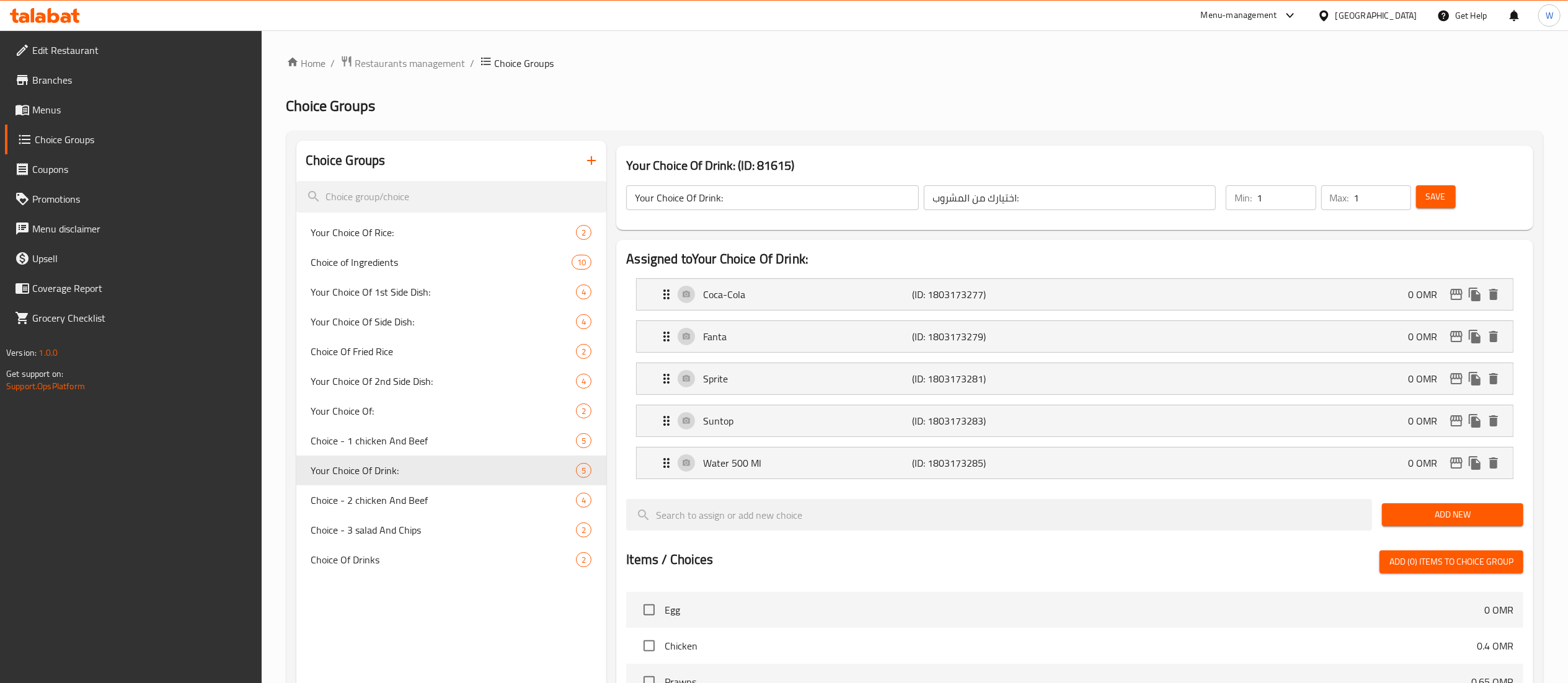
scroll to position [505, 0]
click at [591, 158] on icon "button" at bounding box center [591, 160] width 8 height 8
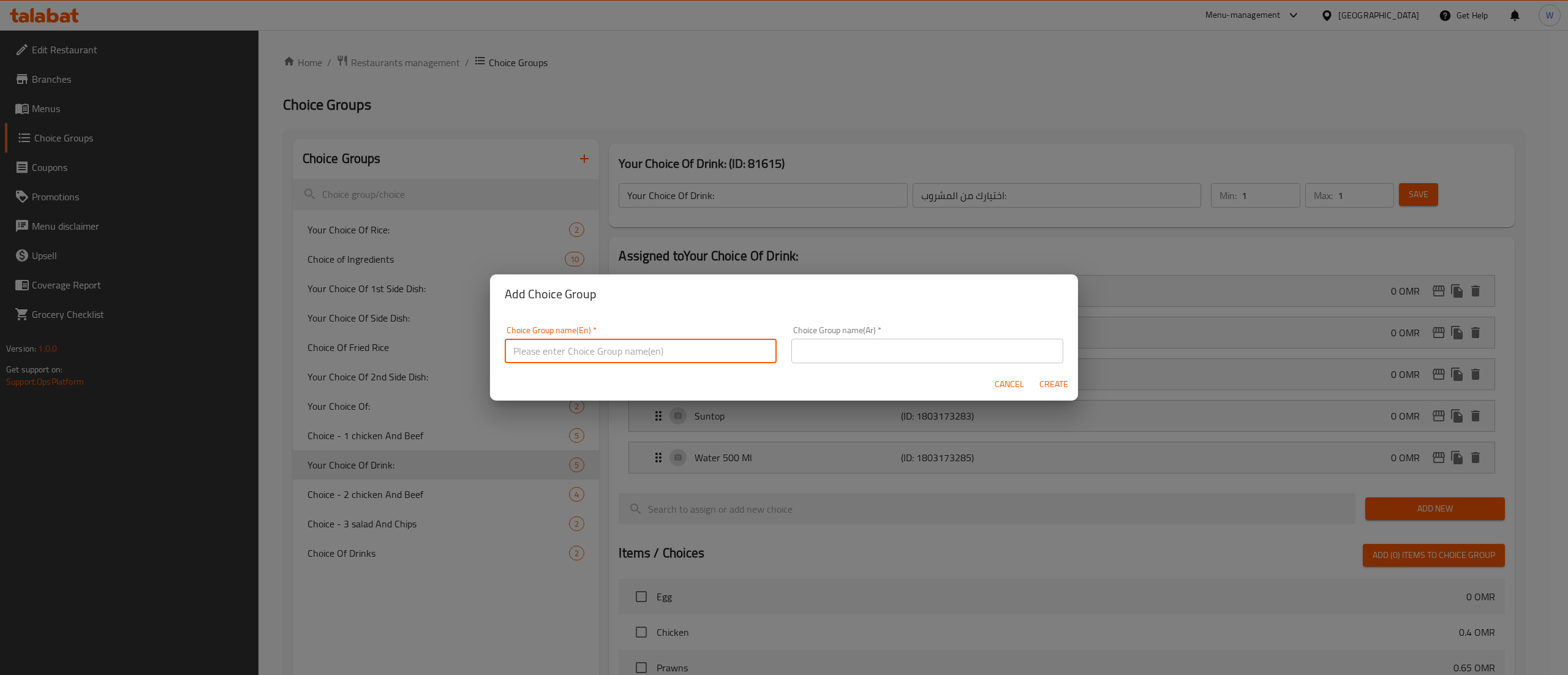
click at [714, 362] on input "text" at bounding box center [641, 351] width 272 height 25
type input "Your Choice of Drink:"
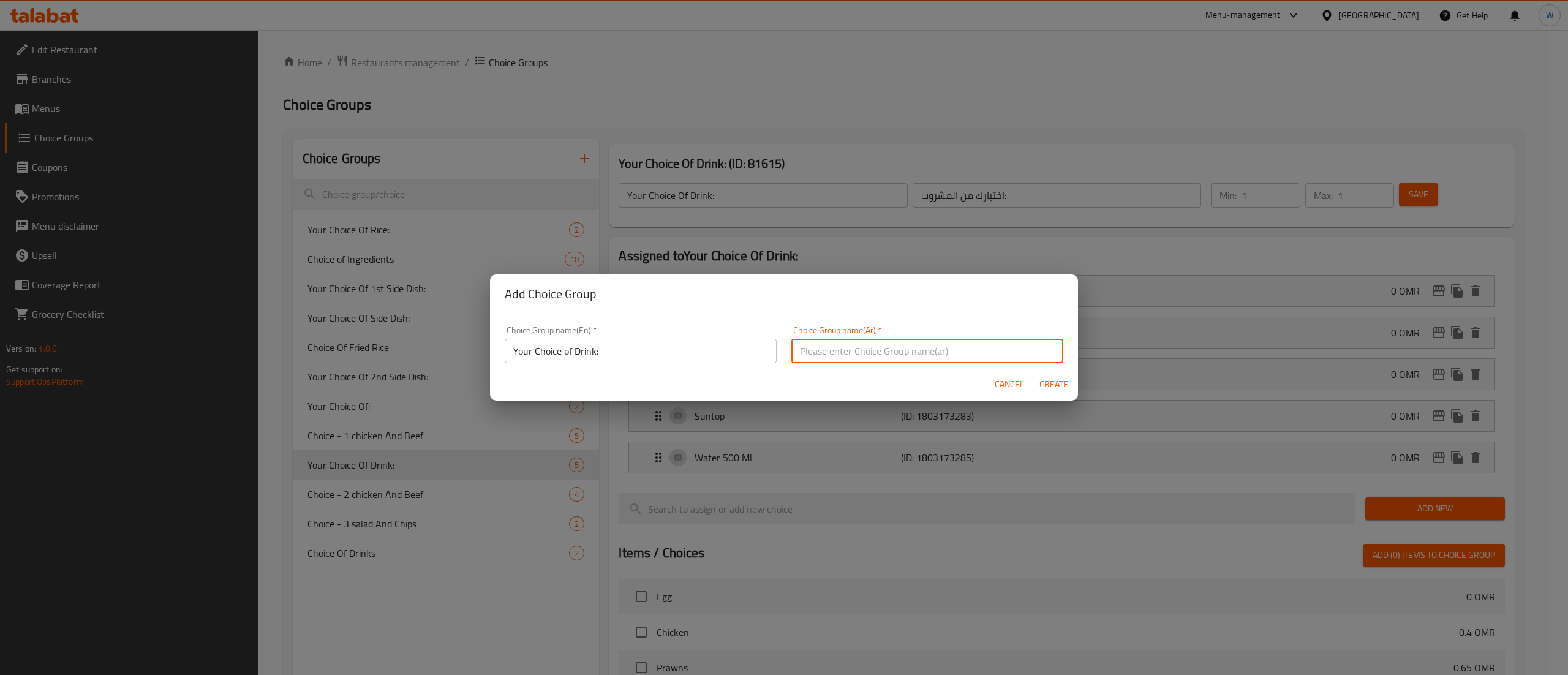
click at [819, 357] on input "text" at bounding box center [927, 351] width 272 height 25
type input "41"
click at [873, 362] on input "41" at bounding box center [927, 351] width 272 height 25
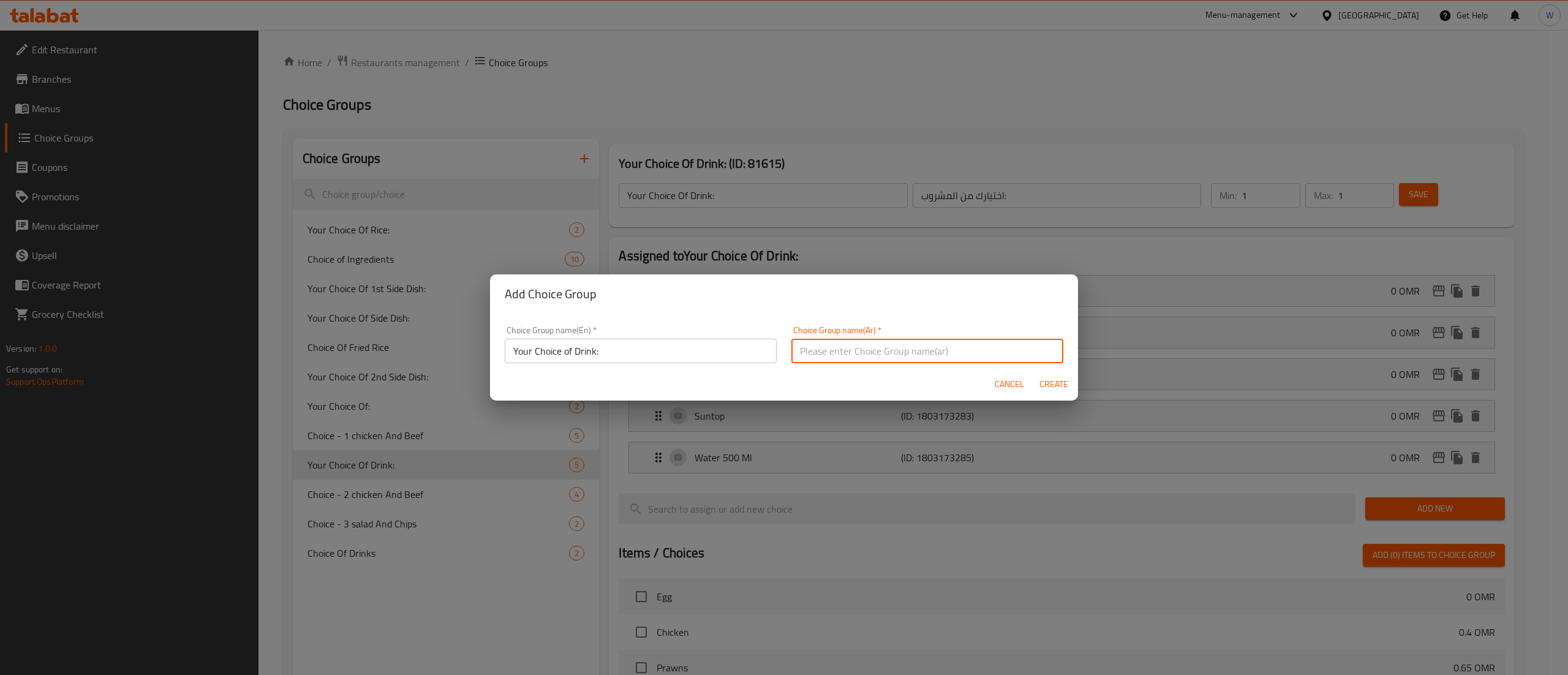
click at [873, 362] on input "text" at bounding box center [927, 351] width 272 height 25
type input "اختيارك لمشروبك:"
click at [1040, 381] on span "Create" at bounding box center [1054, 385] width 29 height 15
type input "Your Choice of Drink:"
type input "اختيارك لمشروبك:"
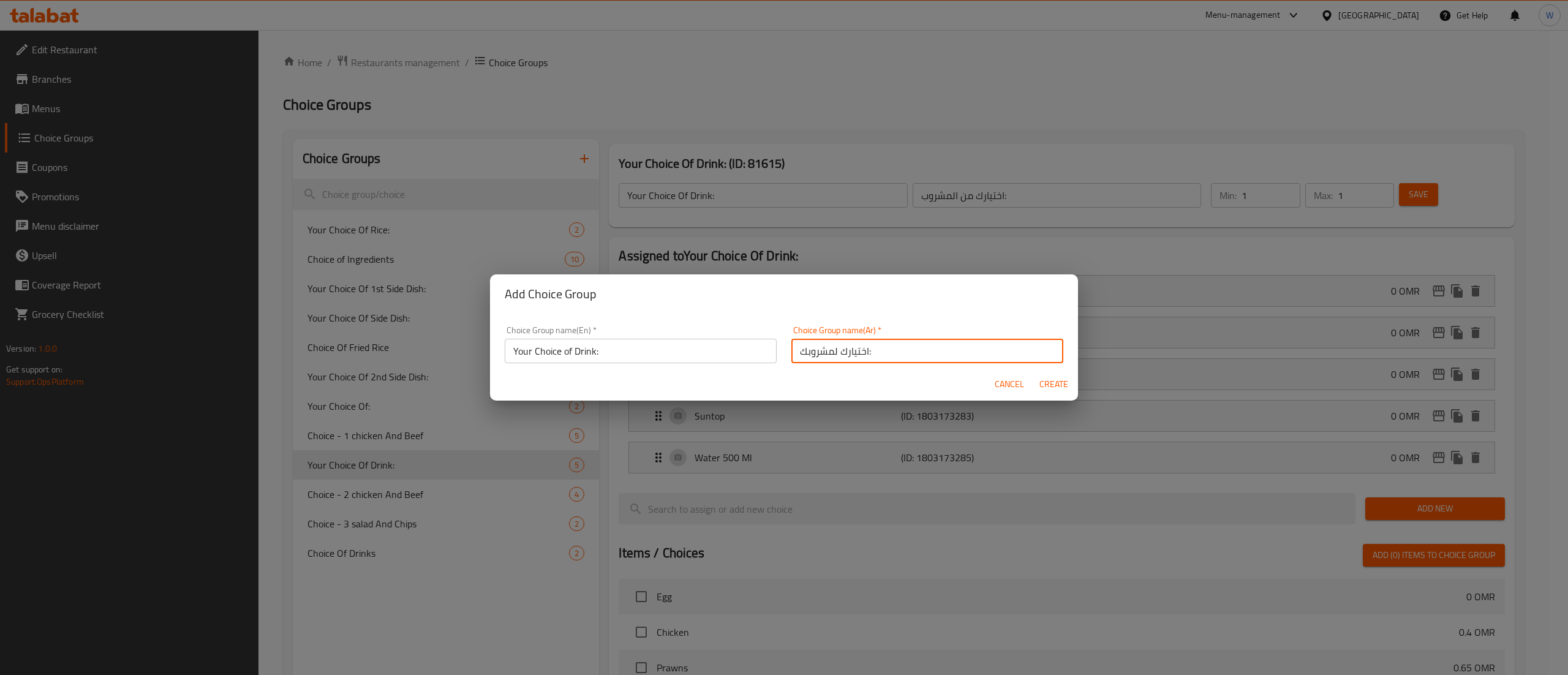
type input "0"
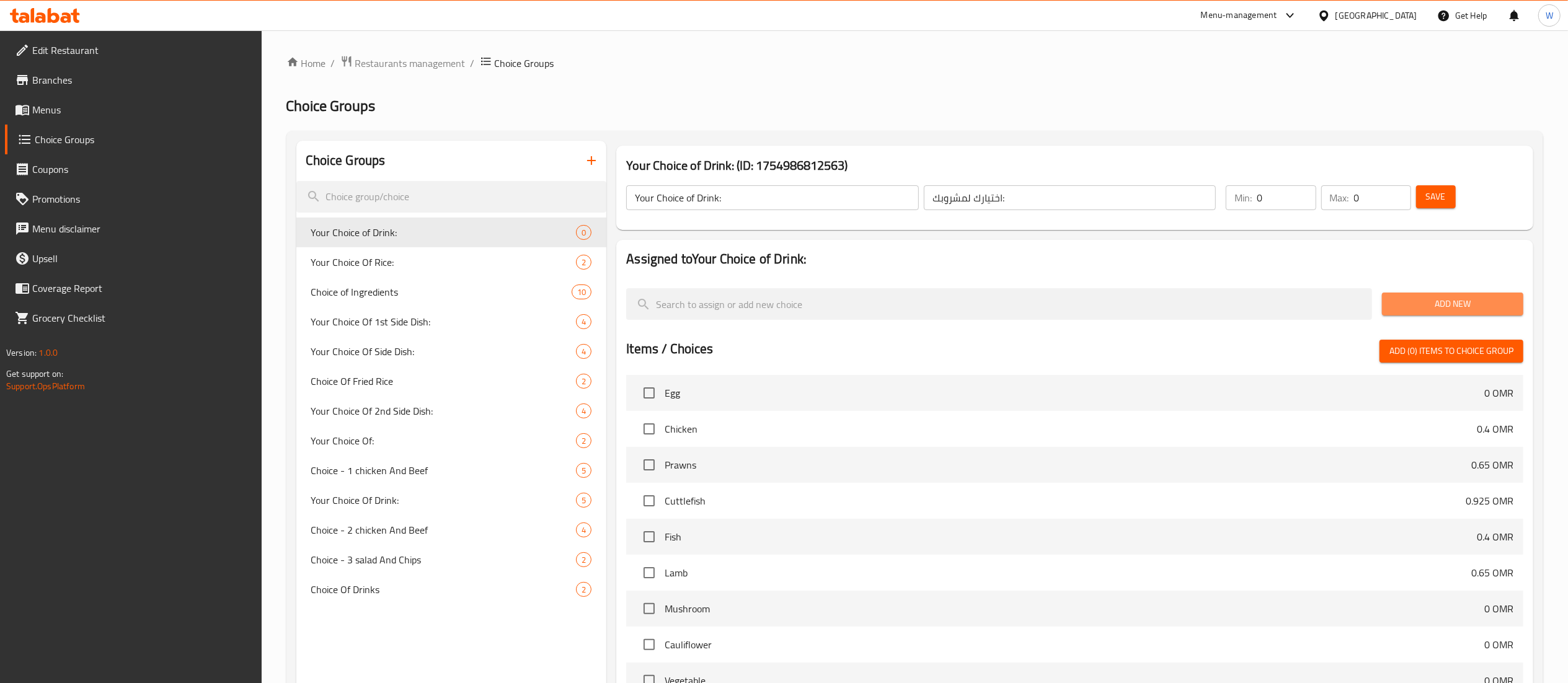
click at [1414, 295] on button "Add New" at bounding box center [1453, 304] width 142 height 23
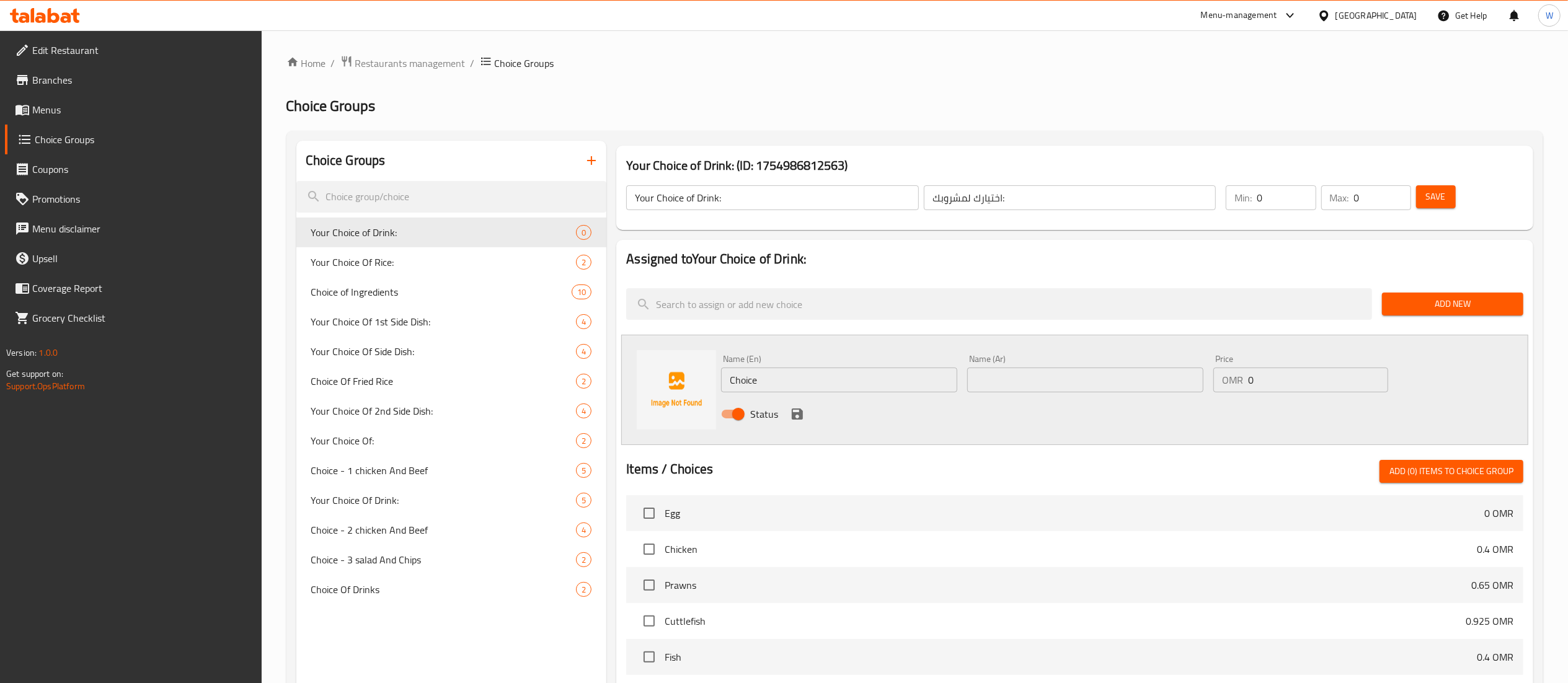
click at [903, 382] on input "Choice" at bounding box center [839, 380] width 236 height 25
paste input "Alsi Cola ( soft drink) = 0.325"
type input "Alsi Cola"
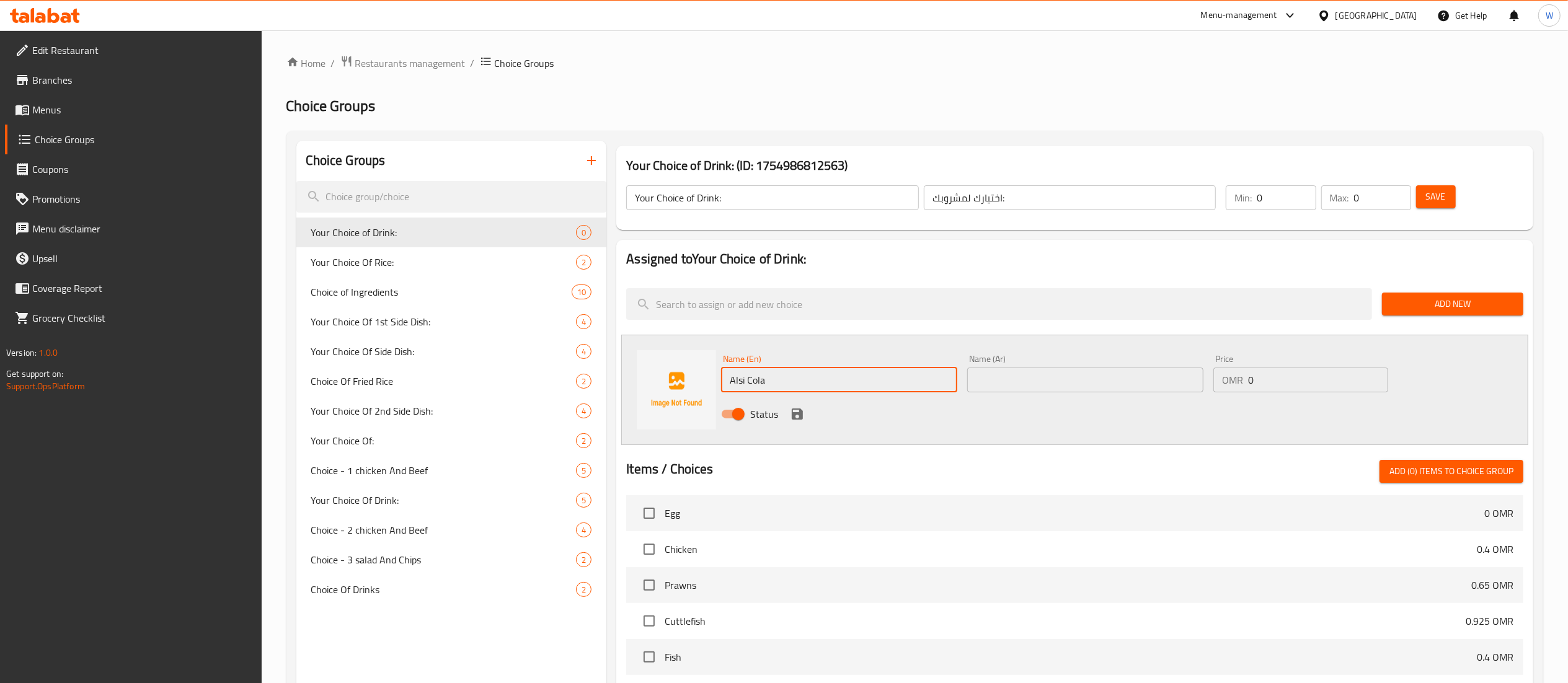
click at [1015, 369] on input "text" at bounding box center [1085, 380] width 236 height 25
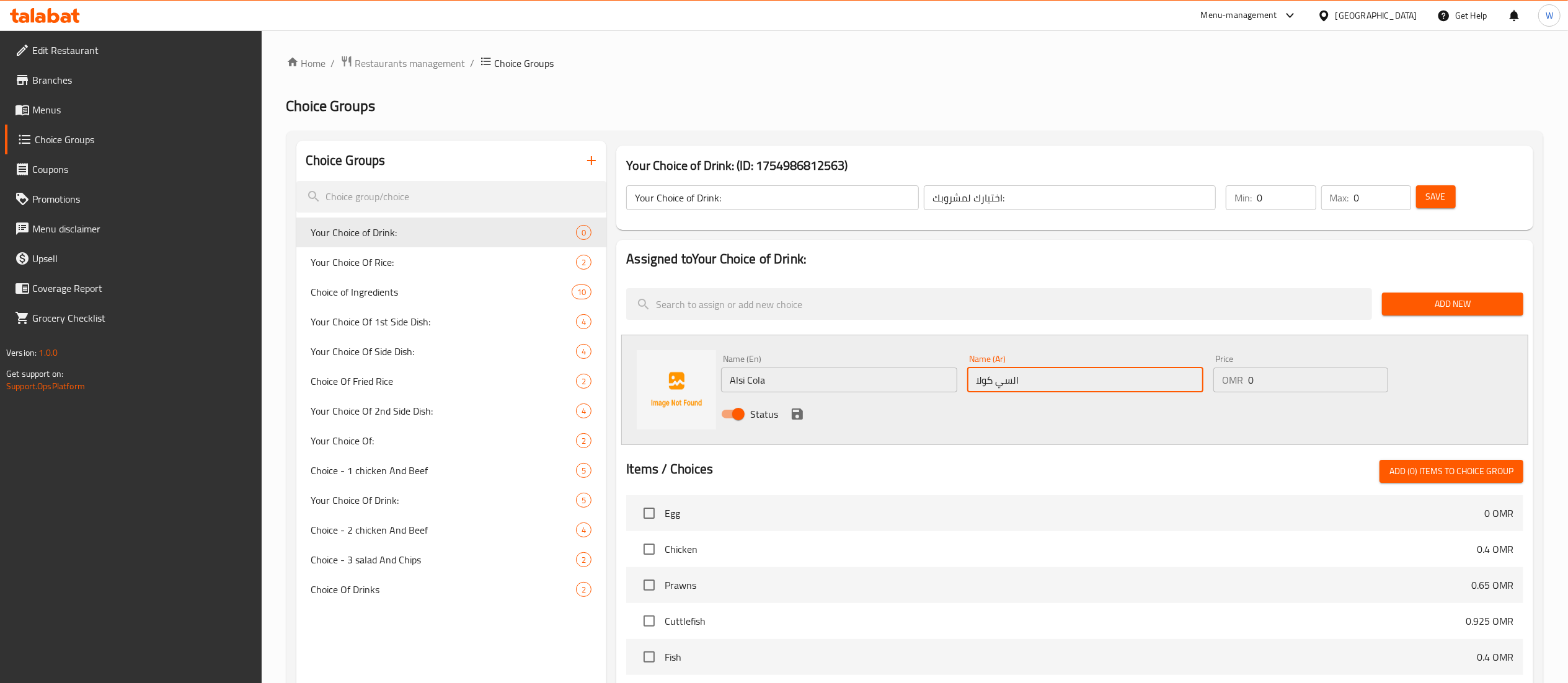
type input "السي كولا"
click at [797, 419] on icon "save" at bounding box center [797, 414] width 11 height 11
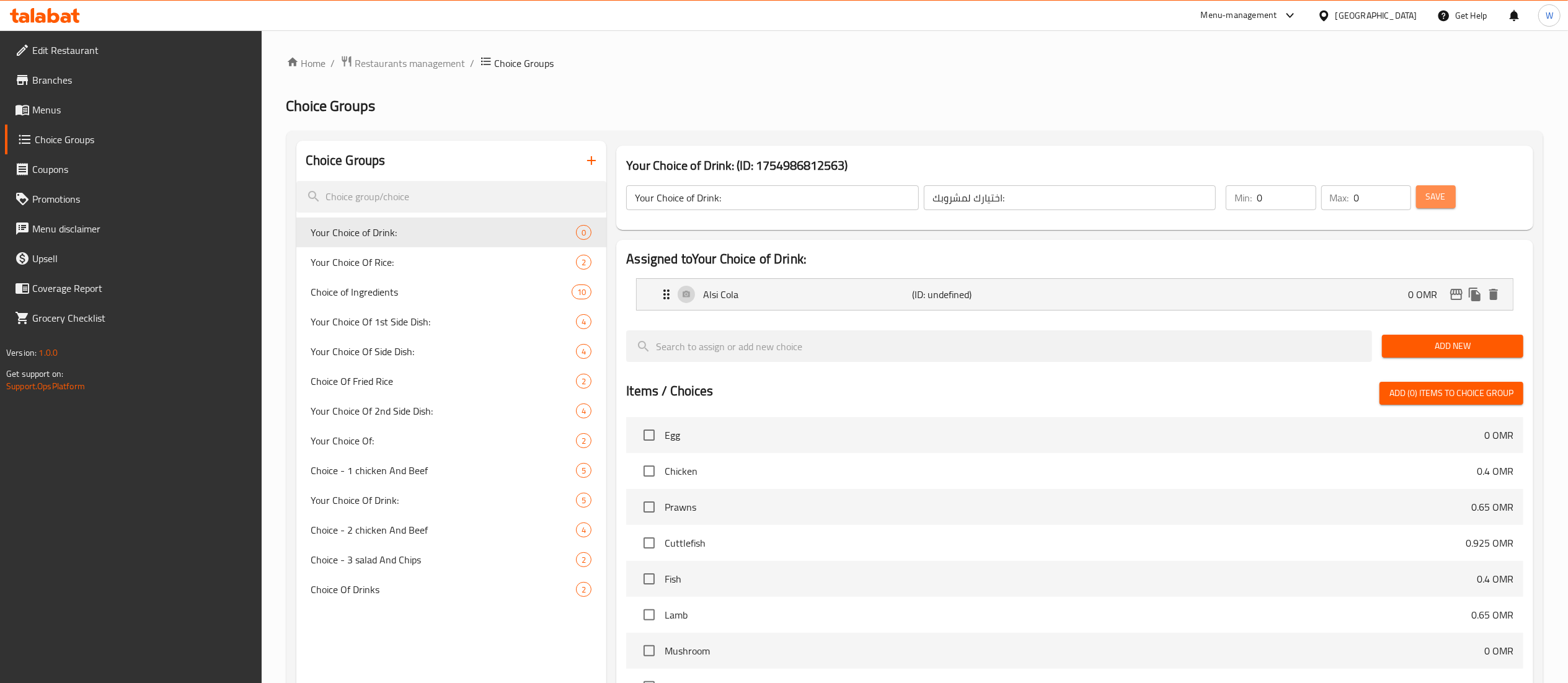
click at [1452, 190] on button "Save" at bounding box center [1436, 197] width 40 height 23
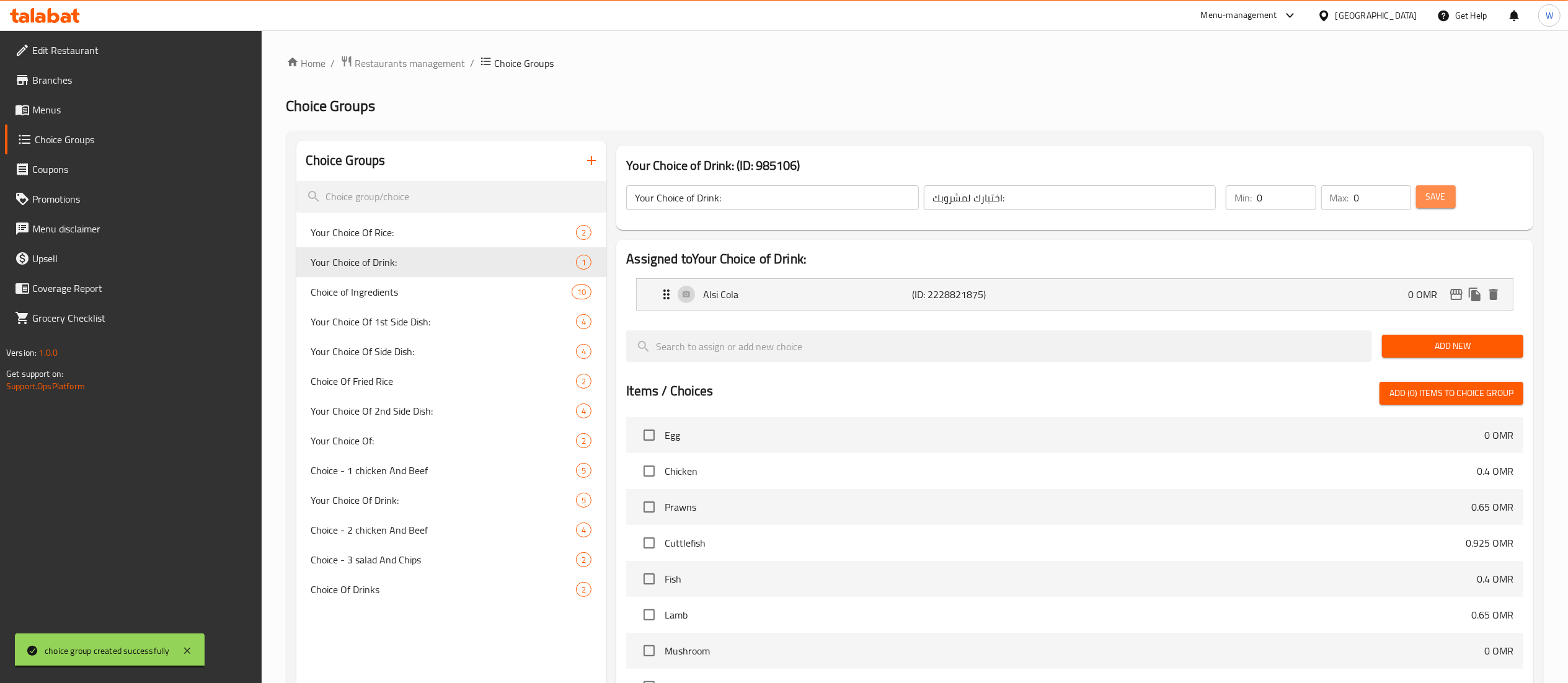
click at [1439, 192] on span "Save" at bounding box center [1436, 197] width 20 height 15
click at [1419, 291] on p "0 OMR" at bounding box center [1428, 294] width 39 height 15
click at [1454, 292] on icon "edit" at bounding box center [1456, 294] width 12 height 11
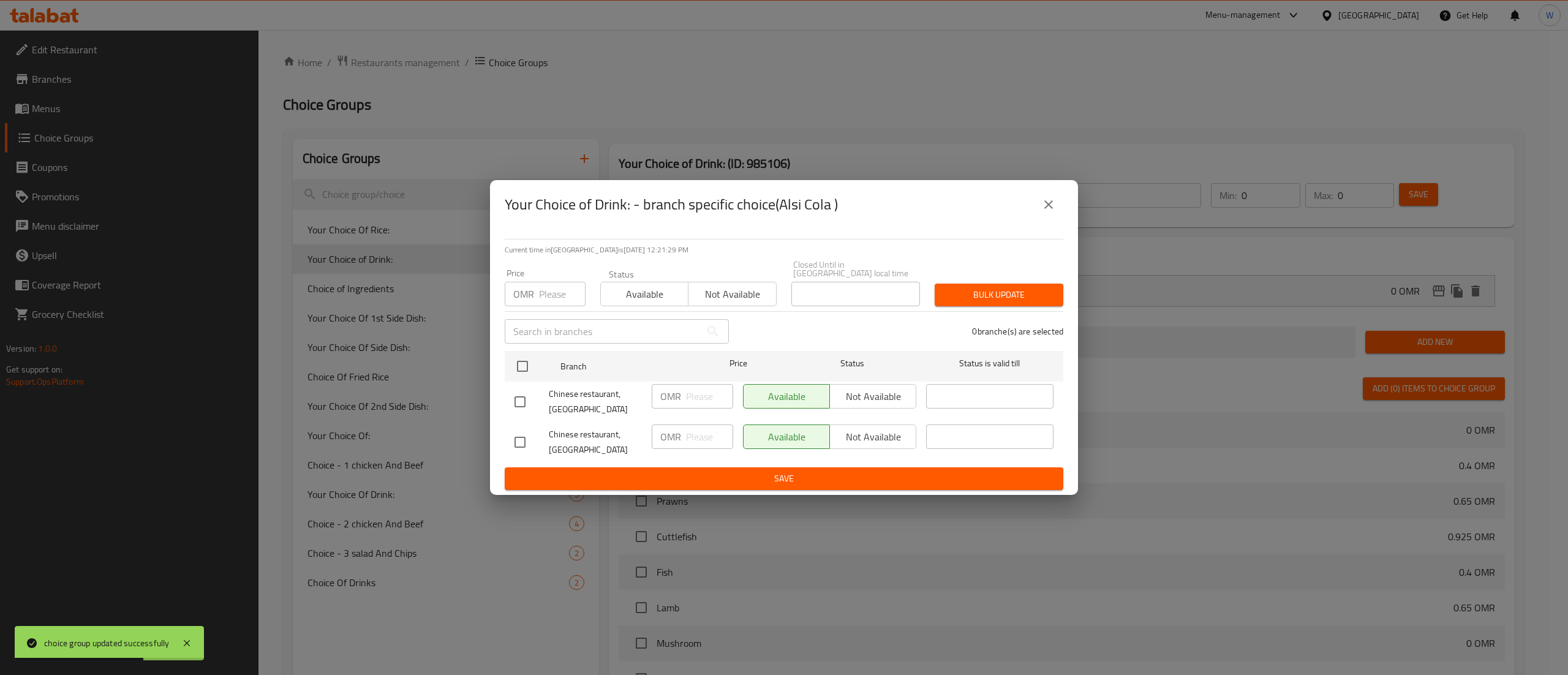
click at [1050, 212] on icon "close" at bounding box center [1048, 204] width 15 height 15
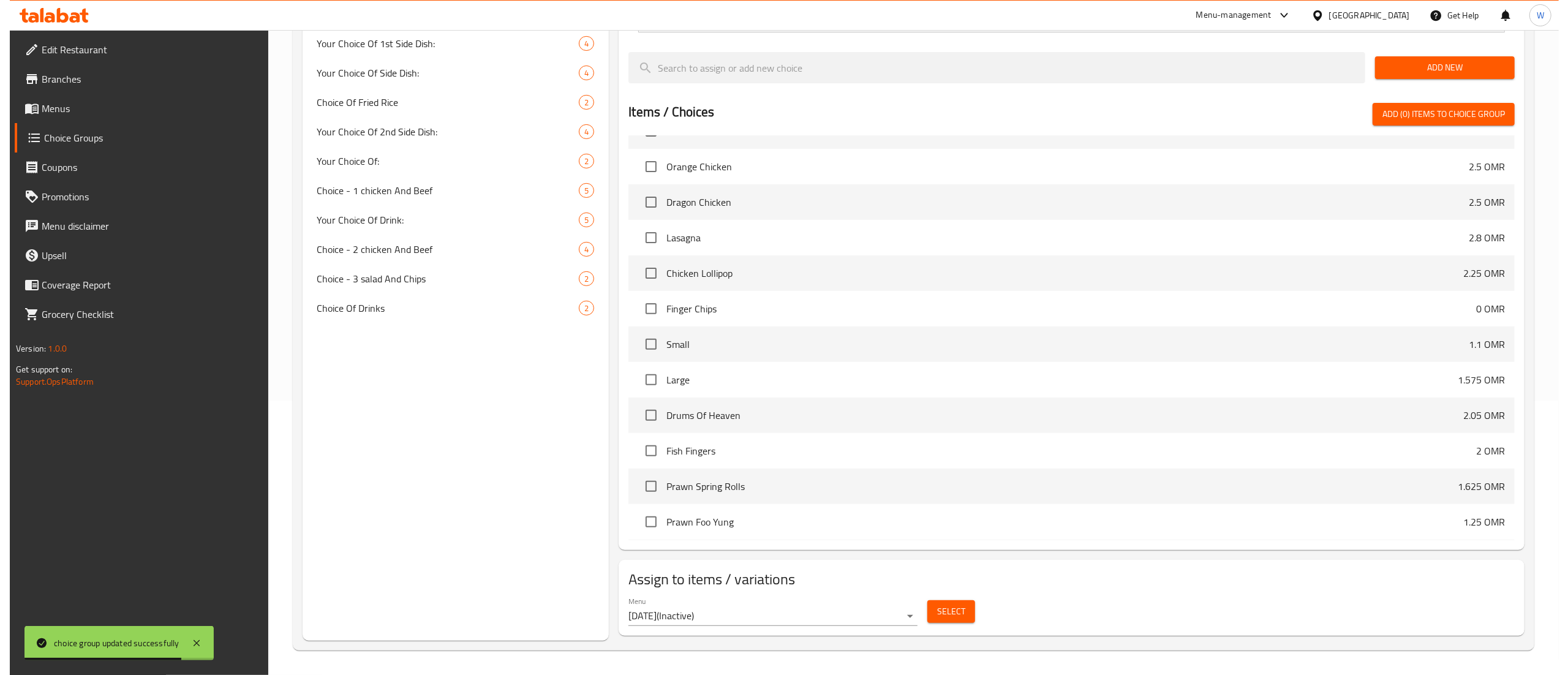
scroll to position [923, 0]
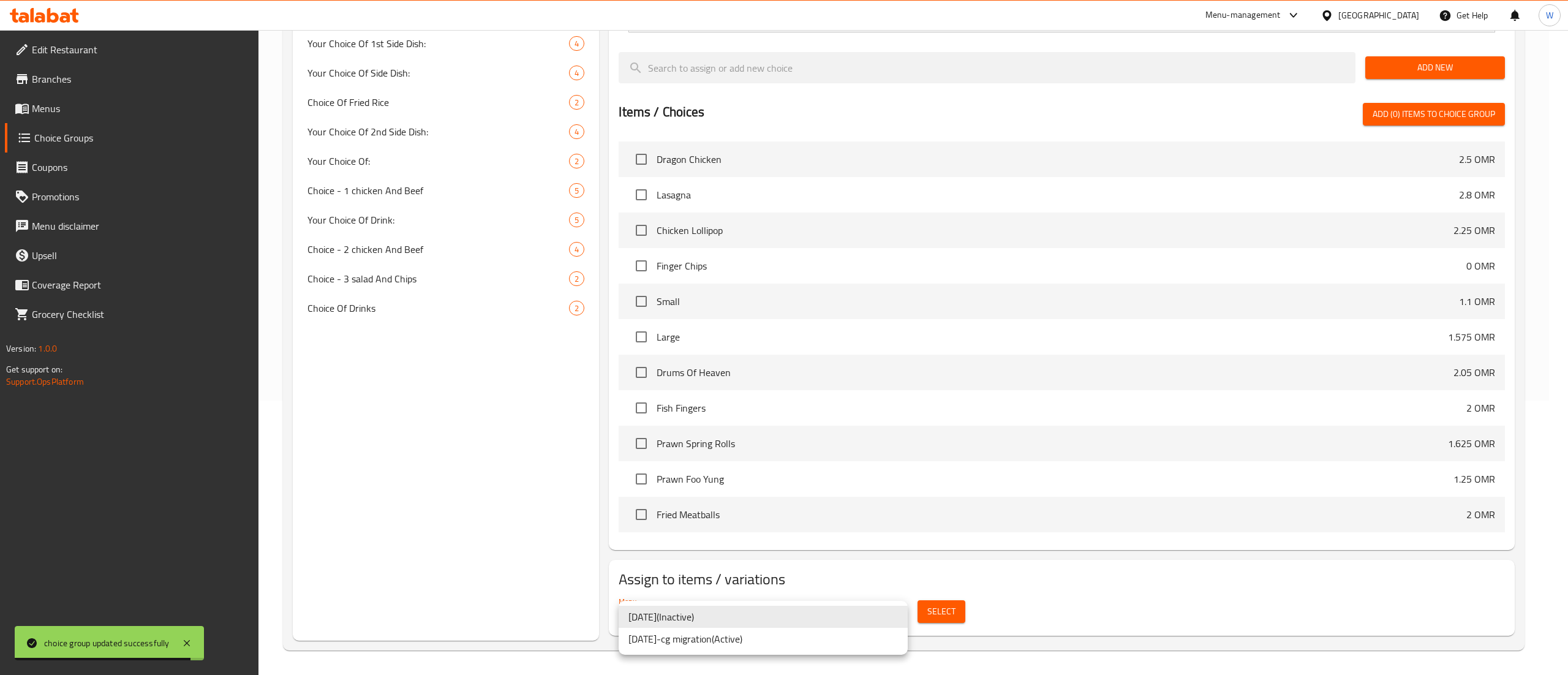
click at [849, 400] on body "choice group updated successfully ​ Menu-management [GEOGRAPHIC_DATA] Get Help …" at bounding box center [784, 78] width 1568 height 645
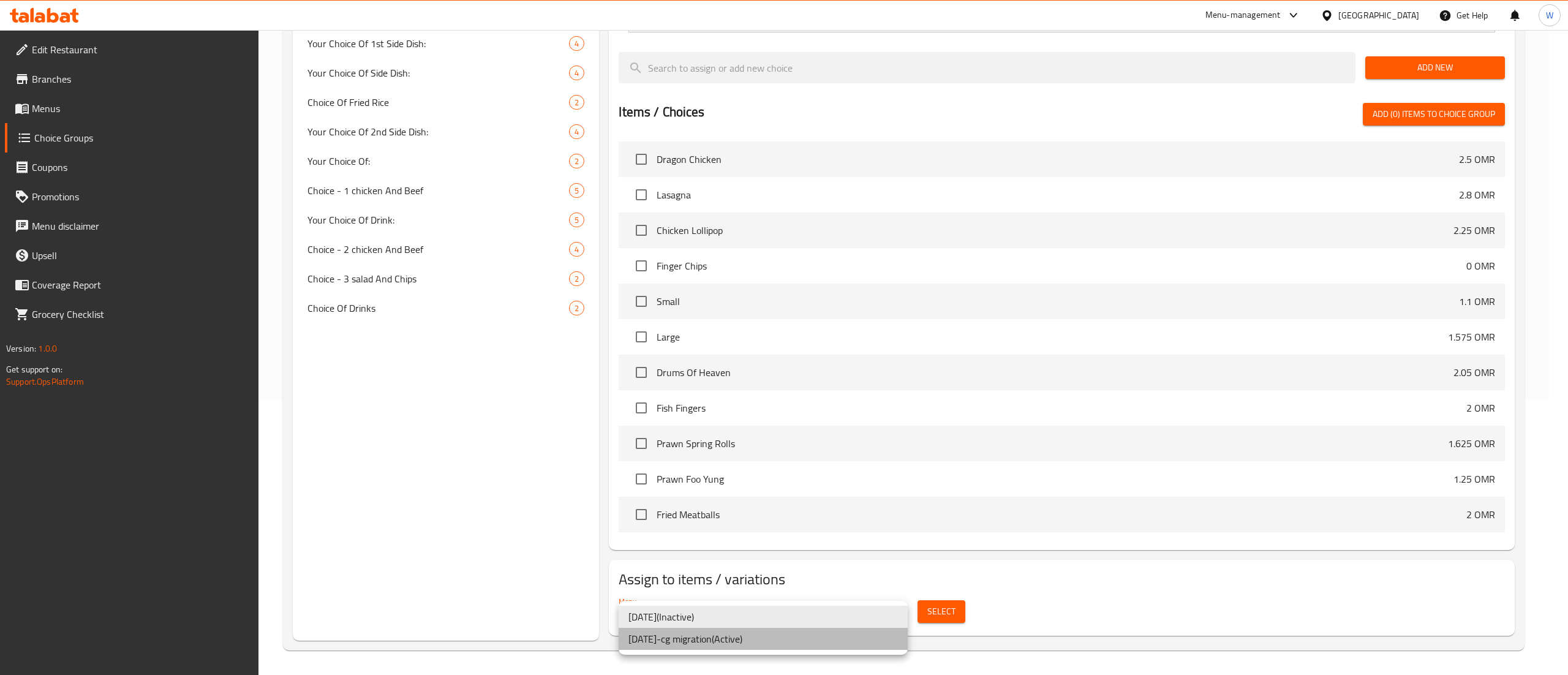
click at [842, 643] on li "[DATE]-cg migration ( Active )" at bounding box center [763, 639] width 289 height 22
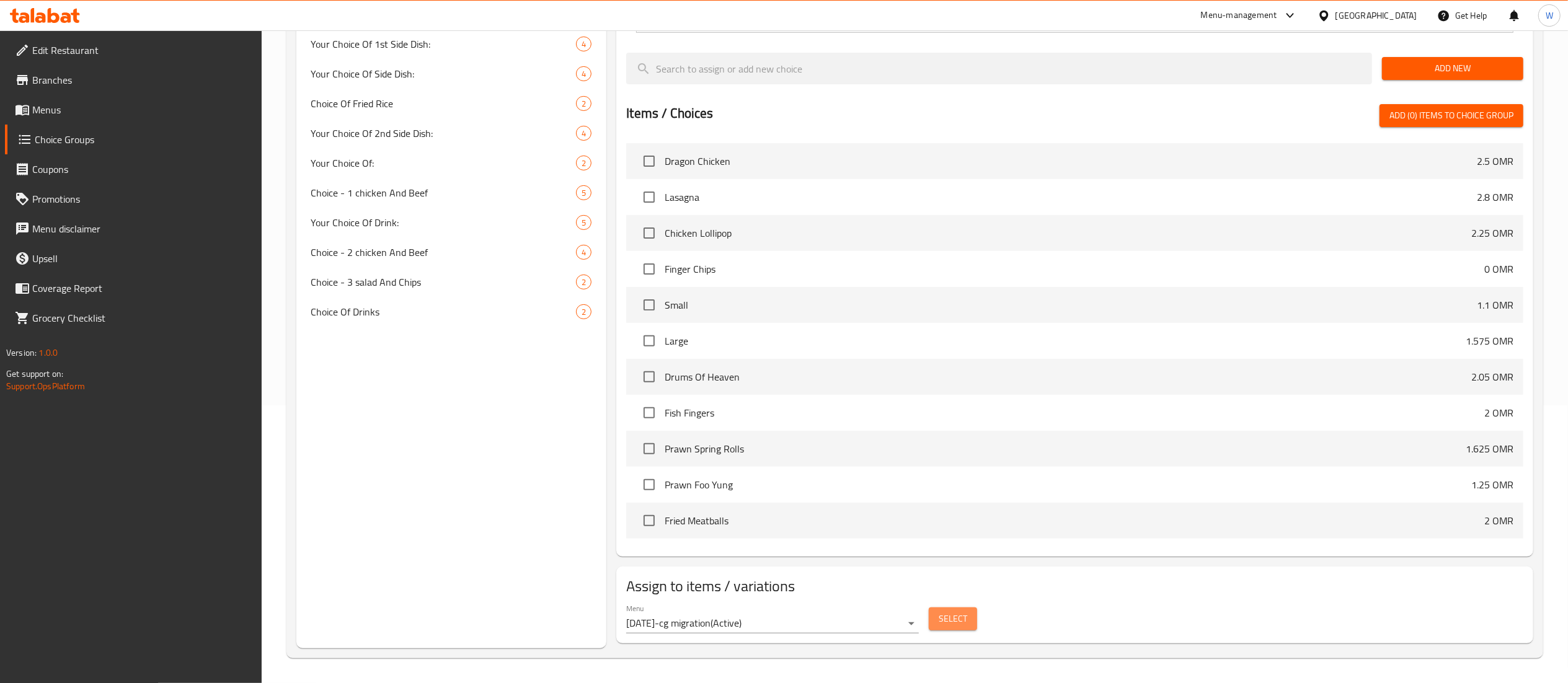
click at [959, 621] on span "Select" at bounding box center [953, 619] width 28 height 15
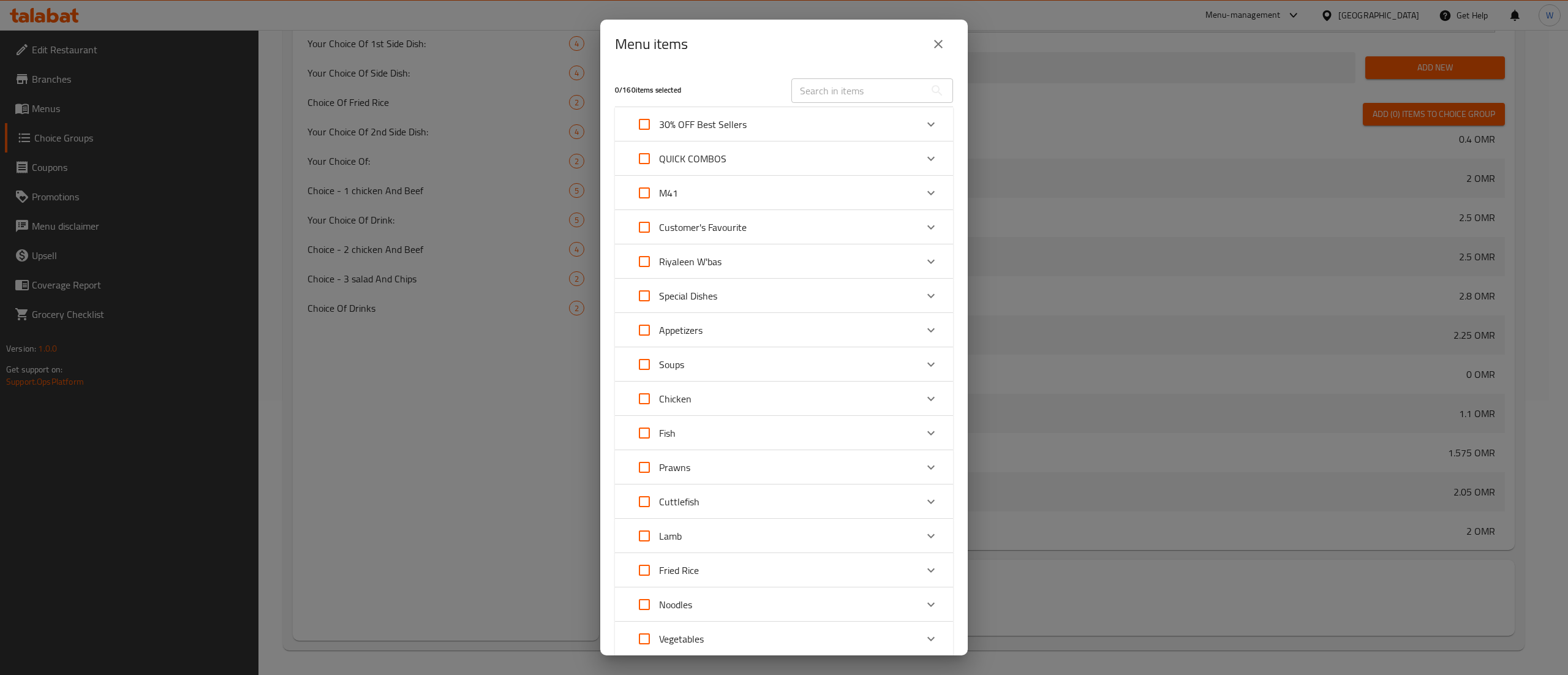
click at [789, 325] on div "Appetizers" at bounding box center [773, 330] width 287 height 29
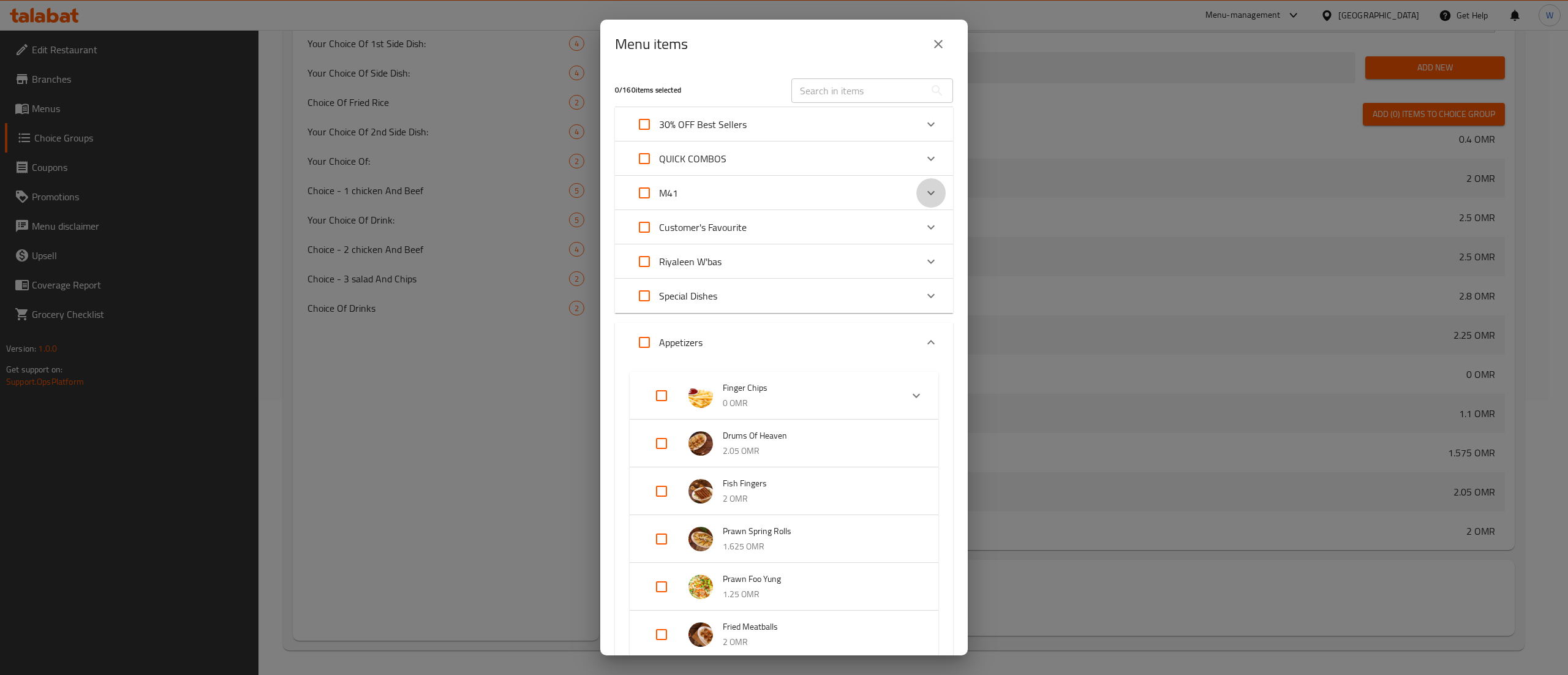
click at [917, 200] on div "Expand" at bounding box center [931, 193] width 29 height 29
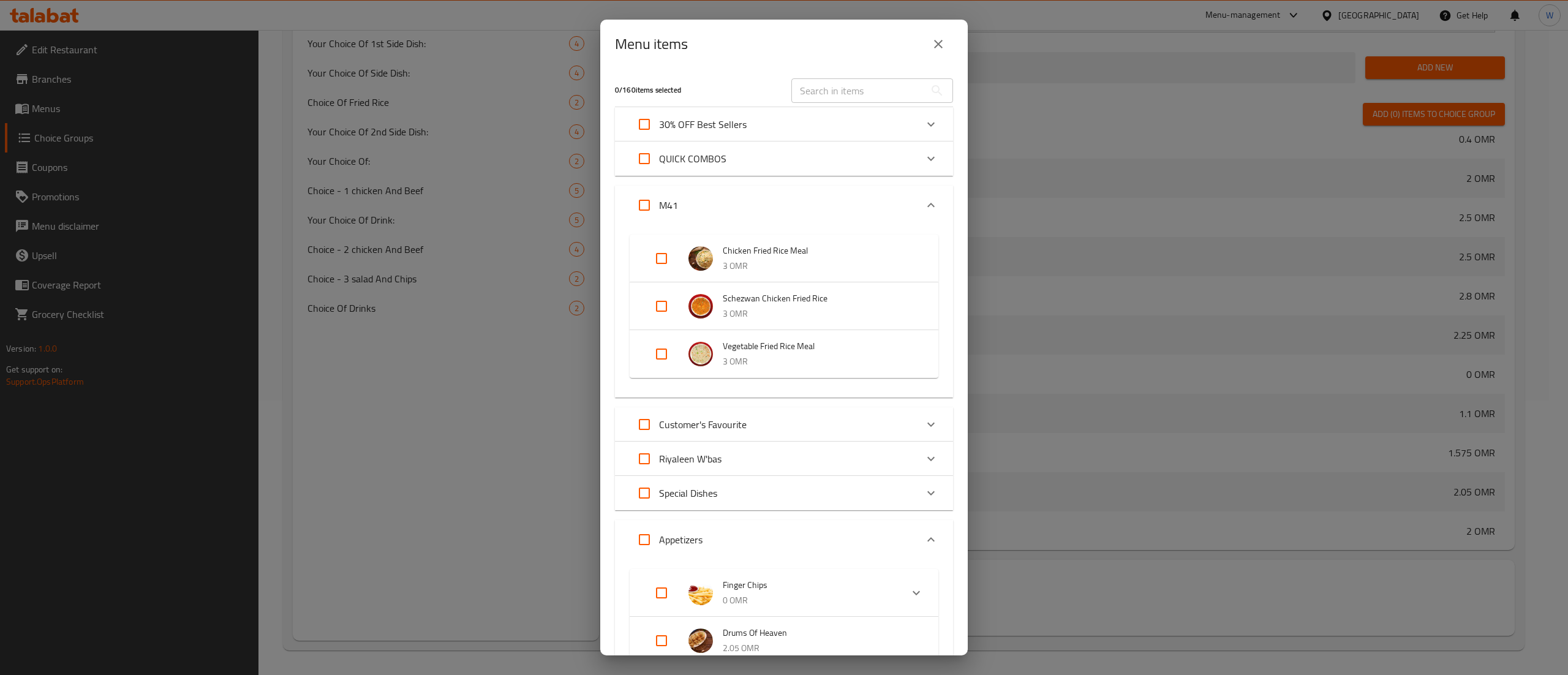
click at [665, 262] on input "Expand" at bounding box center [662, 259] width 29 height 29
checkbox input "true"
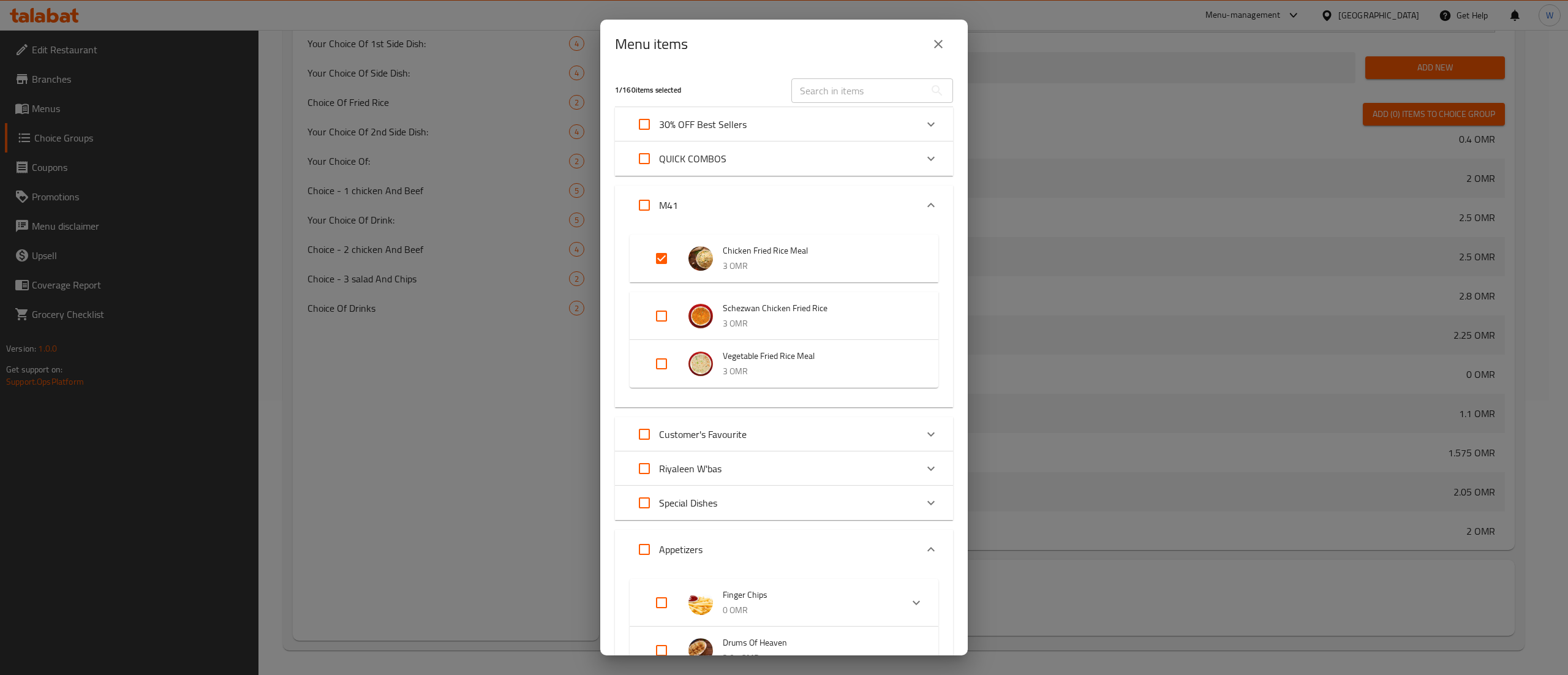
click at [660, 310] on input "Expand" at bounding box center [662, 316] width 29 height 29
checkbox input "true"
click at [663, 371] on input "Expand" at bounding box center [662, 374] width 29 height 29
checkbox input "true"
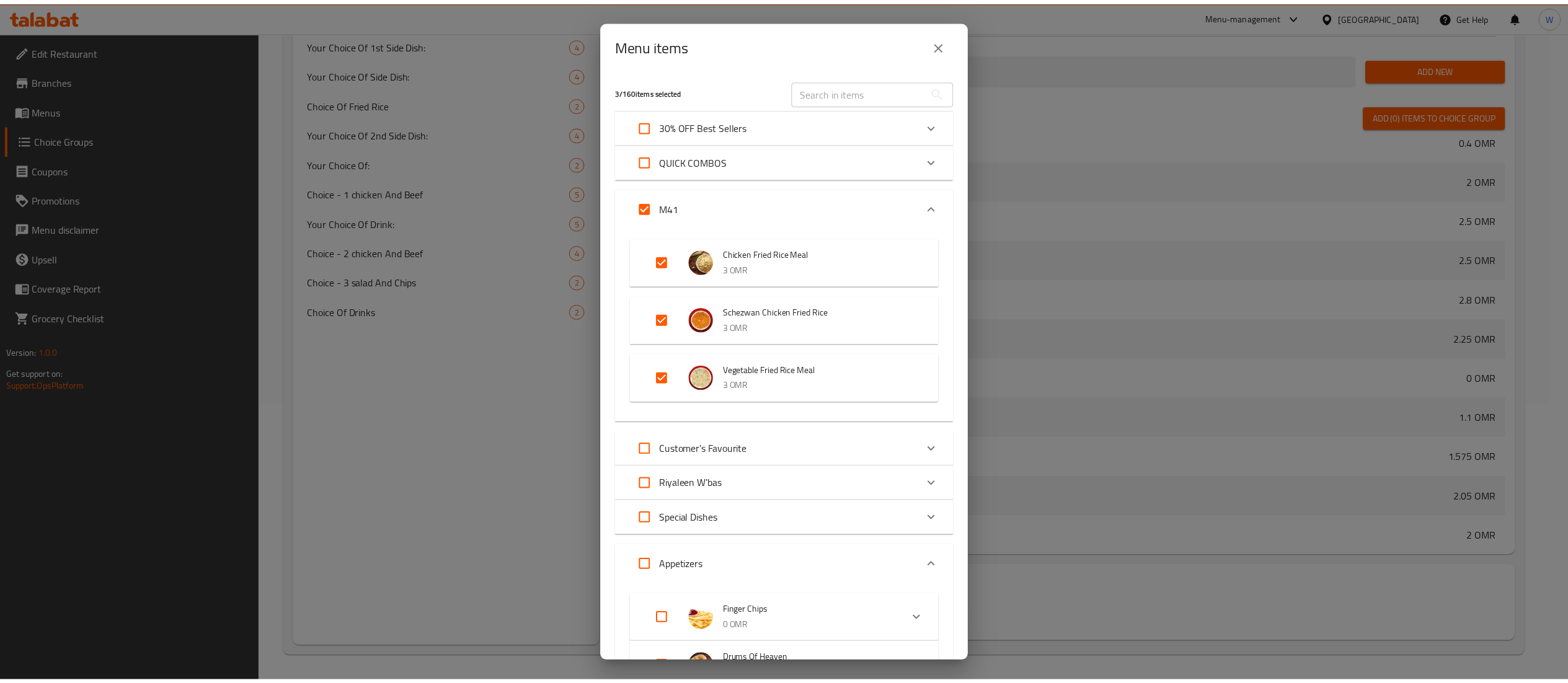
scroll to position [1079, 0]
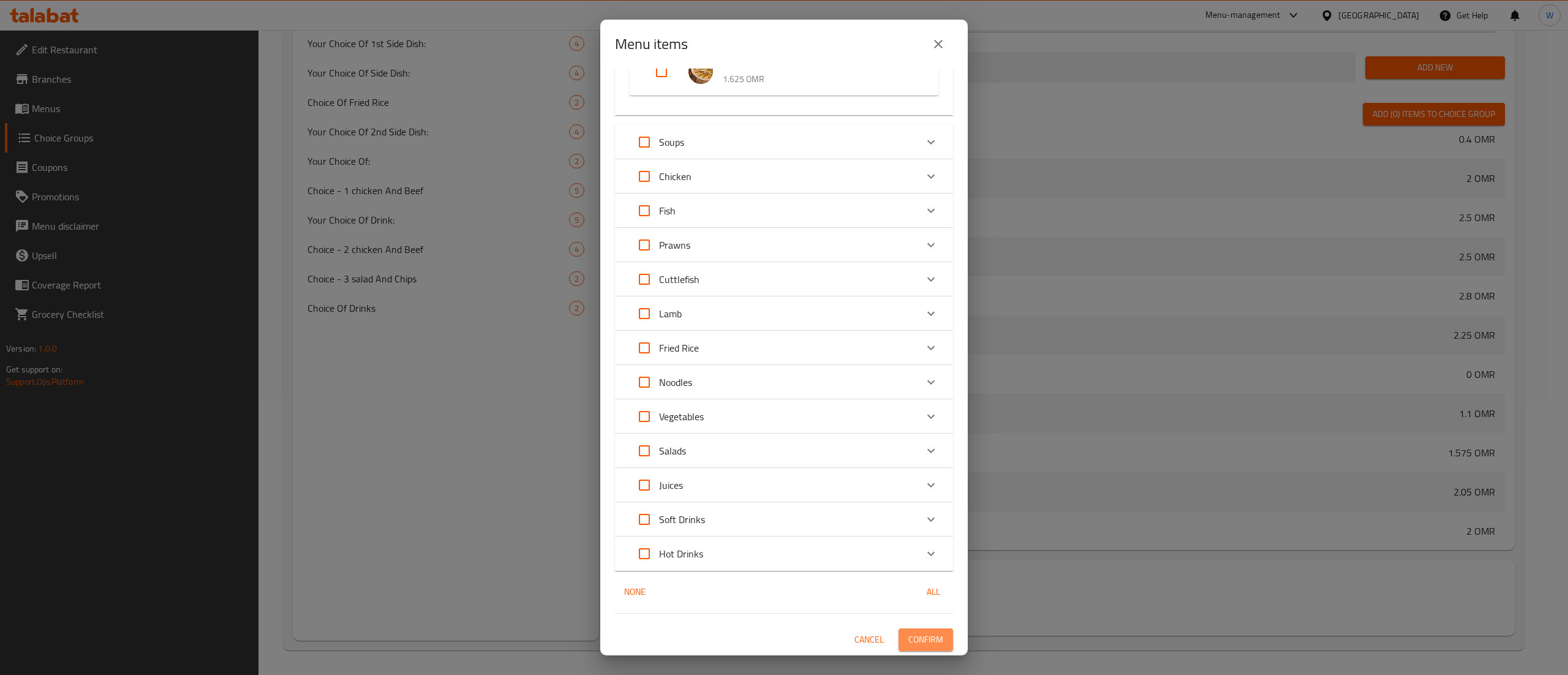
click at [920, 639] on span "Confirm" at bounding box center [925, 640] width 35 height 15
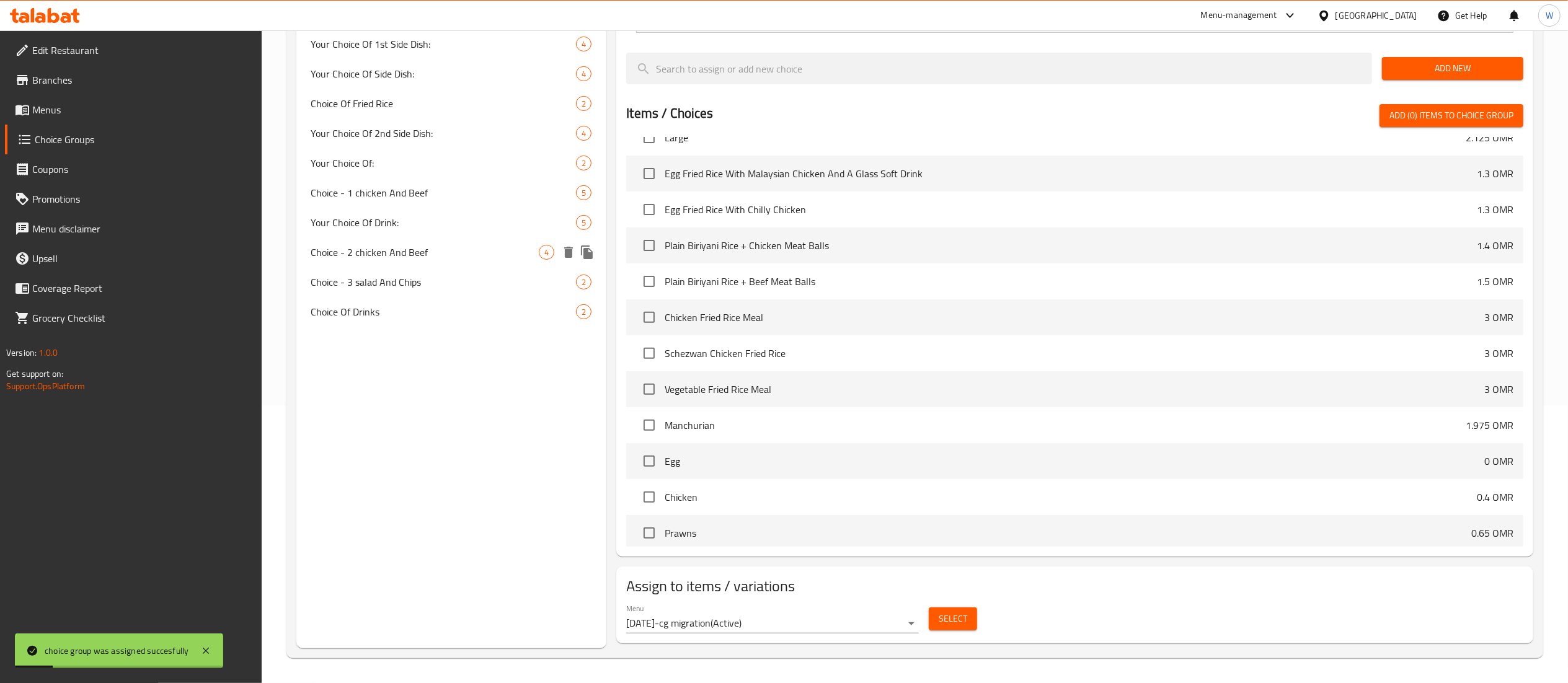
scroll to position [0, 0]
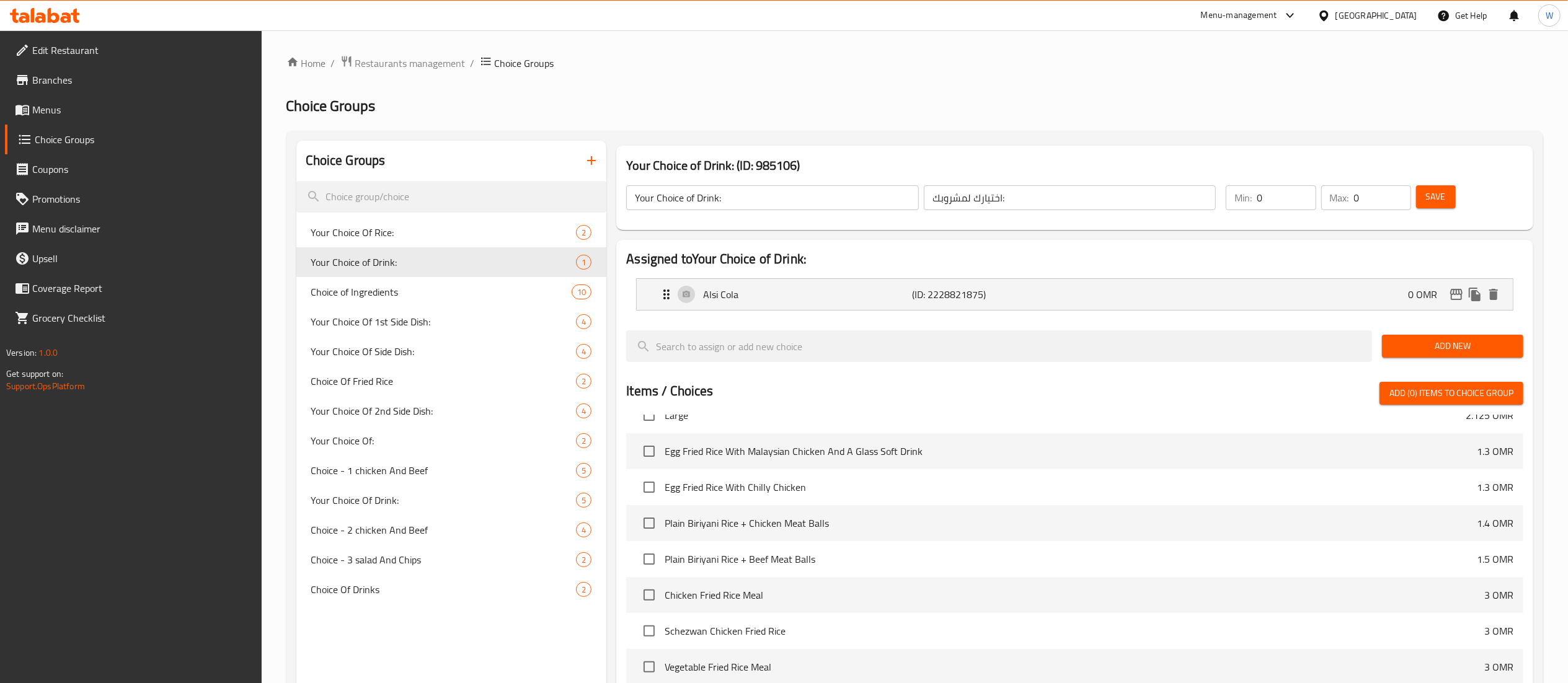
drag, startPoint x: 264, startPoint y: 140, endPoint x: 800, endPoint y: 78, distance: 539.6
click at [800, 78] on div "Home / Restaurants management / Choice Groups Choice Groups Choice Groups Your …" at bounding box center [915, 496] width 1257 height 881
click at [75, 103] on span "Menus" at bounding box center [142, 109] width 219 height 15
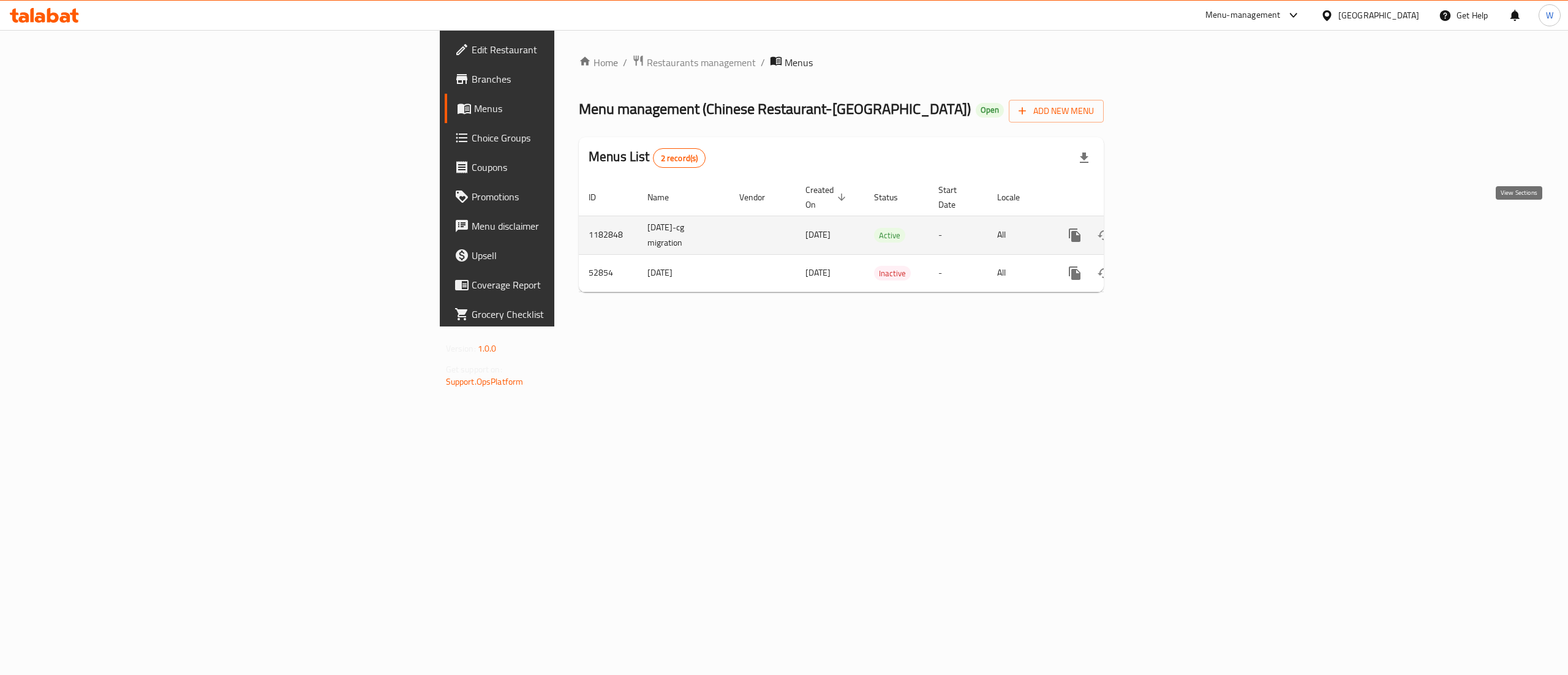
click at [1171, 228] on icon "enhanced table" at bounding box center [1163, 235] width 15 height 15
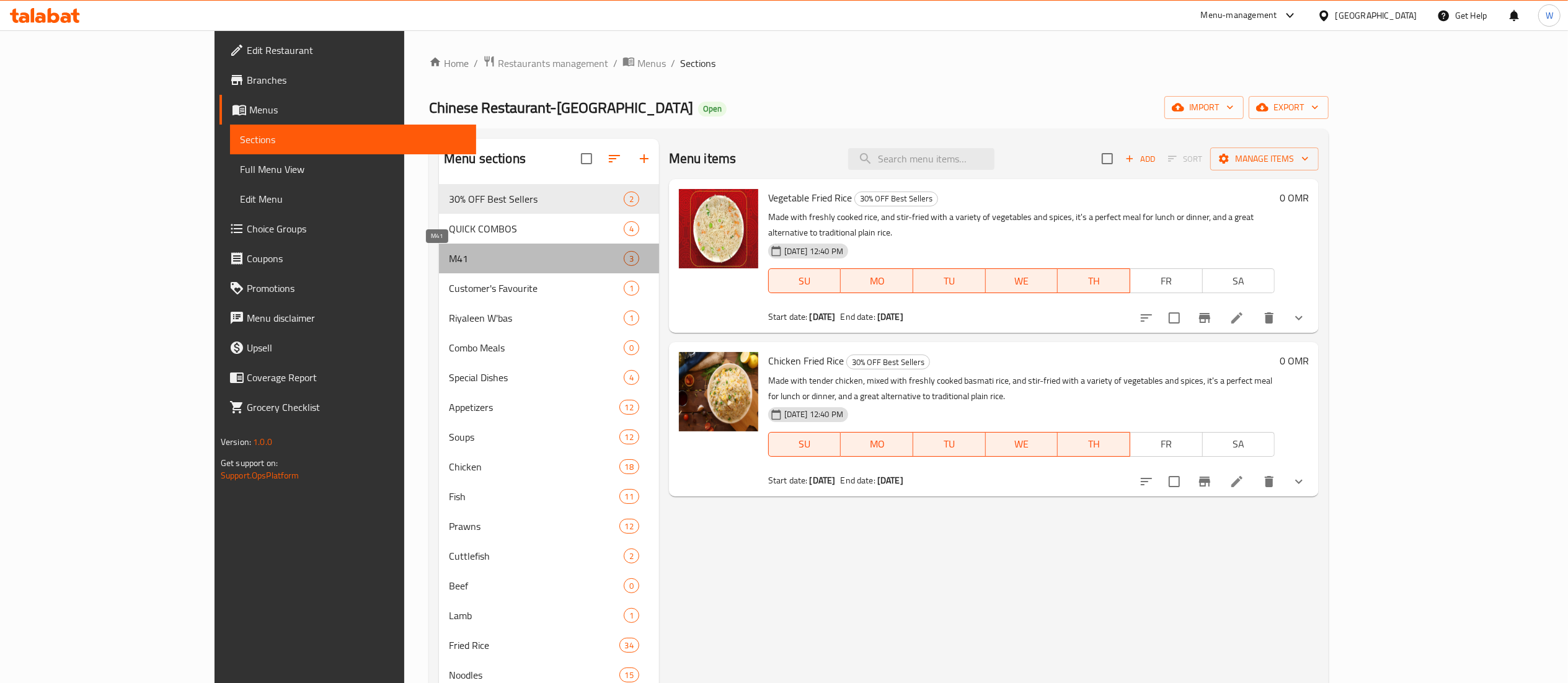
click at [449, 265] on span "M41" at bounding box center [537, 258] width 175 height 15
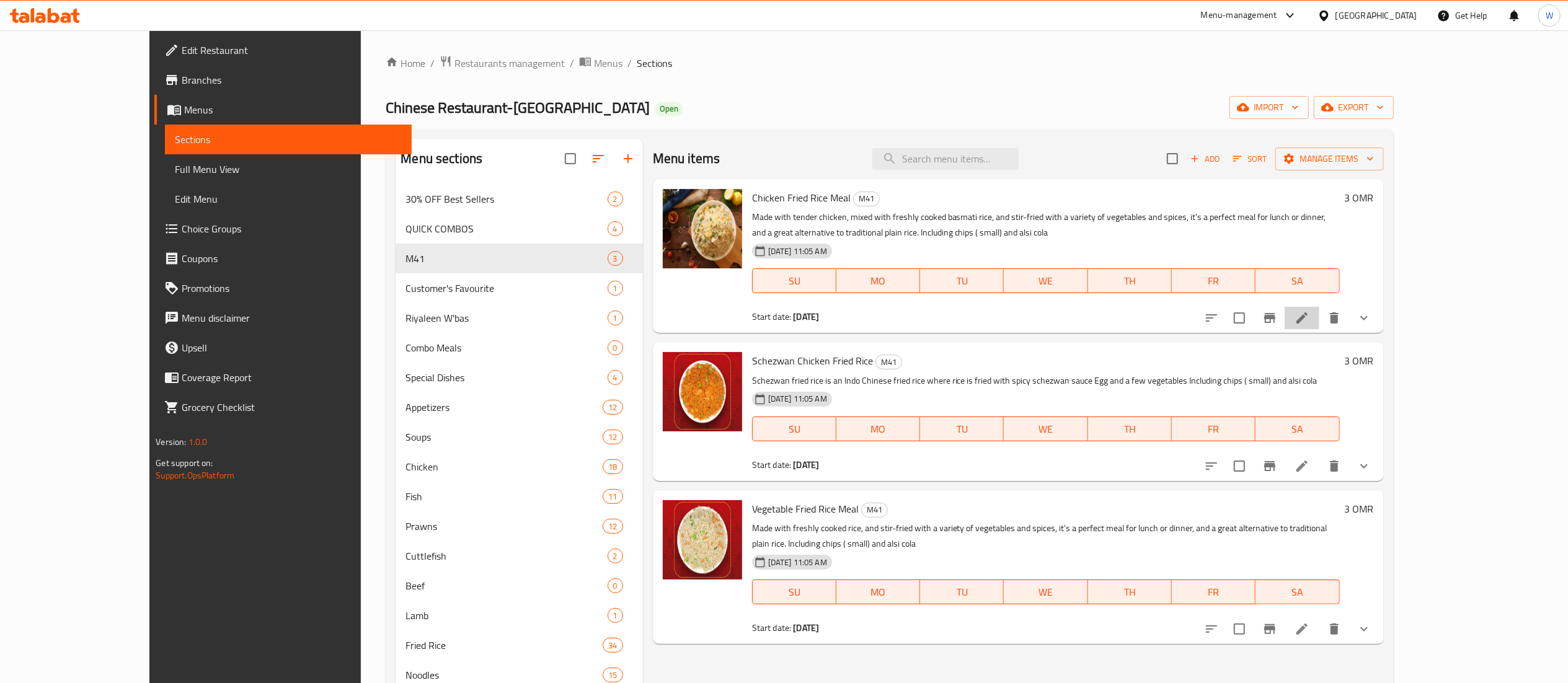
click at [1310, 325] on icon at bounding box center [1302, 318] width 15 height 15
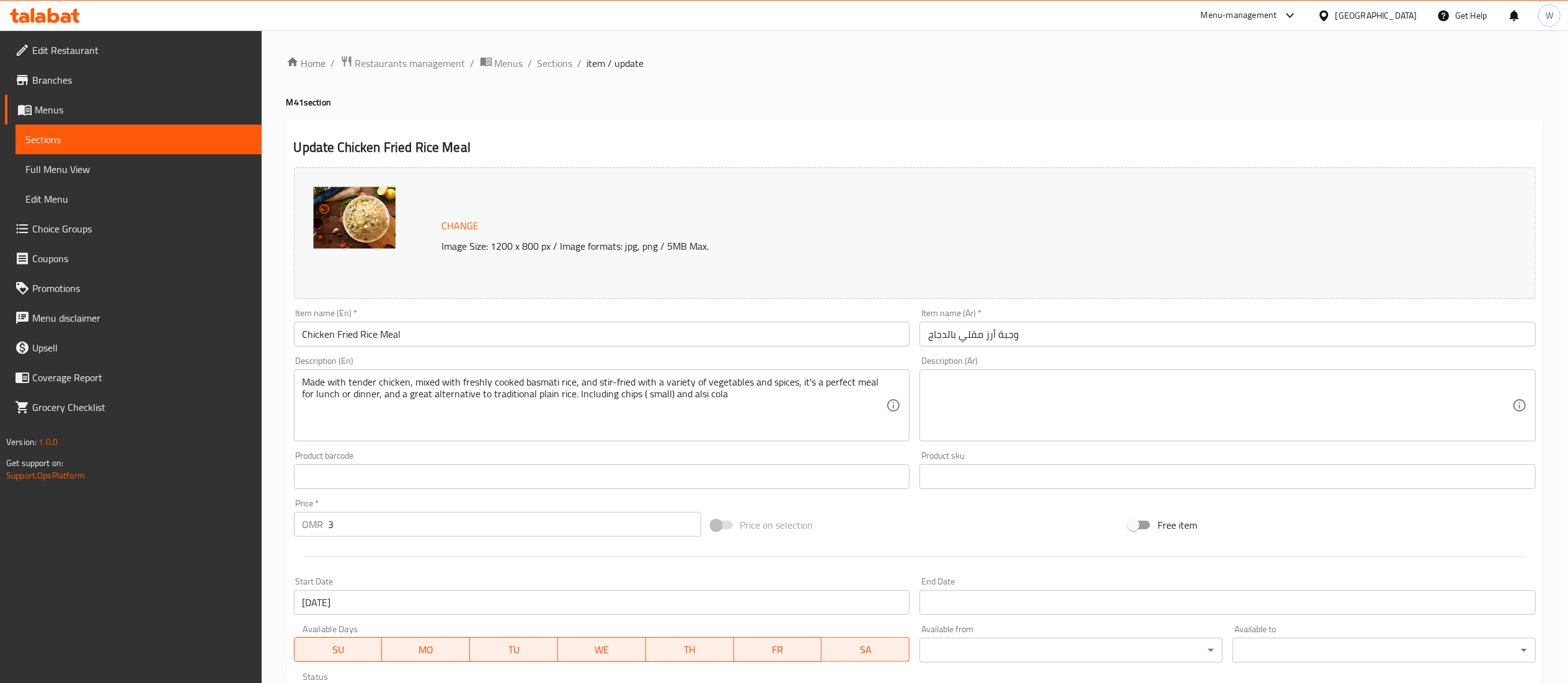
scroll to position [232, 0]
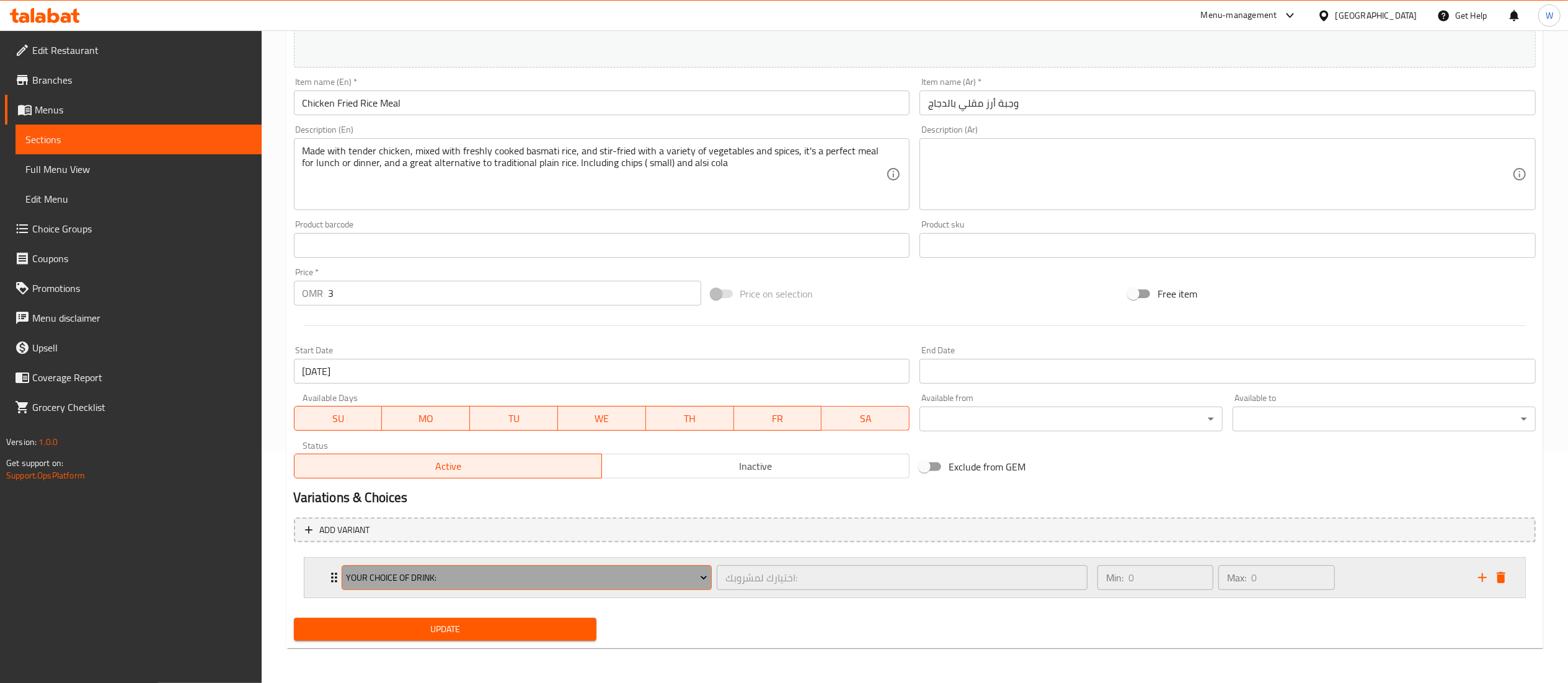
click at [699, 583] on icon "Expand" at bounding box center [703, 578] width 12 height 12
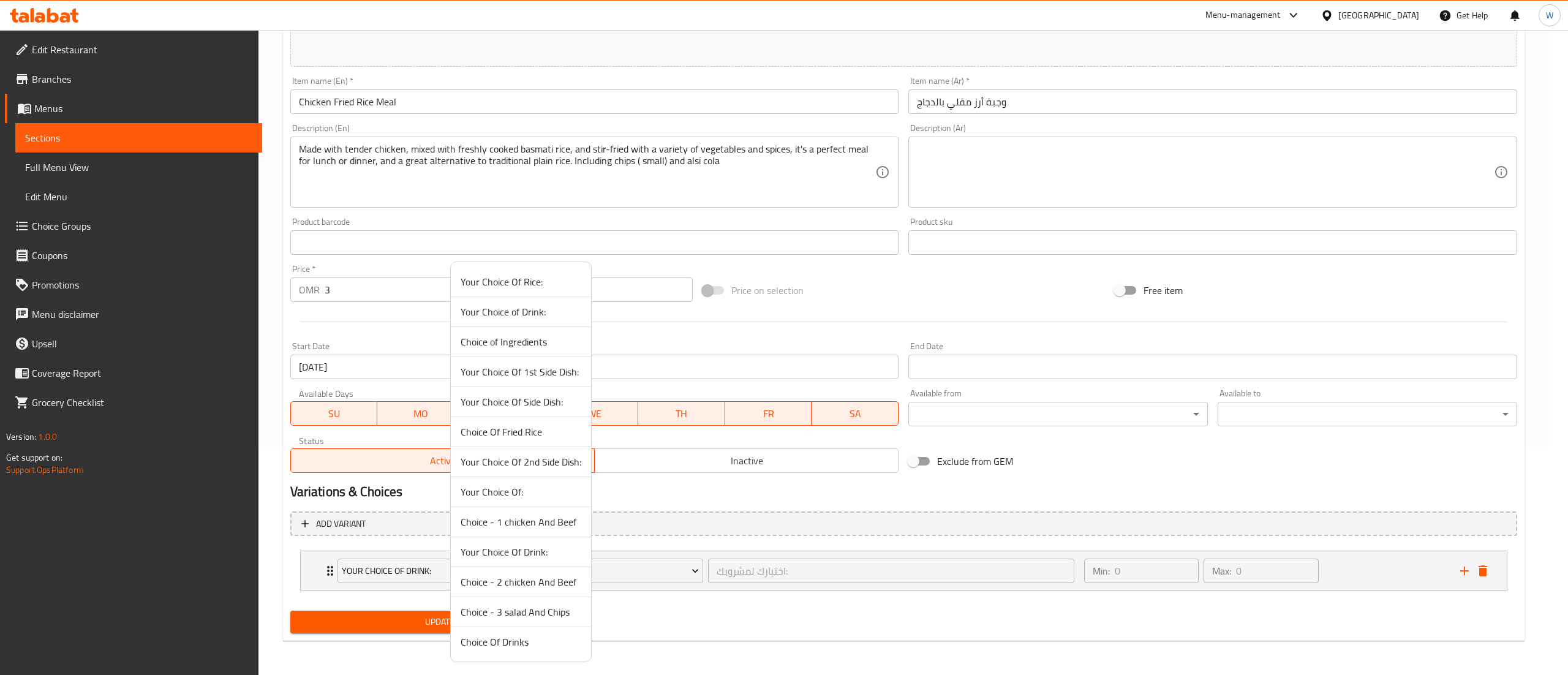
click at [768, 585] on div at bounding box center [784, 338] width 1568 height 675
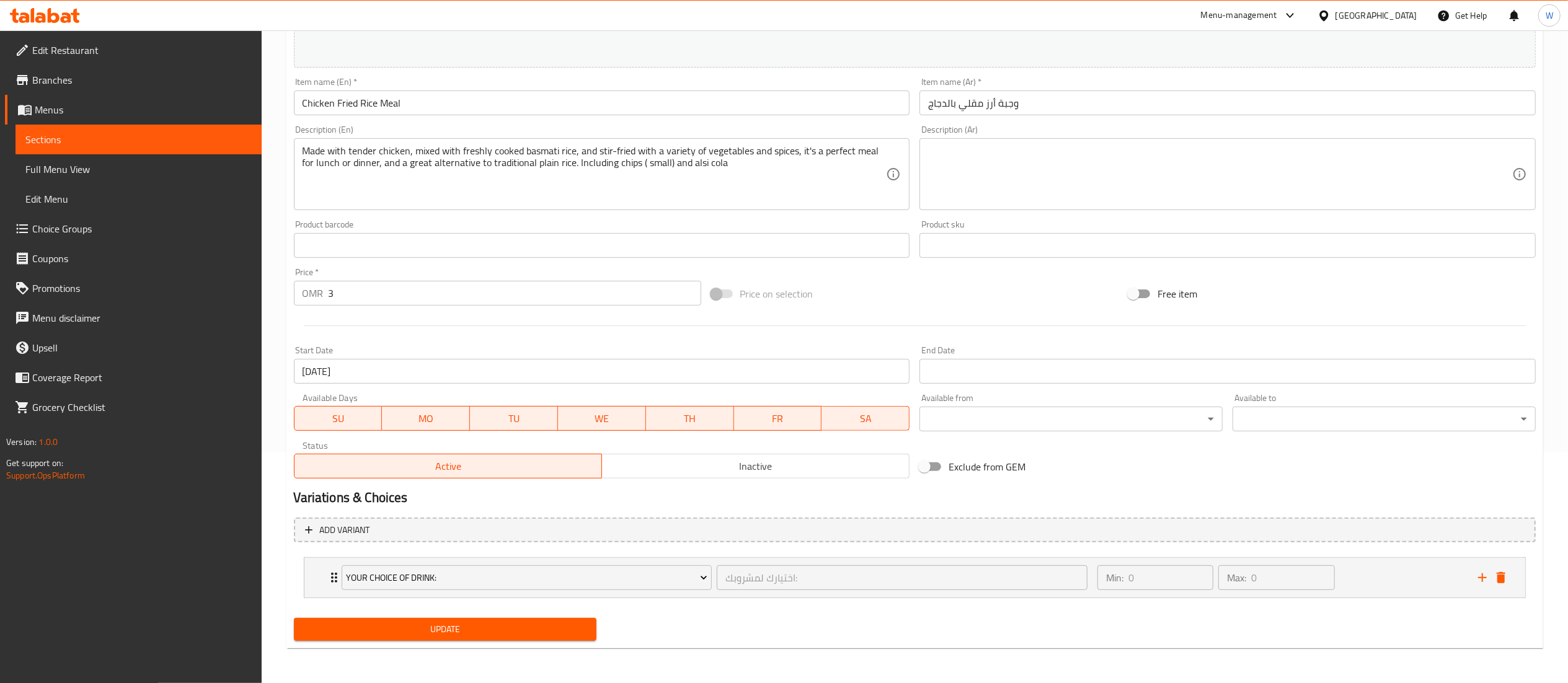
drag, startPoint x: 778, startPoint y: 592, endPoint x: 775, endPoint y: 576, distance: 16.3
click at [775, 576] on div "Your Choice of Drink: اختيارك لمشروبك: ​ Min: 0 ​ Max: 0 ​ Alsi Cola (ID: 22288…" at bounding box center [915, 578] width 1242 height 51
click at [775, 576] on div "Your Choice of Drink: اختيارك لمشروبك: ​ Min: 0 ​ Max: 0 ​ Alsi Cola (ID: 22288…" at bounding box center [915, 578] width 1242 height 51
drag, startPoint x: 775, startPoint y: 576, endPoint x: 1024, endPoint y: 563, distance: 249.3
click at [1024, 563] on div "اختيارك لمشروبك: ​" at bounding box center [902, 578] width 376 height 30
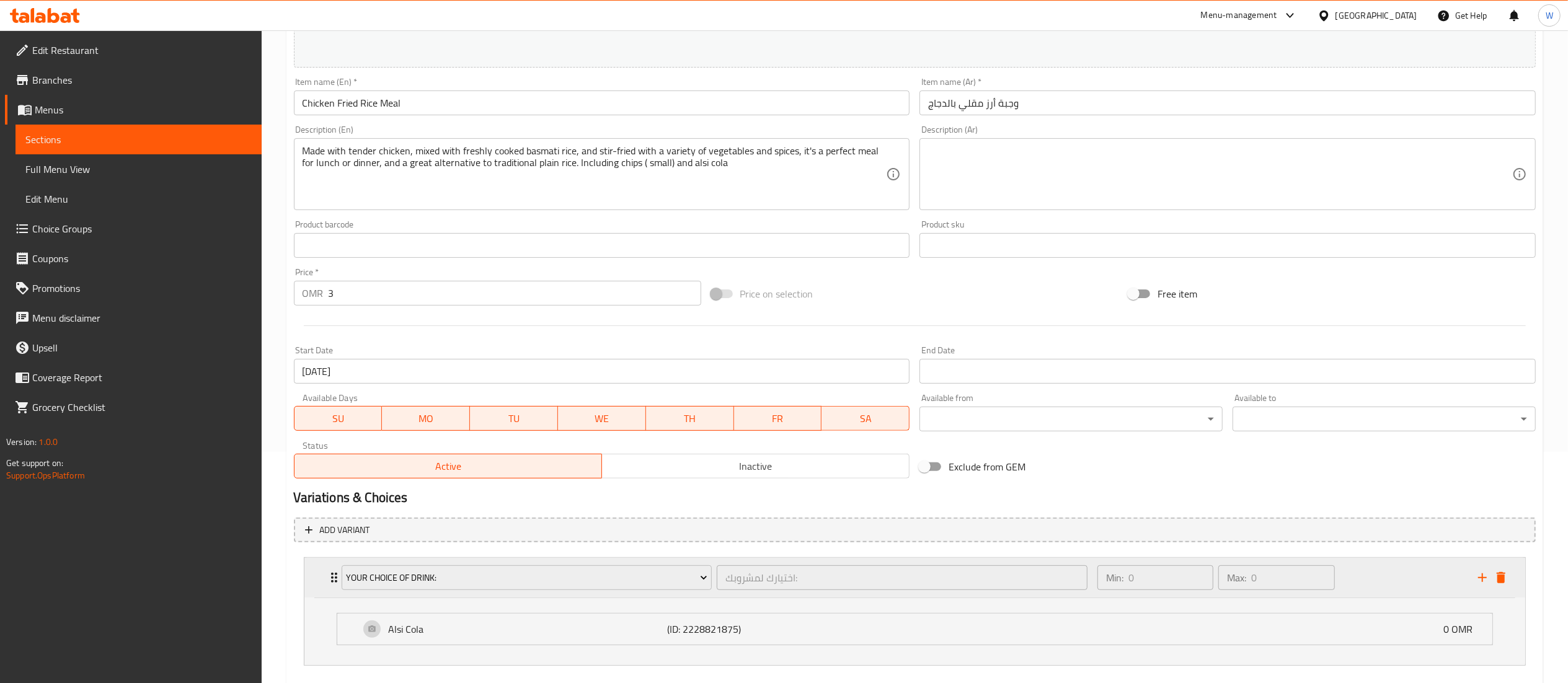
click at [1024, 563] on div "اختيارك لمشروبك: ​" at bounding box center [902, 578] width 376 height 30
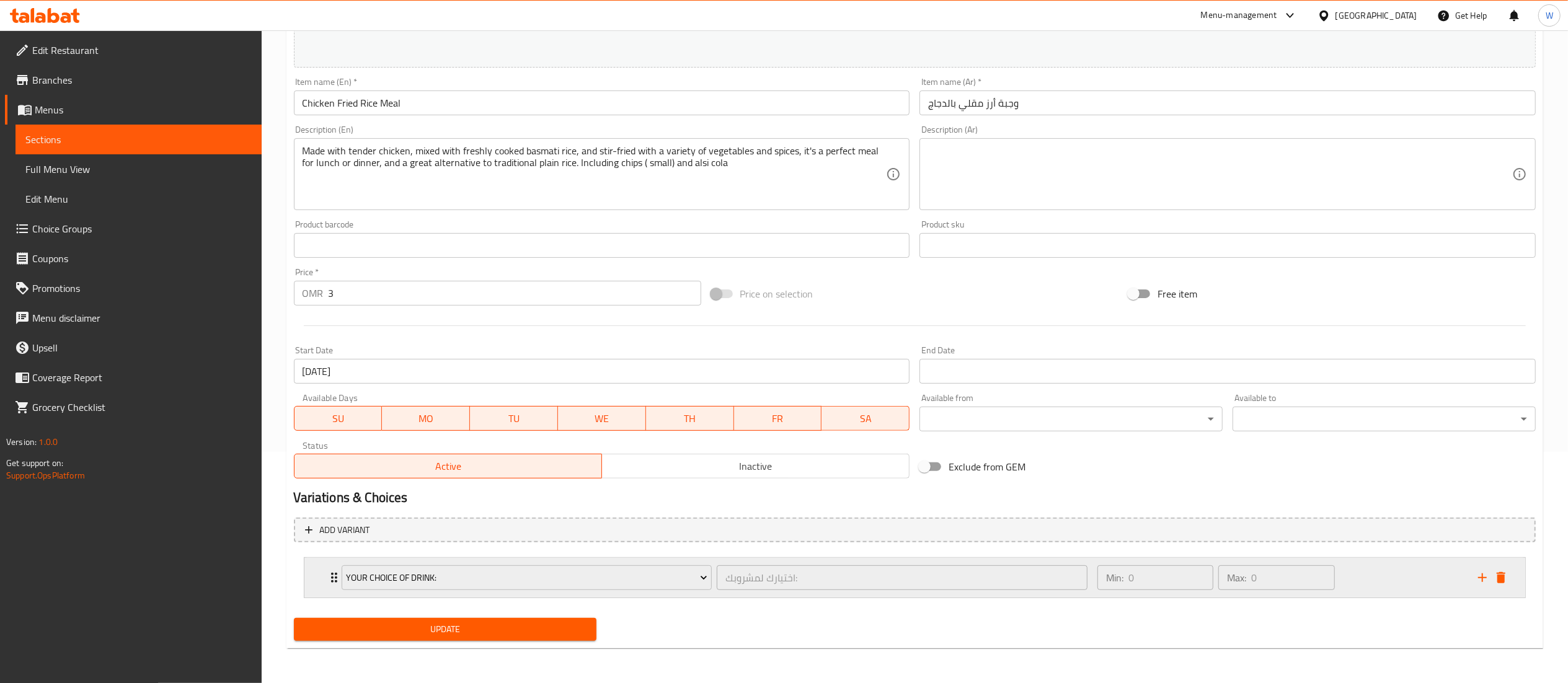
click at [1024, 563] on div "اختيارك لمشروبك: ​" at bounding box center [902, 578] width 376 height 30
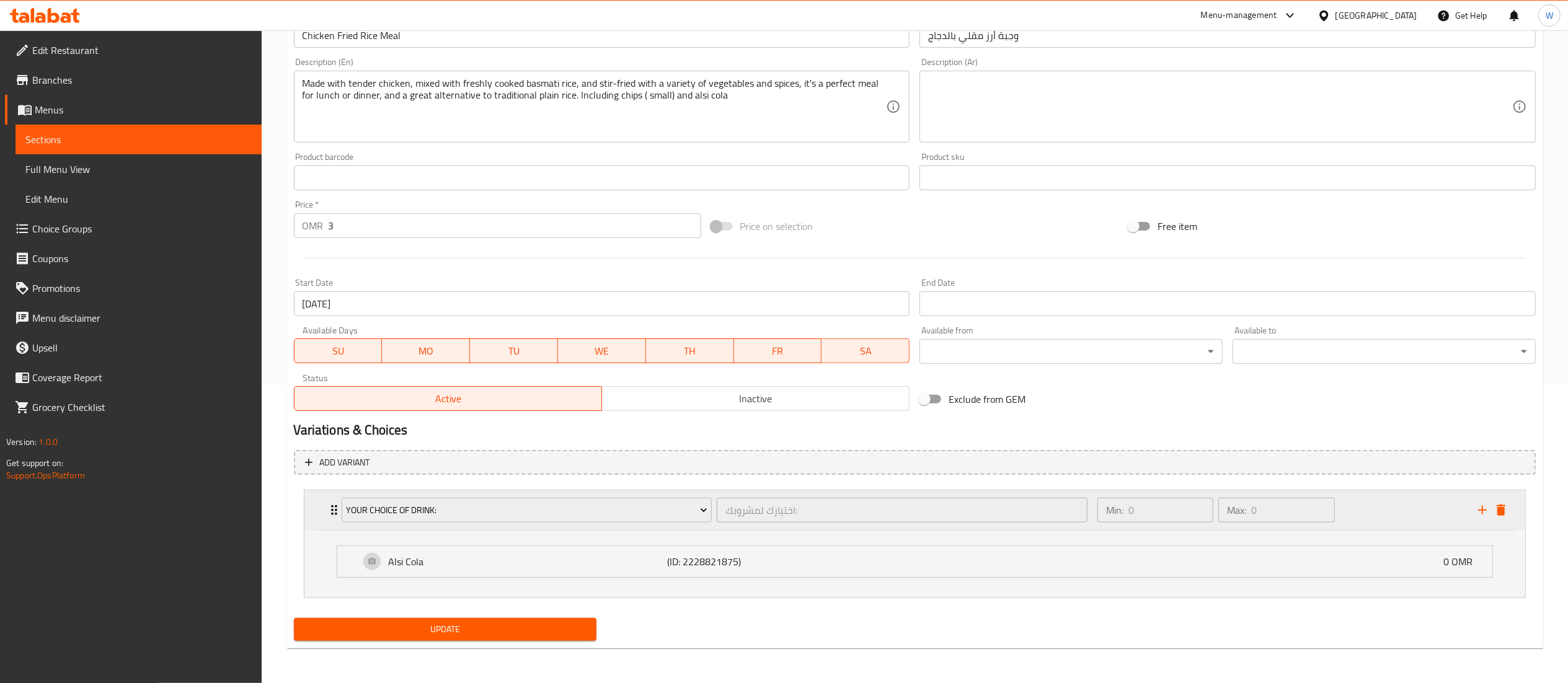
scroll to position [298, 0]
click at [1001, 537] on ul "Alsi Cola (ID: 2228821875) 0 OMR Name (En) Alsi Cola Name (En) Name (Ar) السي ك…" at bounding box center [915, 563] width 1176 height 52
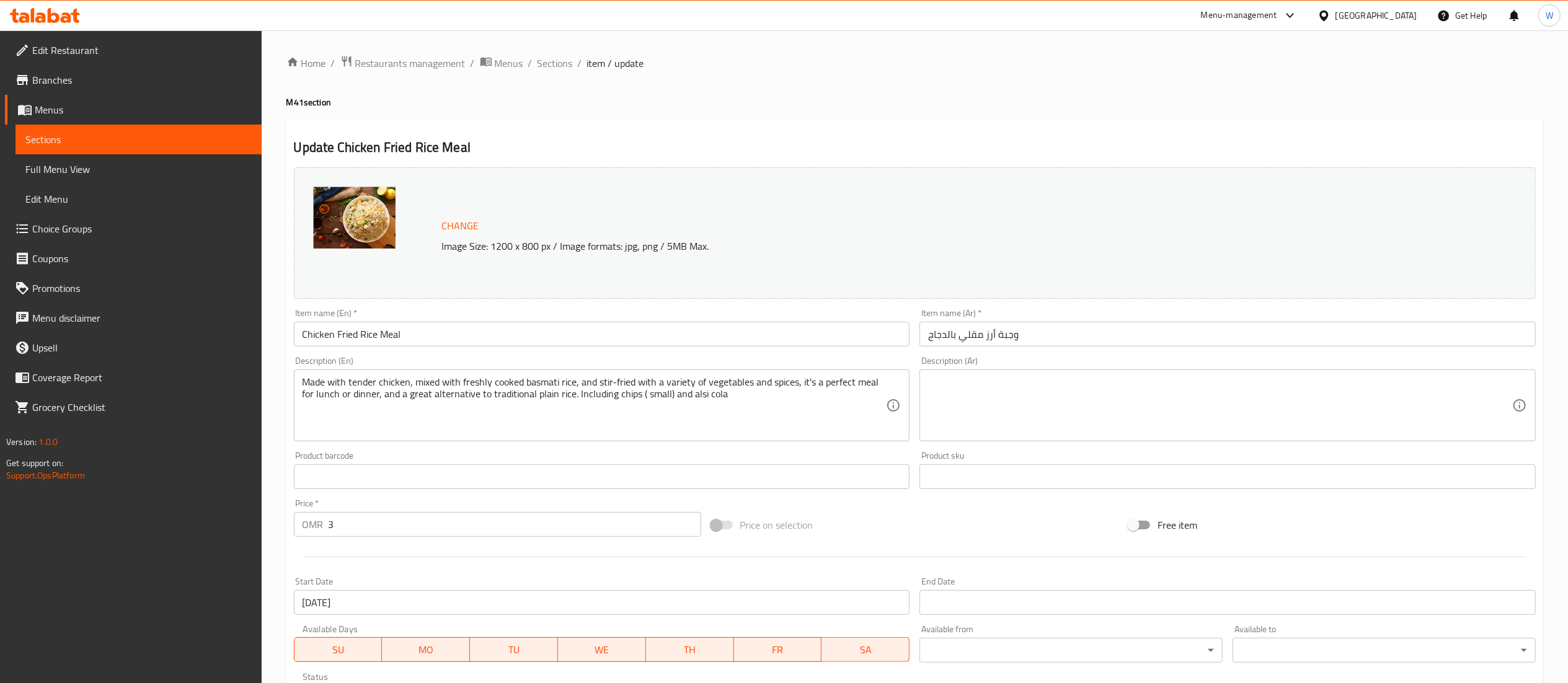
scroll to position [300, 0]
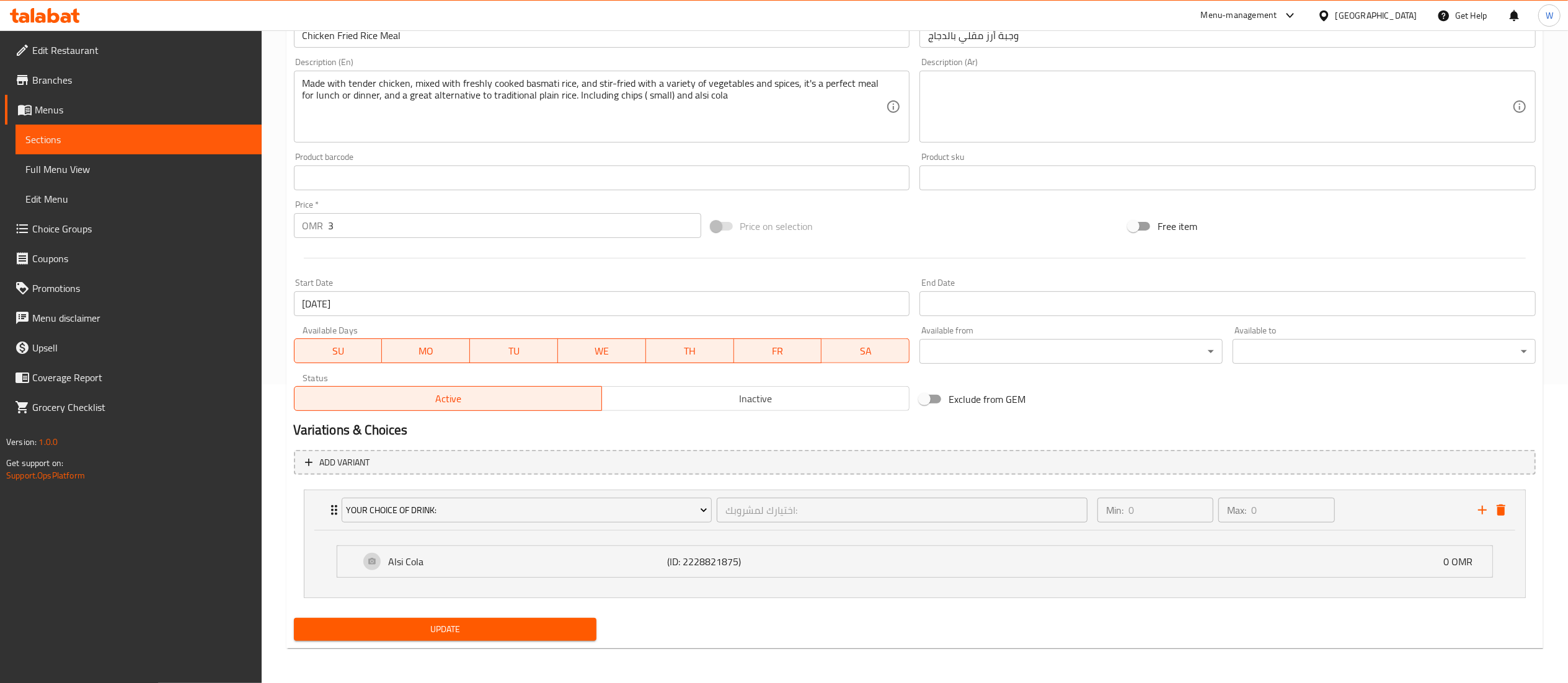
click at [842, 237] on div "Price on selection" at bounding box center [915, 226] width 418 height 33
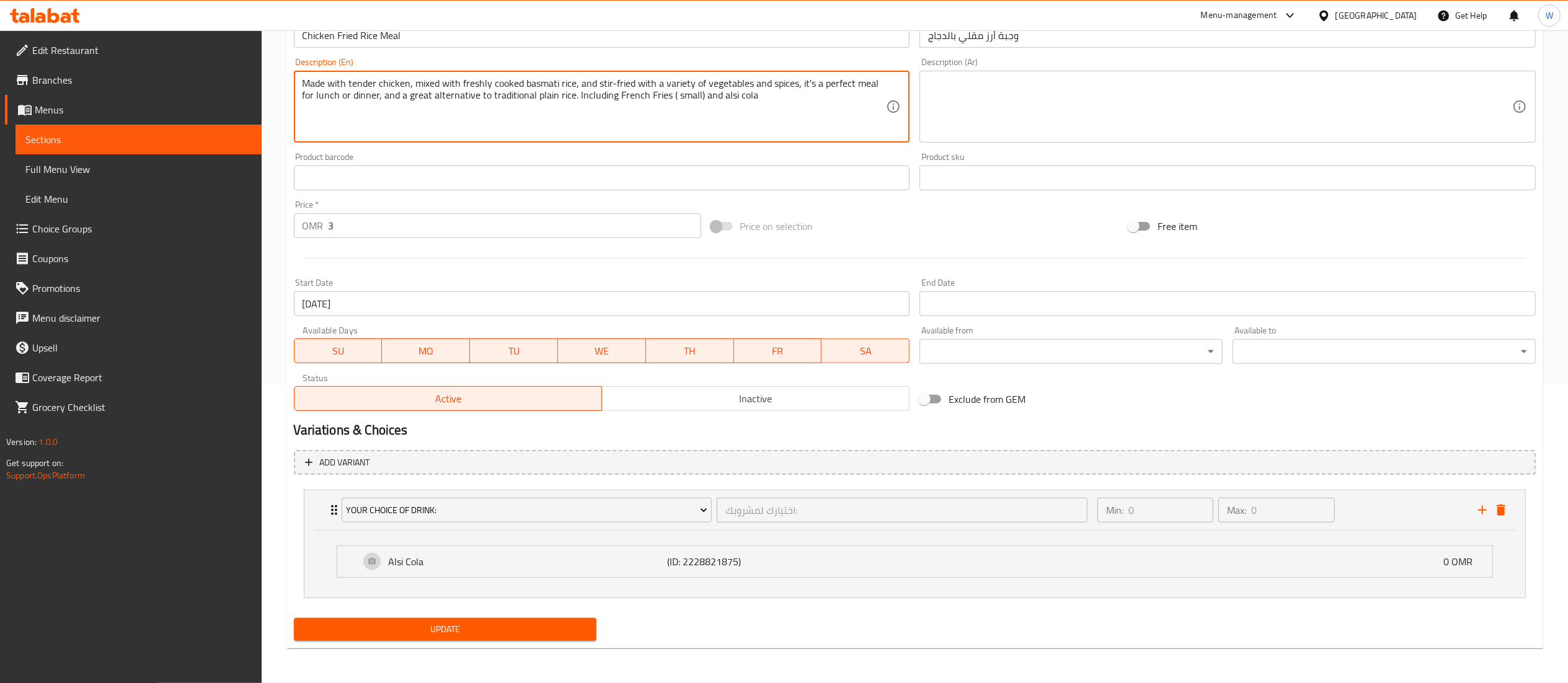
type textarea "Made with tender chicken, mixed with freshly cooked basmati rice, and stir-frie…"
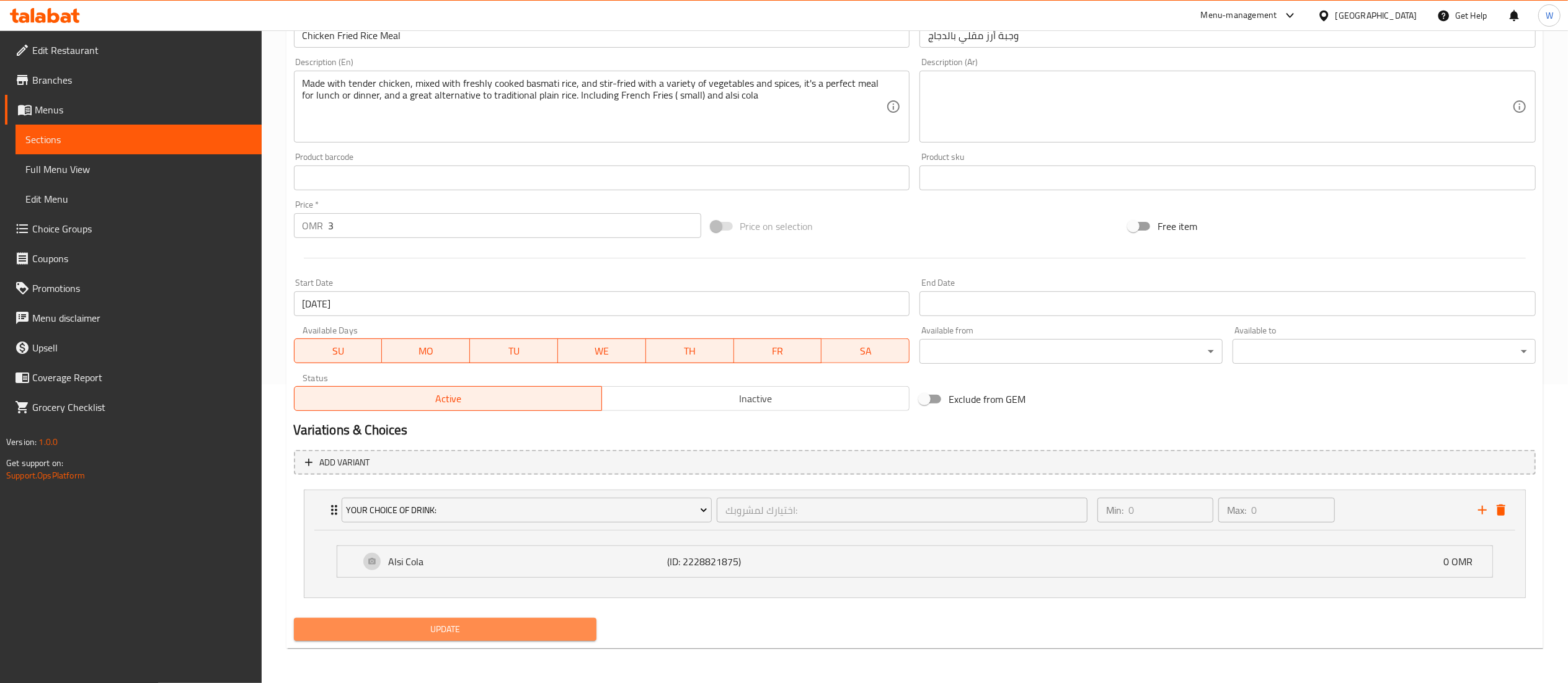
click at [548, 633] on span "Update" at bounding box center [445, 630] width 283 height 15
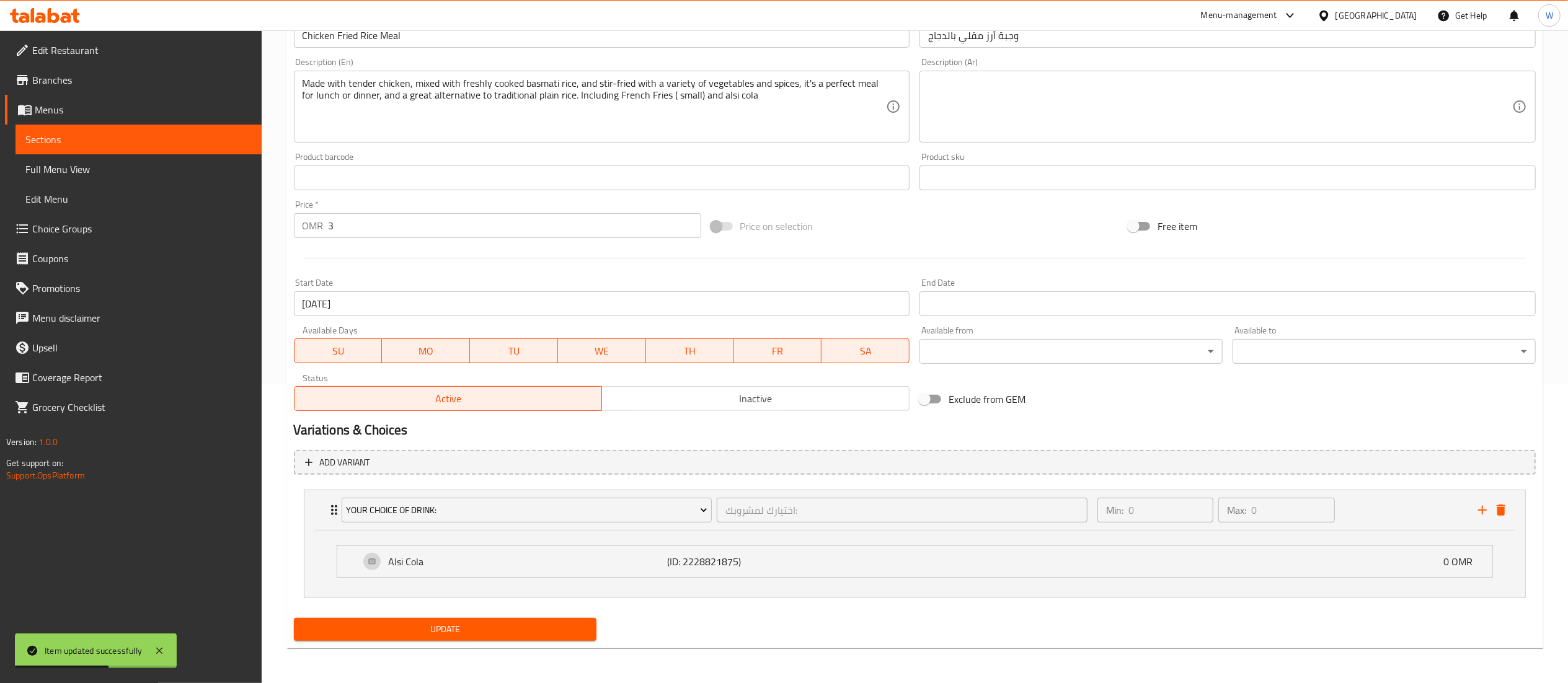
scroll to position [0, 0]
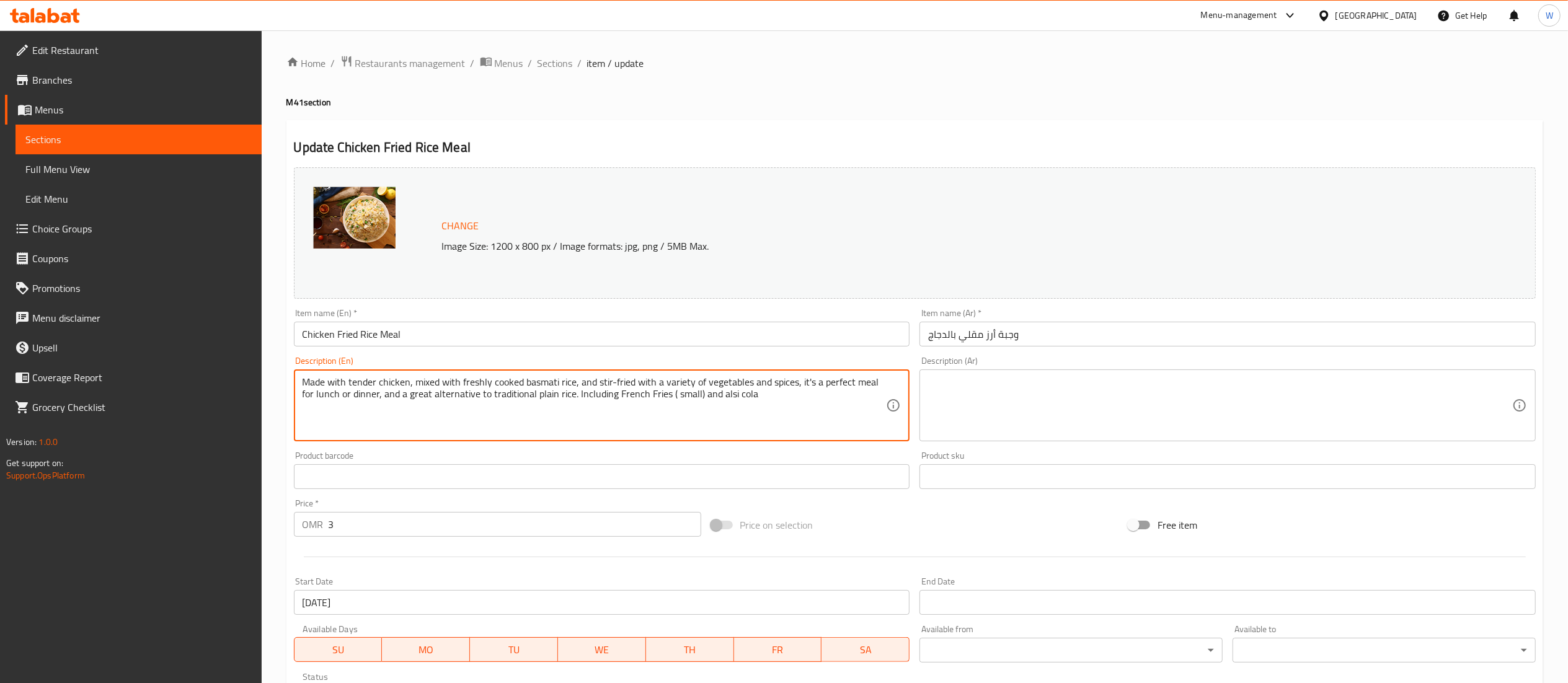
click at [793, 419] on textarea "Made with tender chicken, mixed with freshly cooked basmati rice, and stir-frie…" at bounding box center [595, 406] width 584 height 59
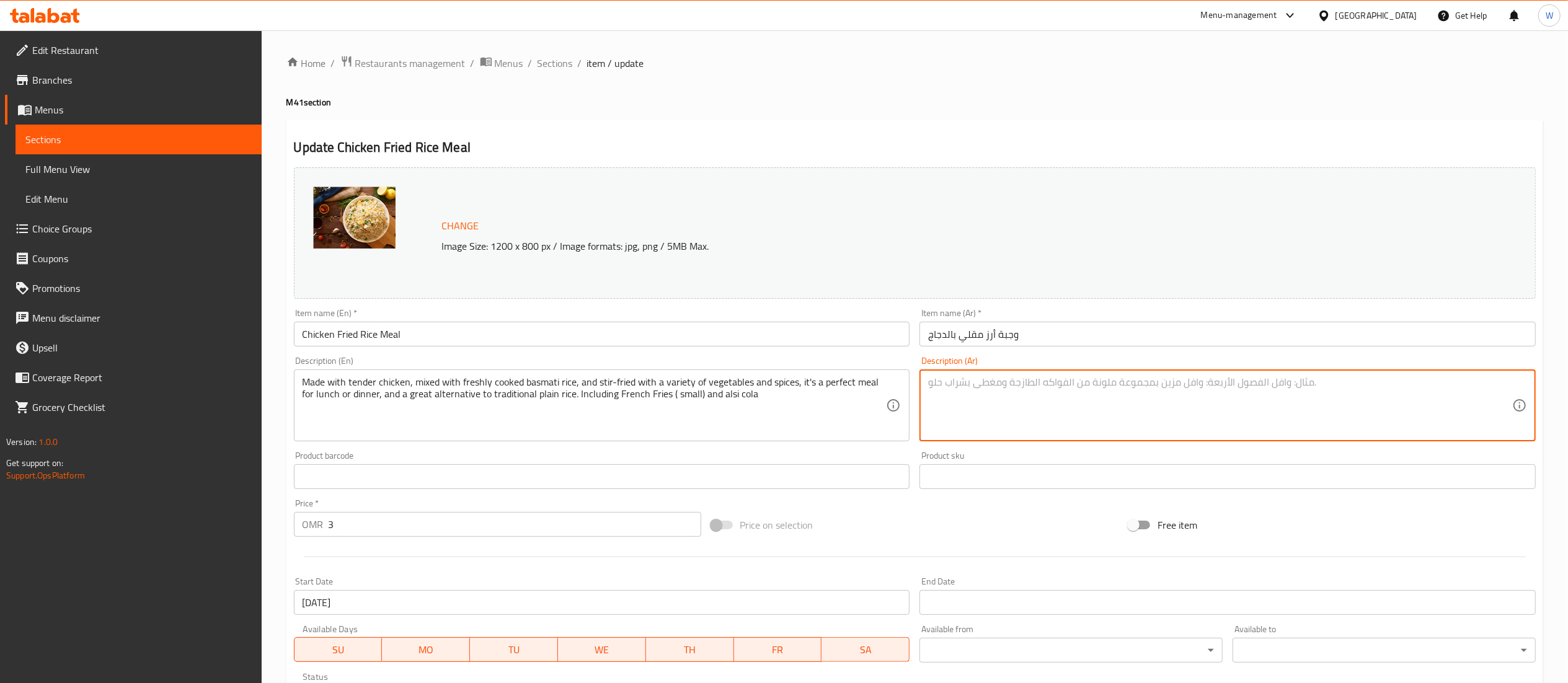
click at [1109, 385] on textarea at bounding box center [1221, 406] width 584 height 59
paste textarea "محضَّر من دجاج طري ممزوج بأرز بسمتي مطهو طازجًا، ومقلى مع مجموعة متنوعة من الخض…"
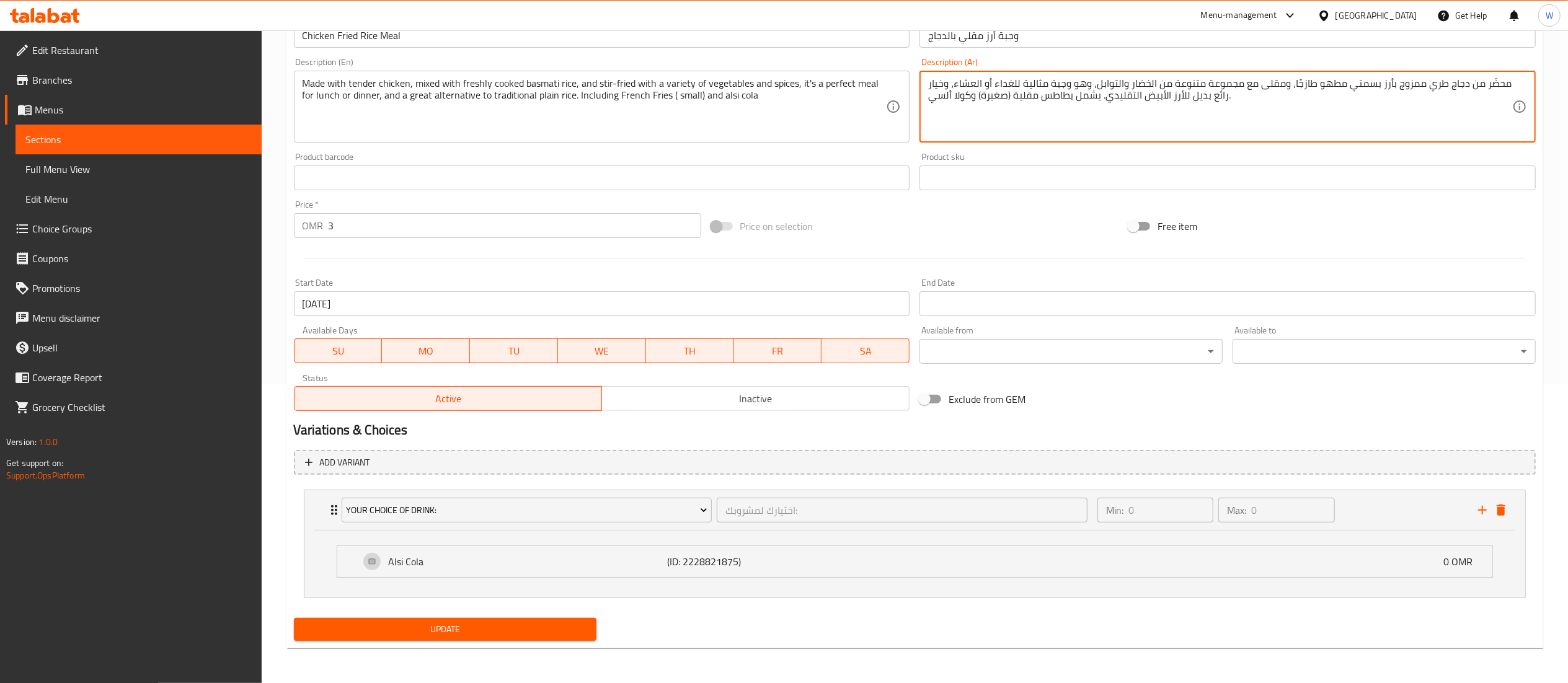
type textarea "محضَّر من دجاج طري ممزوج بأرز بسمتي مطهو طازجًا، ومقلى مع مجموعة متنوعة من الخض…"
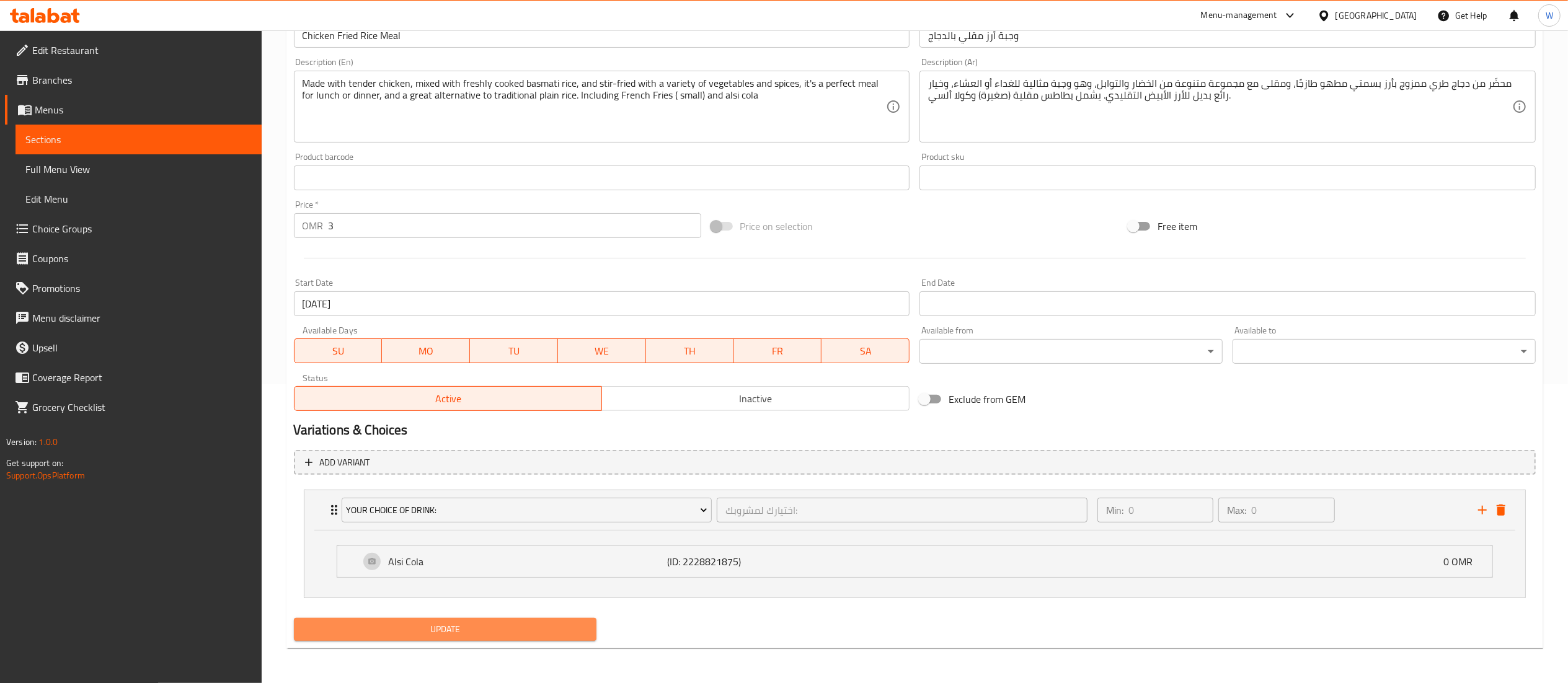
click at [547, 632] on span "Update" at bounding box center [445, 630] width 283 height 15
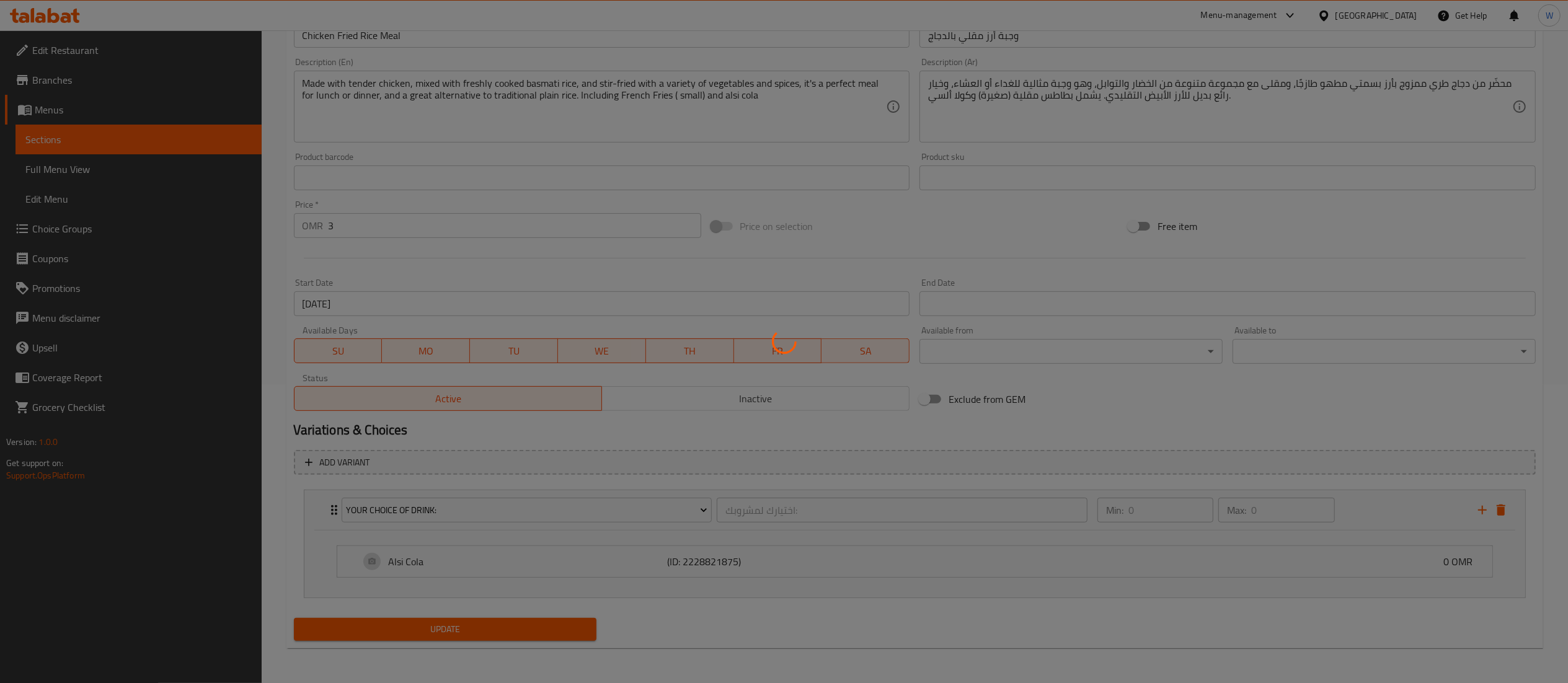
scroll to position [0, 0]
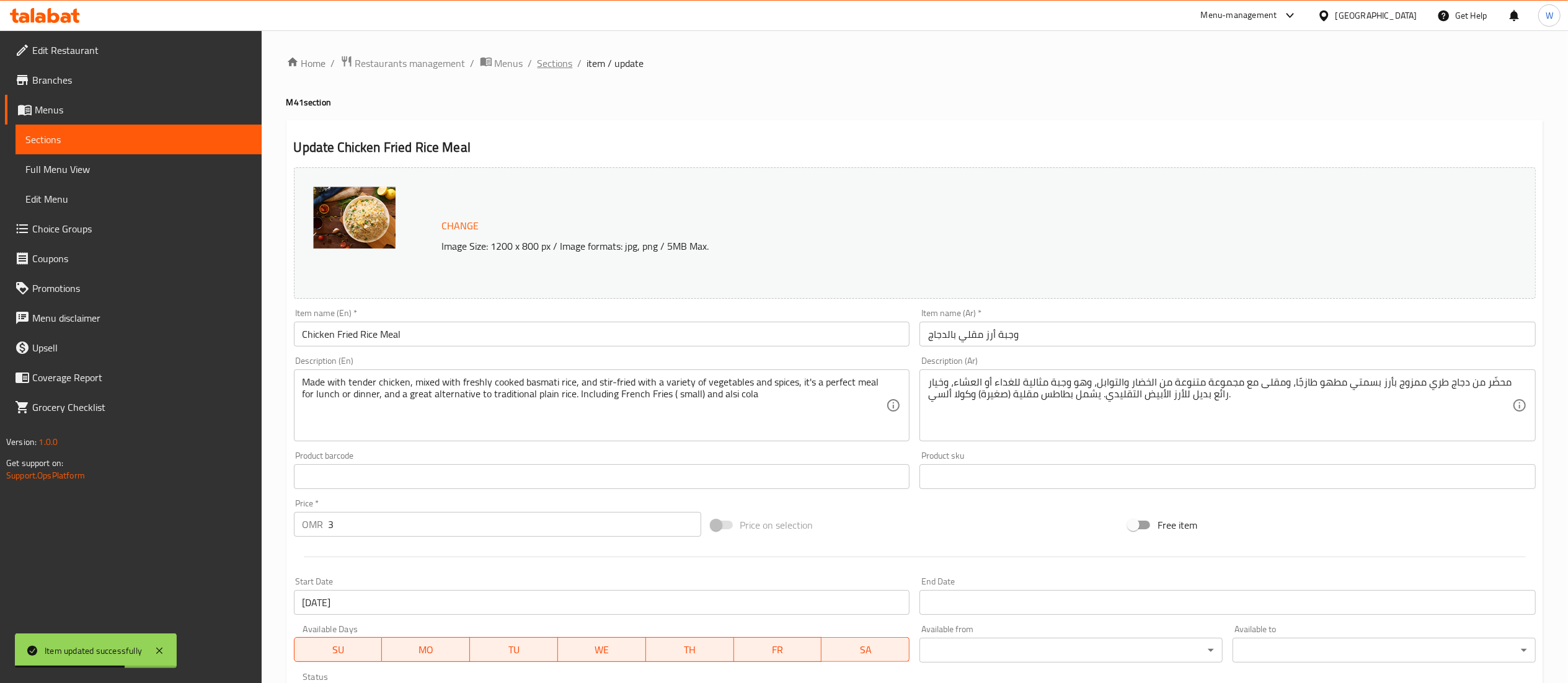
click at [559, 69] on span "Sections" at bounding box center [555, 63] width 35 height 15
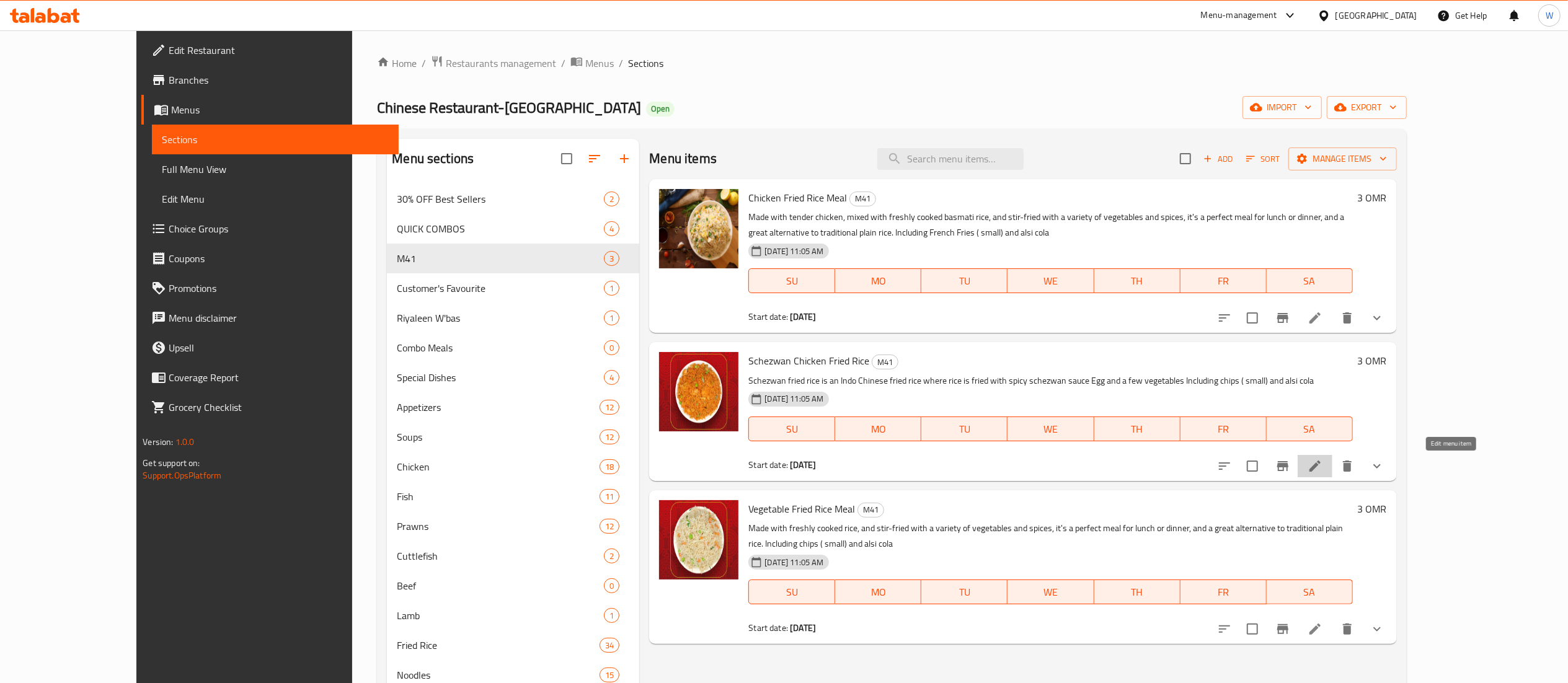
click at [1323, 472] on icon at bounding box center [1315, 466] width 15 height 15
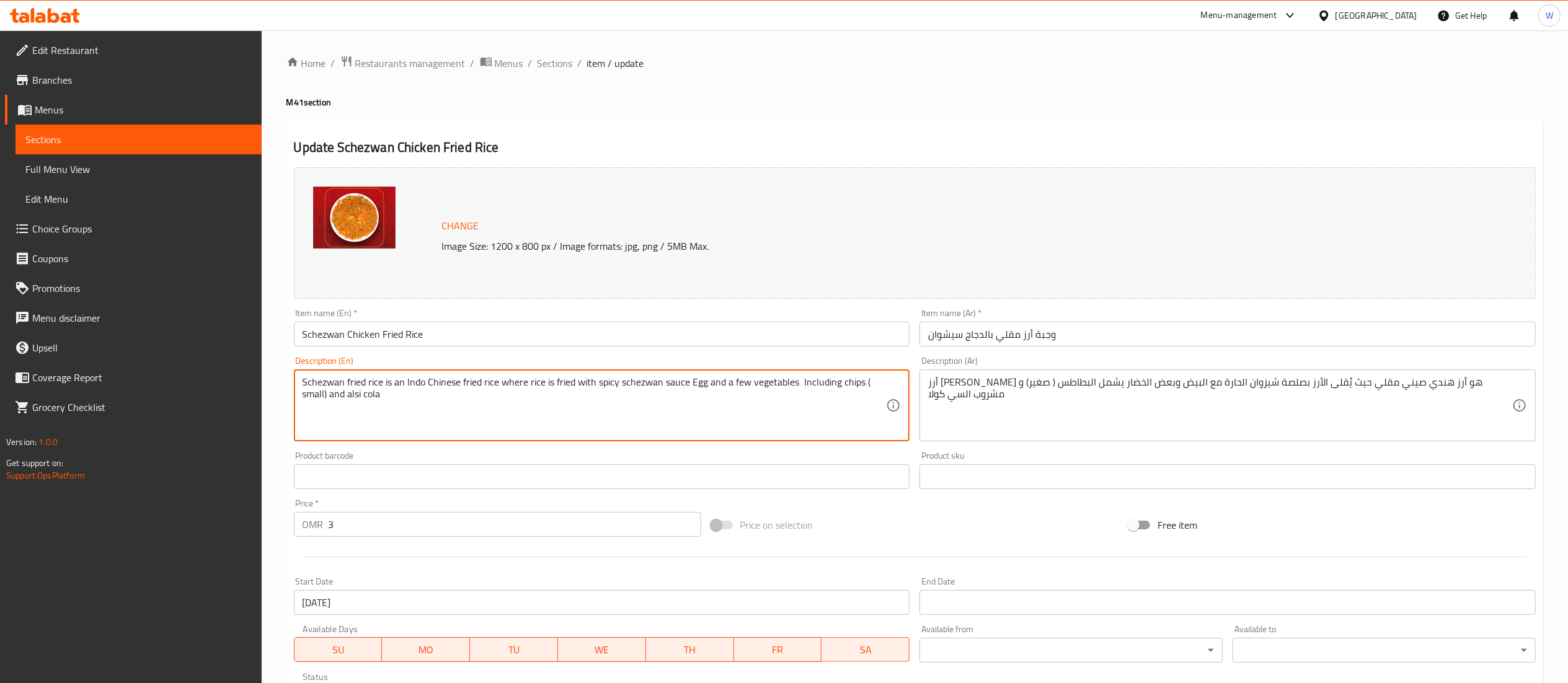
click at [839, 385] on textarea "Schezwan fried rice is an Indo Chinese fried rice where rice is fried with spic…" at bounding box center [595, 406] width 584 height 59
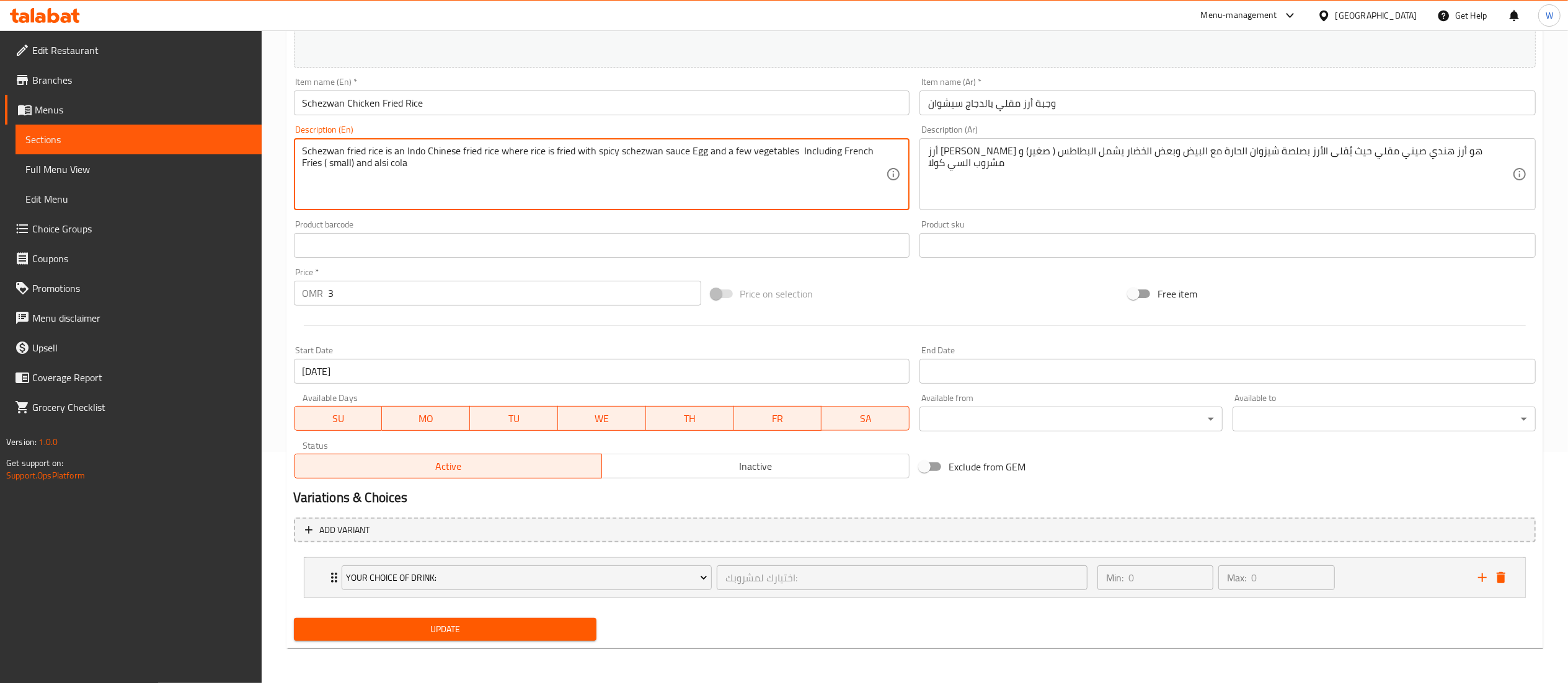
type textarea "Schezwan fried rice is an Indo Chinese fried rice where rice is fried with spic…"
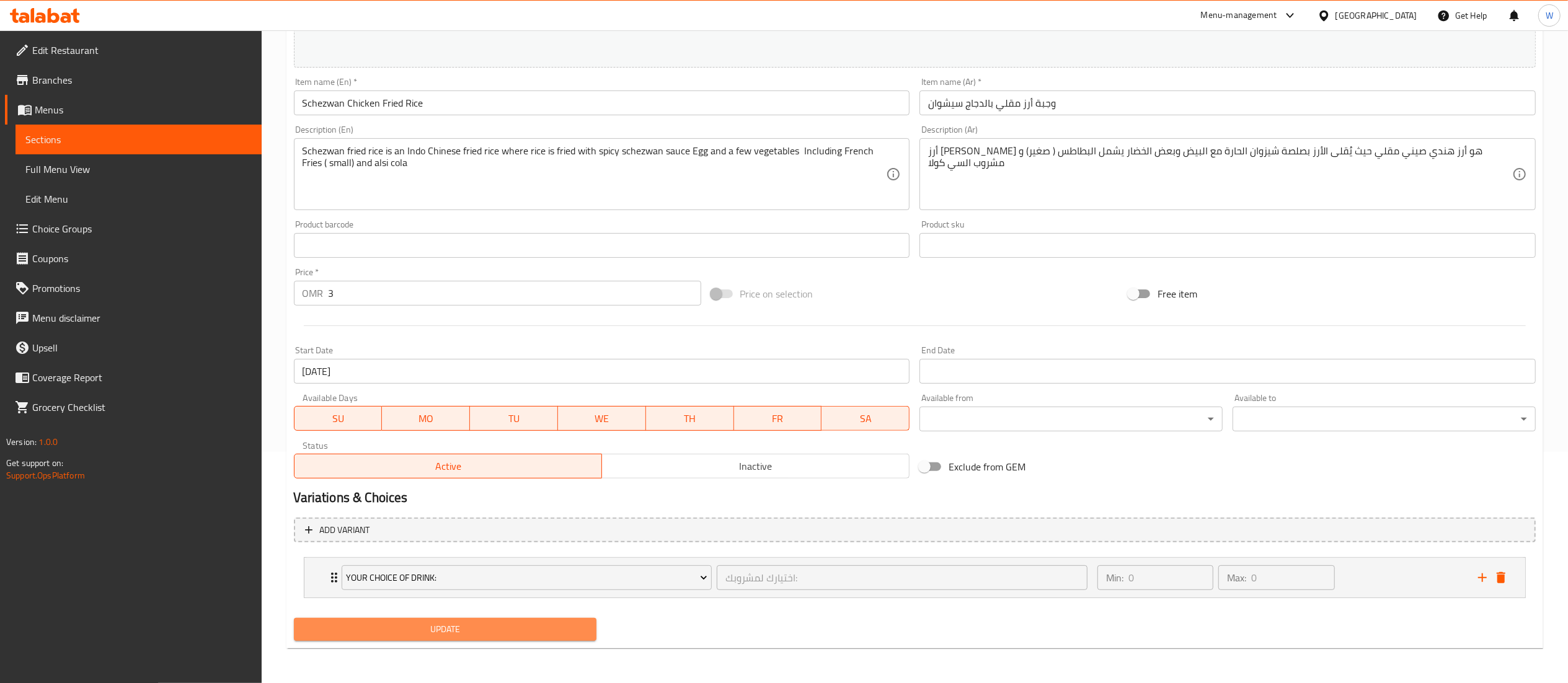
click at [571, 630] on span "Update" at bounding box center [445, 630] width 283 height 15
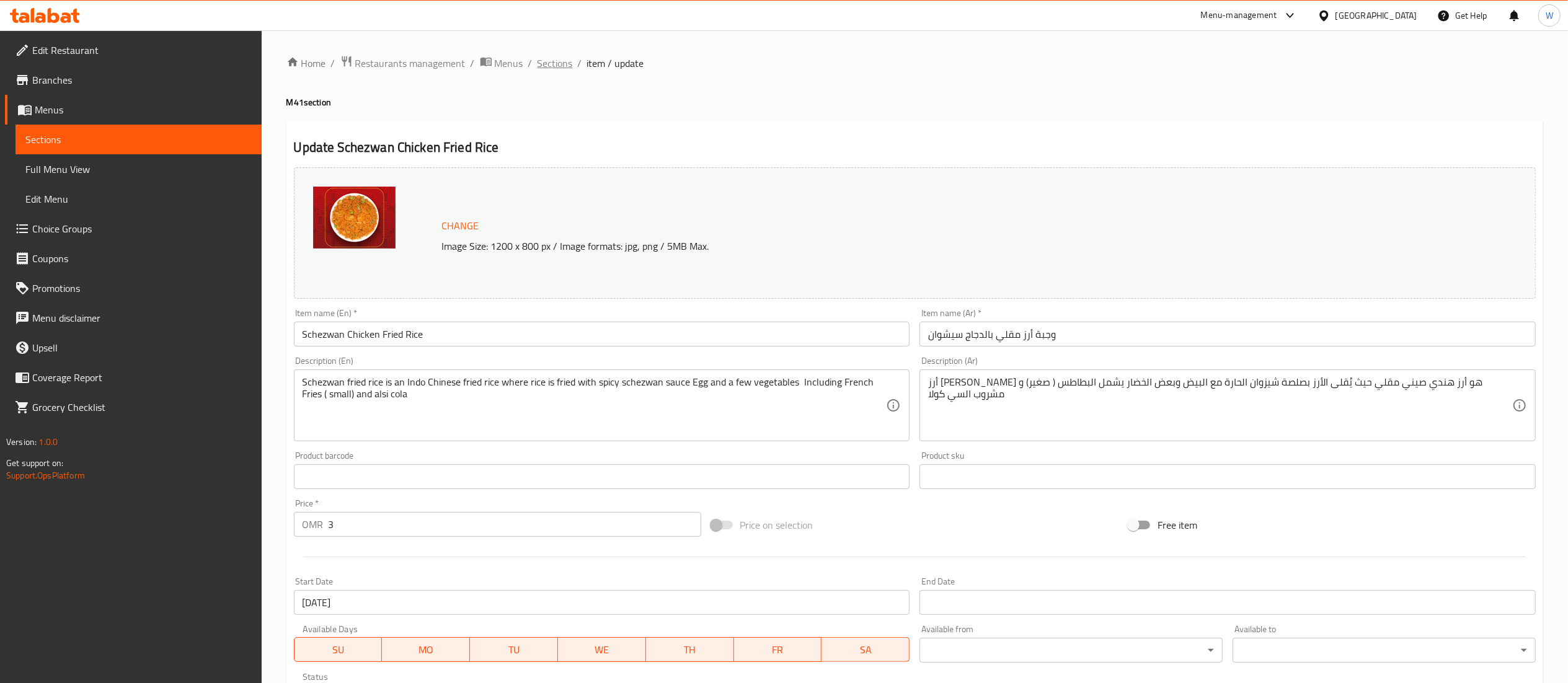
click at [552, 61] on span "Sections" at bounding box center [555, 63] width 35 height 15
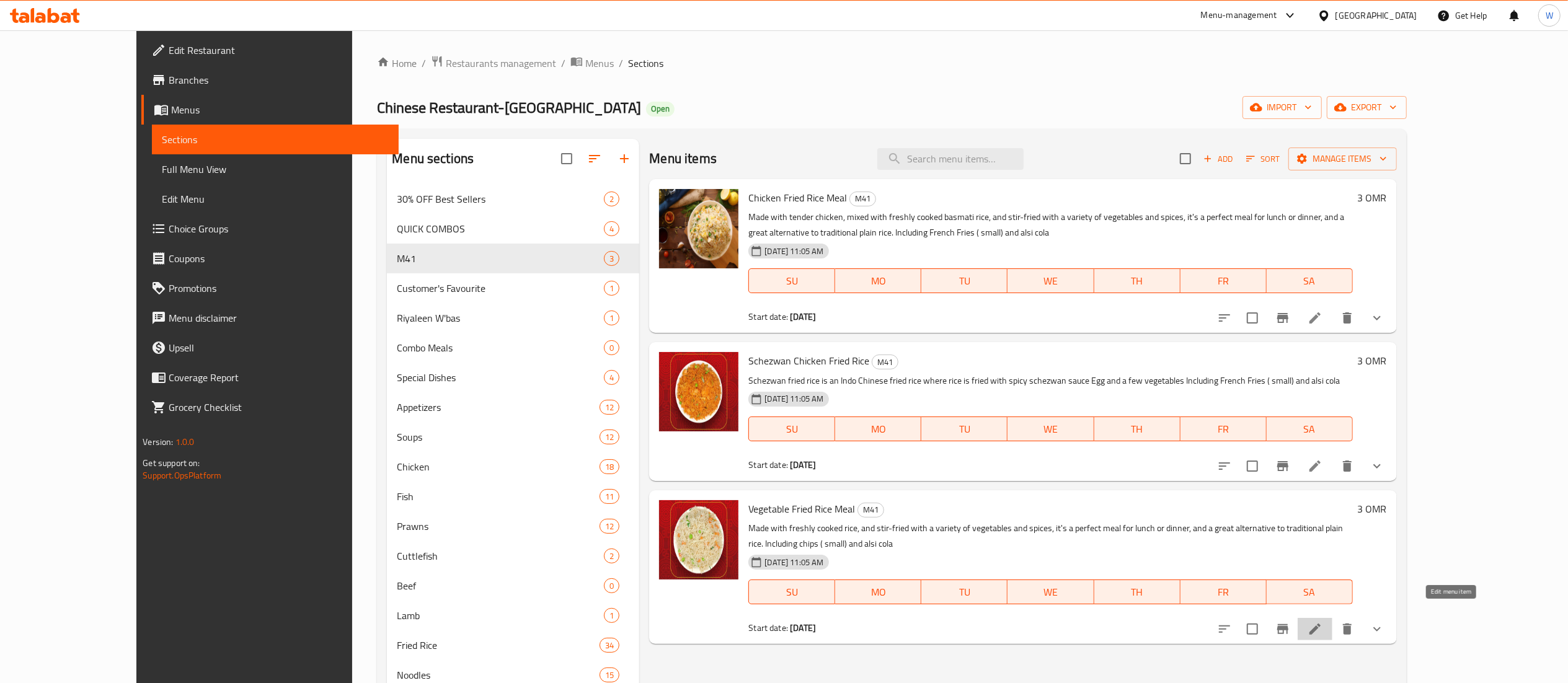
click at [1323, 622] on icon at bounding box center [1315, 629] width 15 height 15
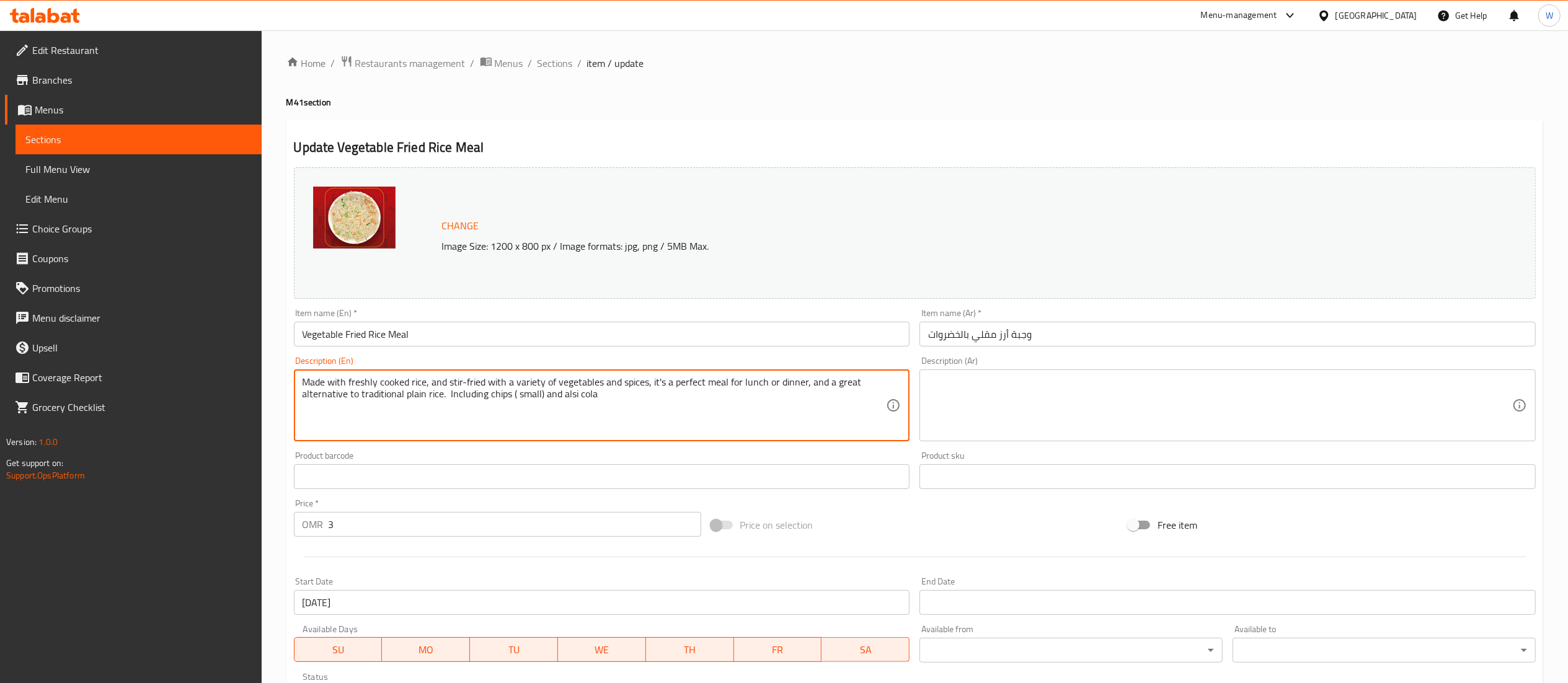
click at [501, 396] on textarea "Made with freshly cooked rice, and stir-fried with a variety of vegetables and …" at bounding box center [595, 406] width 584 height 59
click at [533, 378] on textarea "Made with freshly cooked rice, and stir-fried with a variety of vegetables and …" at bounding box center [595, 406] width 584 height 59
type textarea "Made with freshly cooked rice, and stir-fried with a variety of vegetables and …"
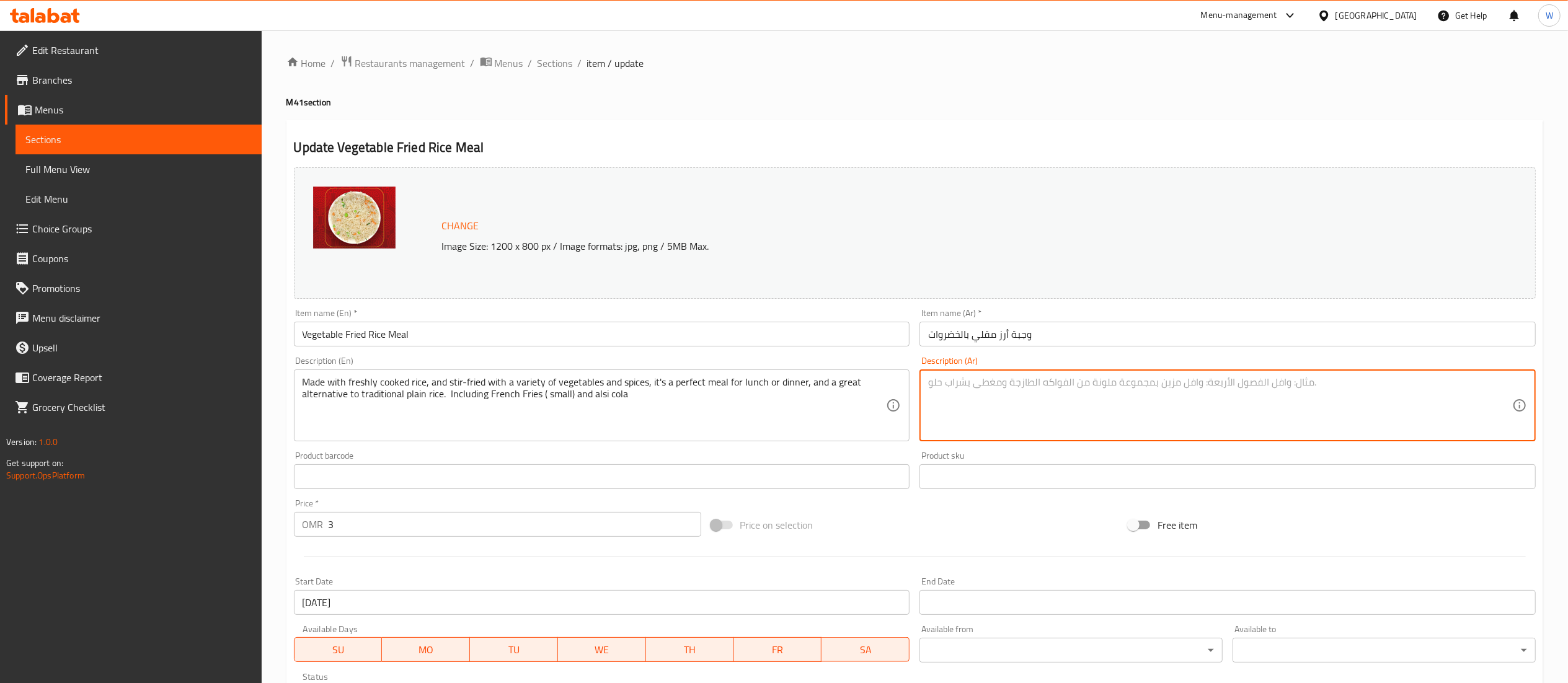
click at [1138, 382] on textarea at bounding box center [1221, 406] width 584 height 59
paste textarea "حضَّر من أرز مطهو طازجًا، ومقلى مع مجموعة متنوعة من الخضار والتوابل، وهو وجبة م…"
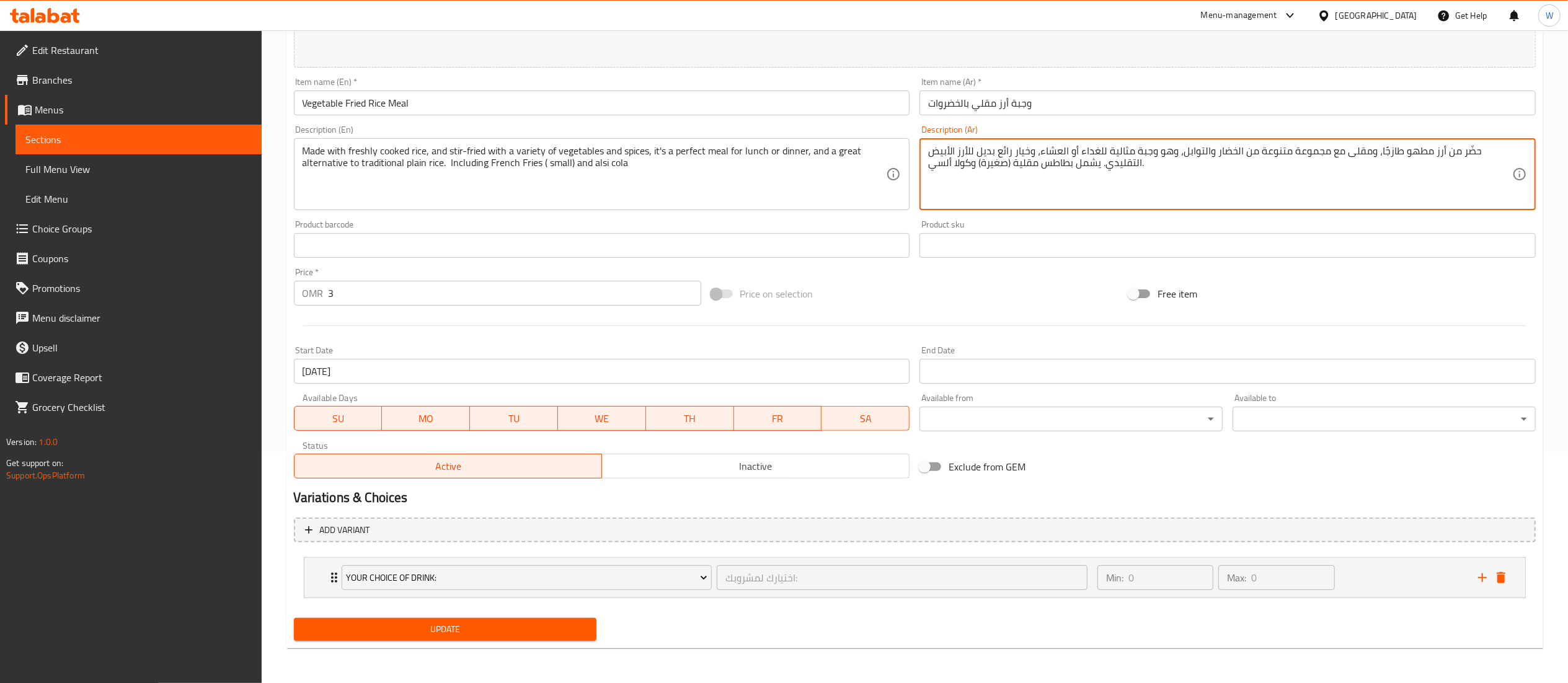
type textarea "حضَّر من أرز مطهو طازجًا، ومقلى مع مجموعة متنوعة من الخضار والتوابل، وهو وجبة م…"
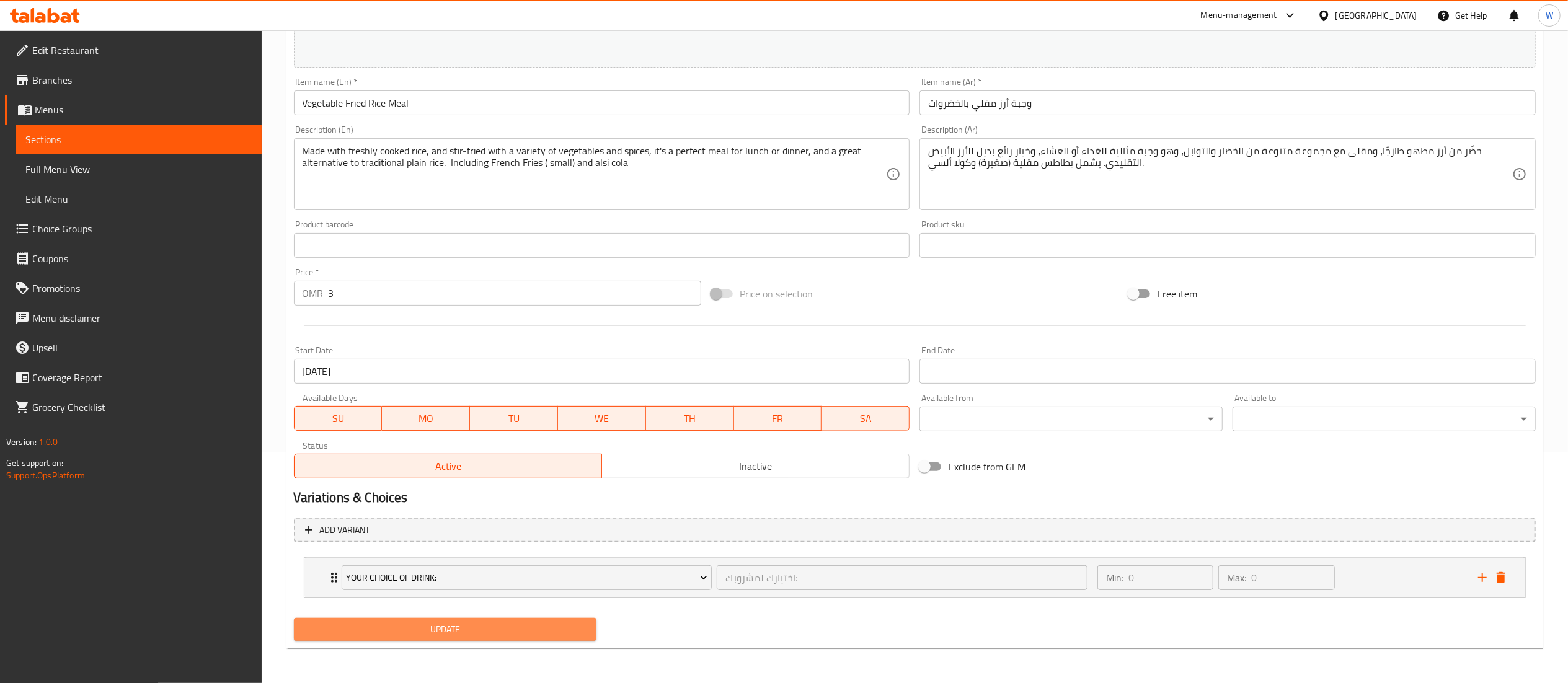
click at [532, 634] on span "Update" at bounding box center [445, 630] width 283 height 15
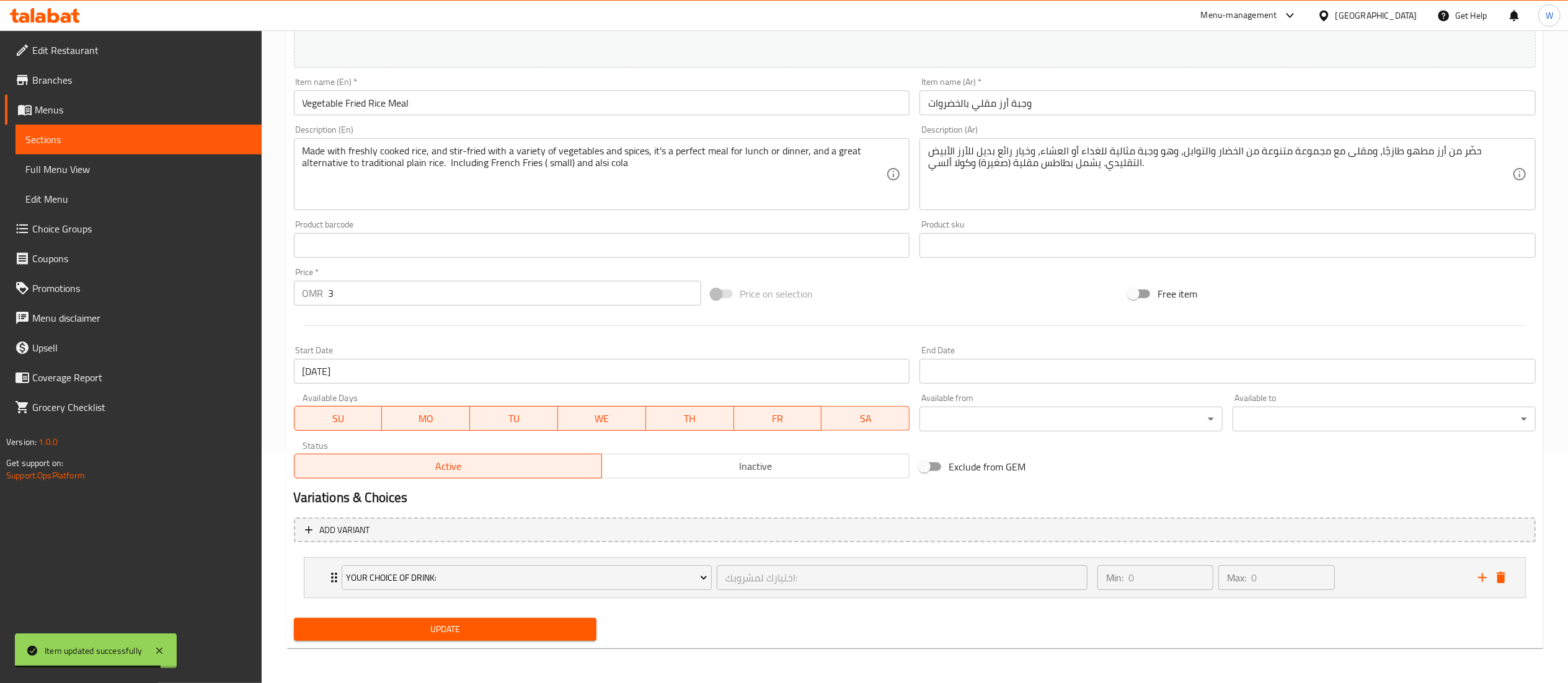
scroll to position [0, 0]
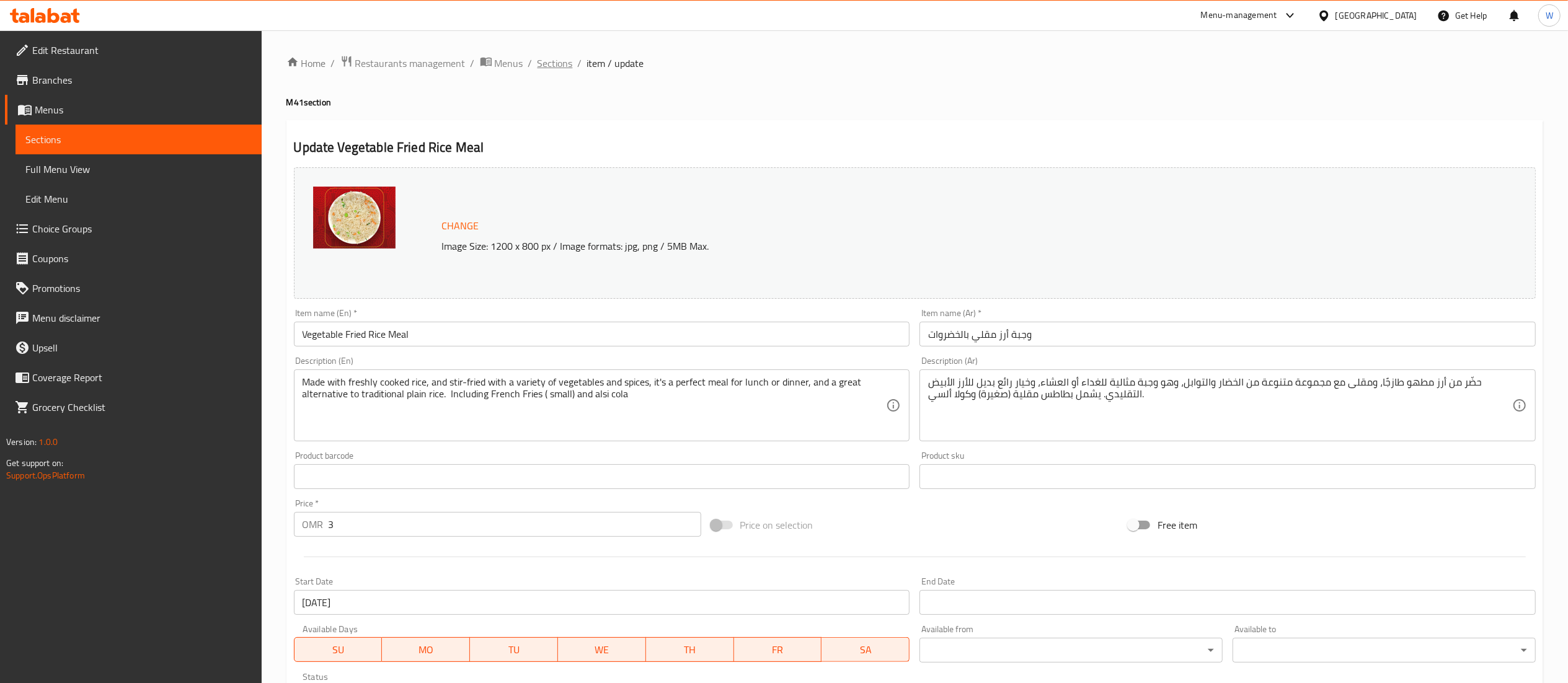
click at [557, 69] on span "Sections" at bounding box center [555, 63] width 35 height 15
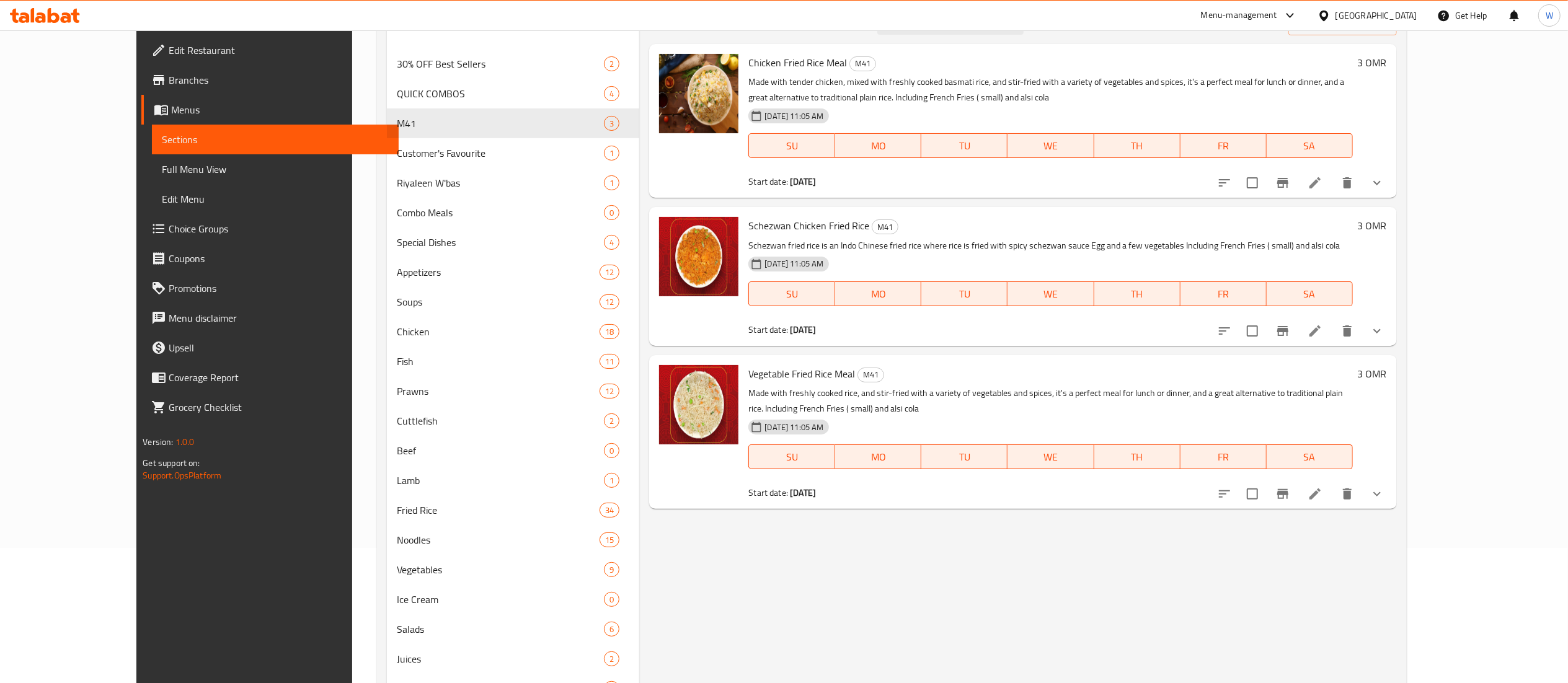
scroll to position [141, 0]
